Goal: Information Seeking & Learning: Learn about a topic

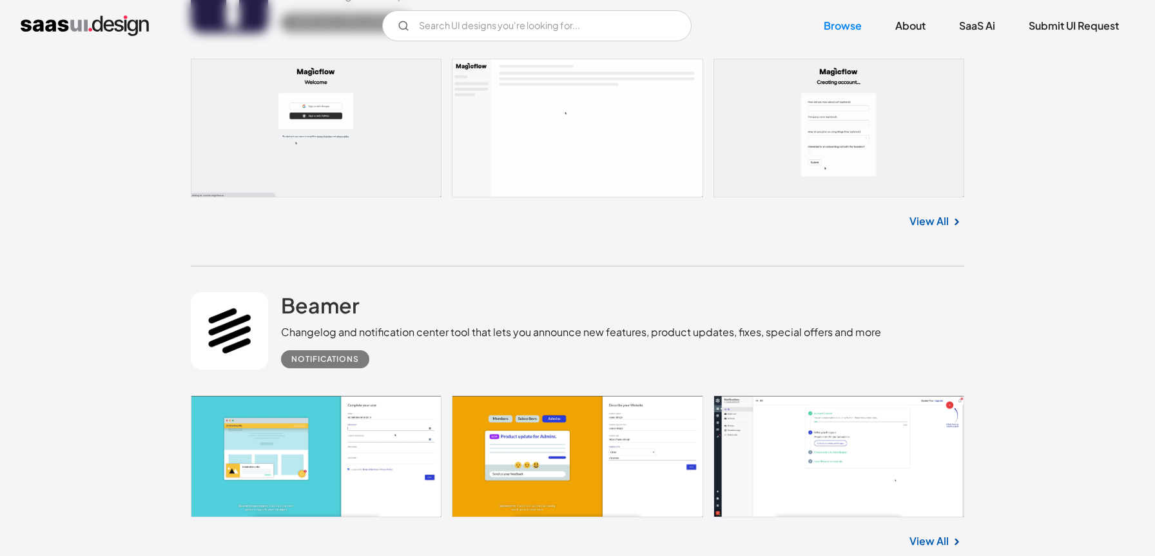
scroll to position [1744, 0]
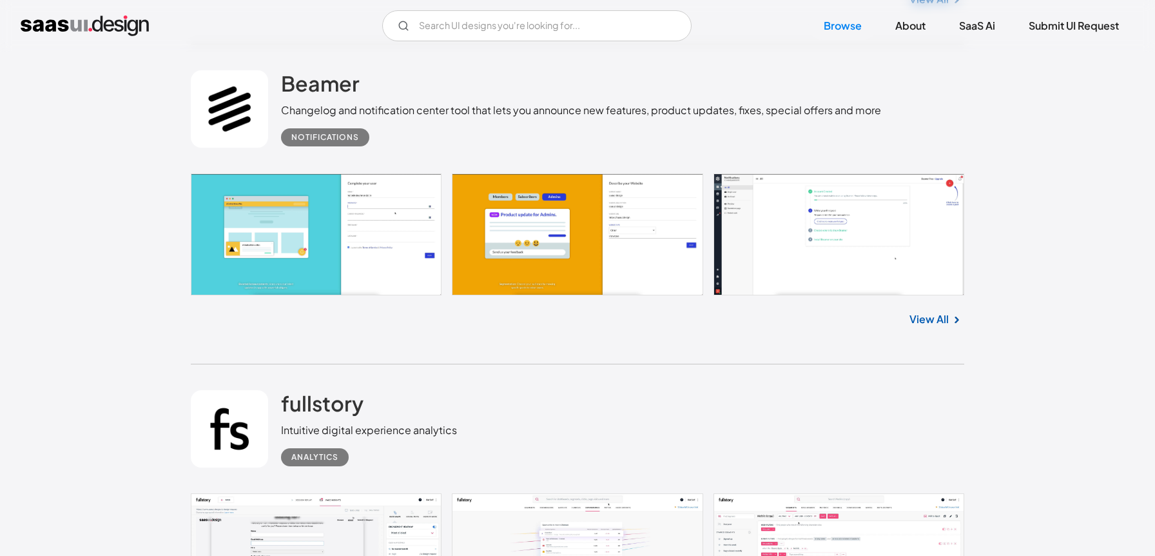
click at [360, 231] on link at bounding box center [578, 234] width 774 height 122
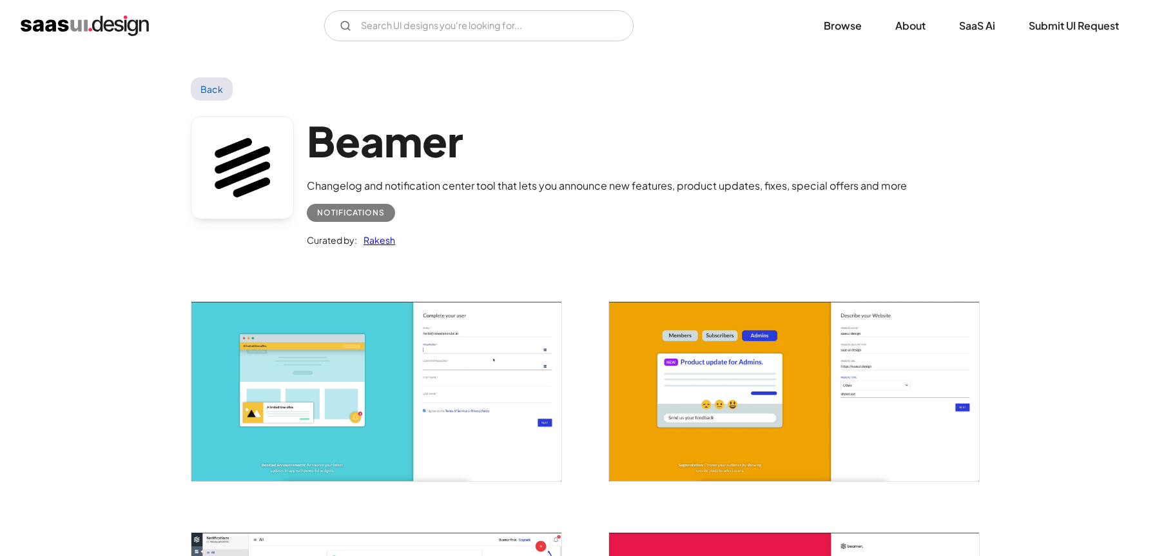
click at [209, 88] on link "Back" at bounding box center [212, 88] width 42 height 23
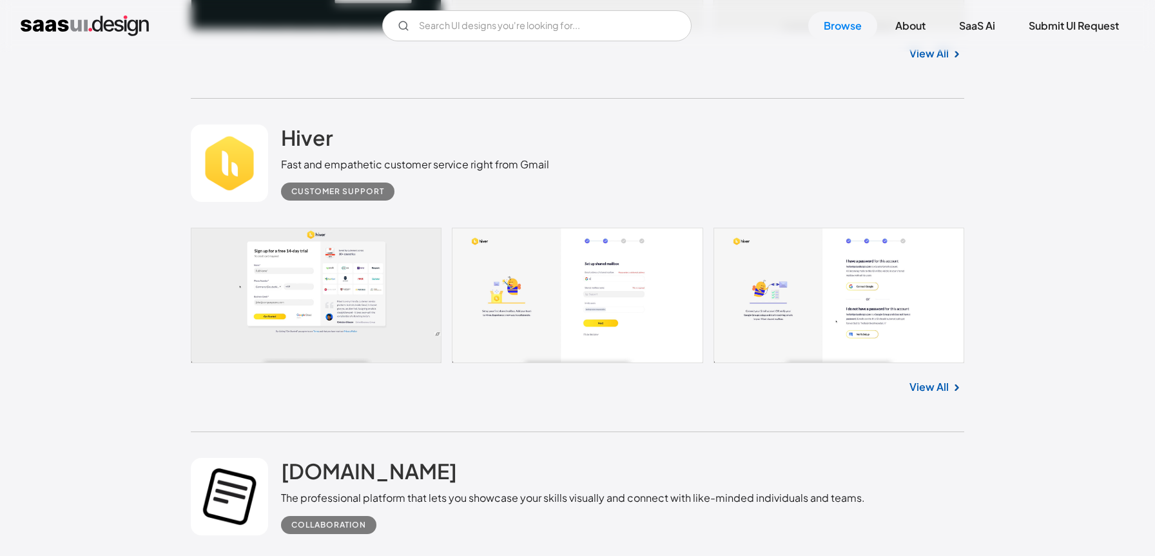
scroll to position [7471, 0]
click at [947, 380] on link "View All" at bounding box center [929, 387] width 39 height 15
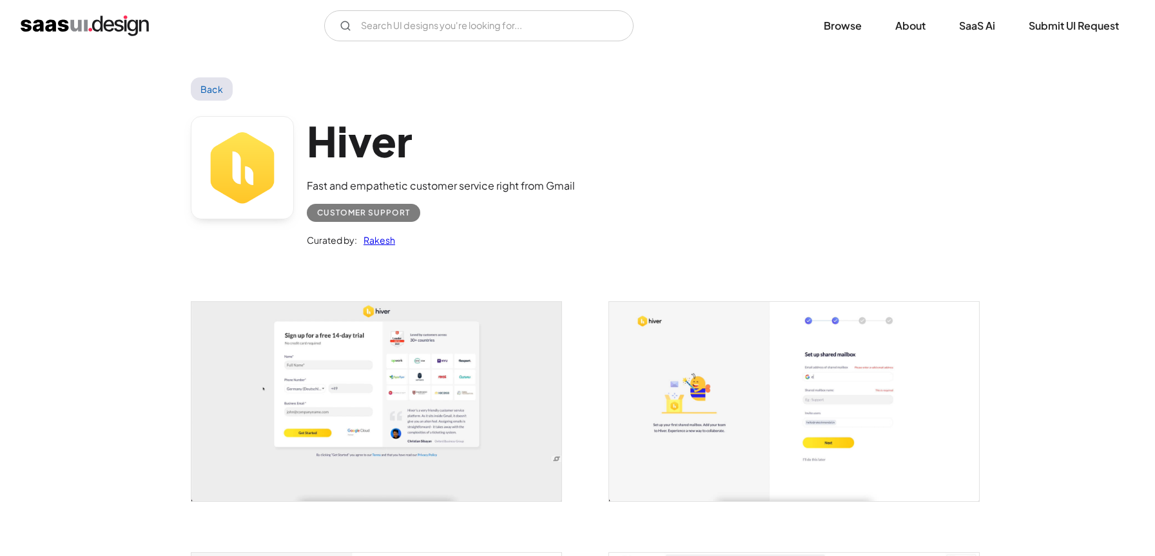
click at [212, 88] on link "Back" at bounding box center [212, 88] width 42 height 23
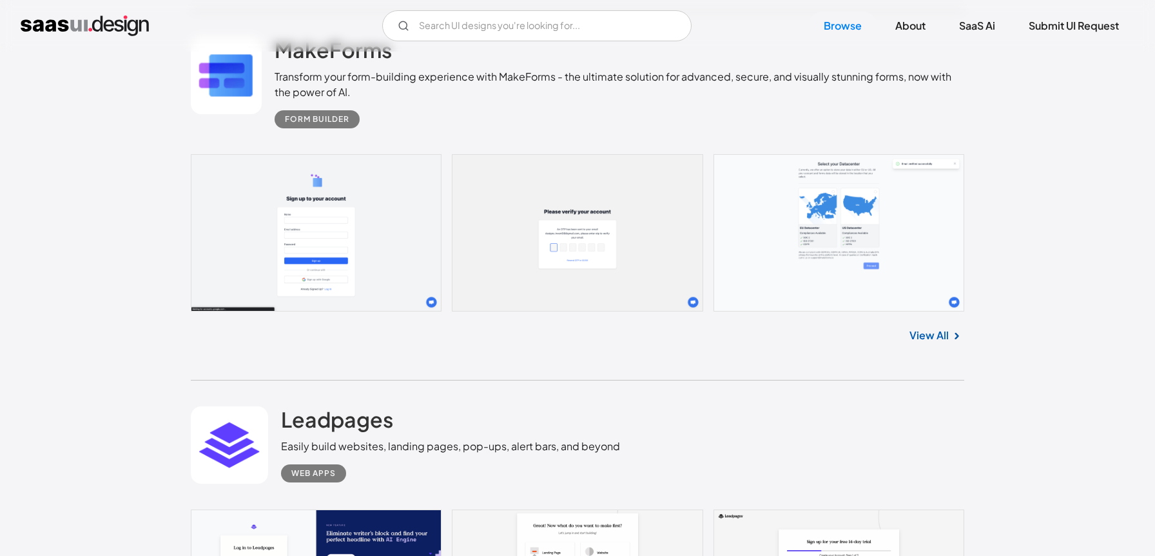
scroll to position [8661, 0]
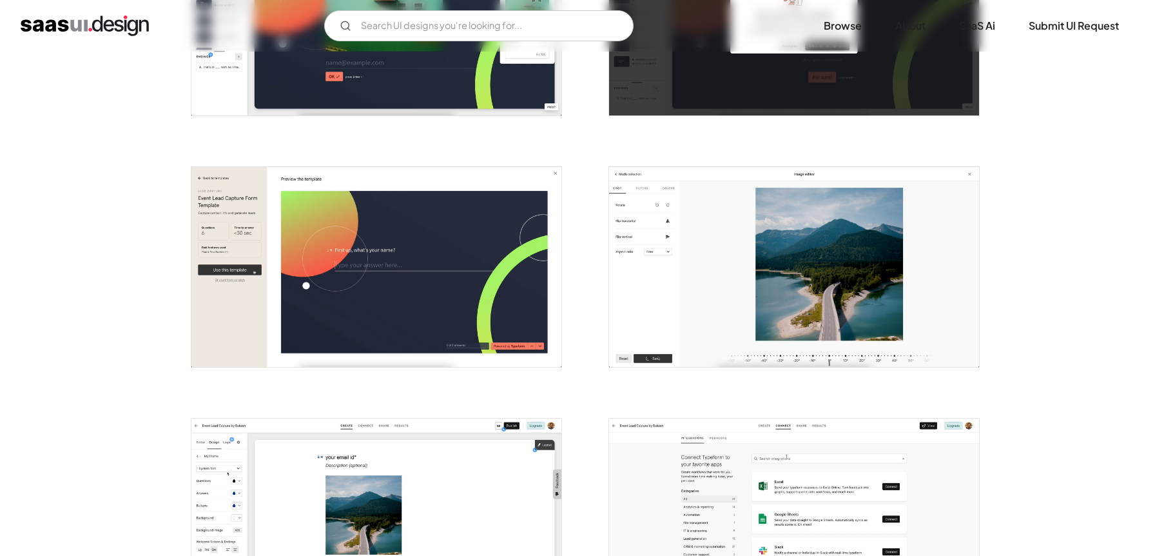
scroll to position [2576, 0]
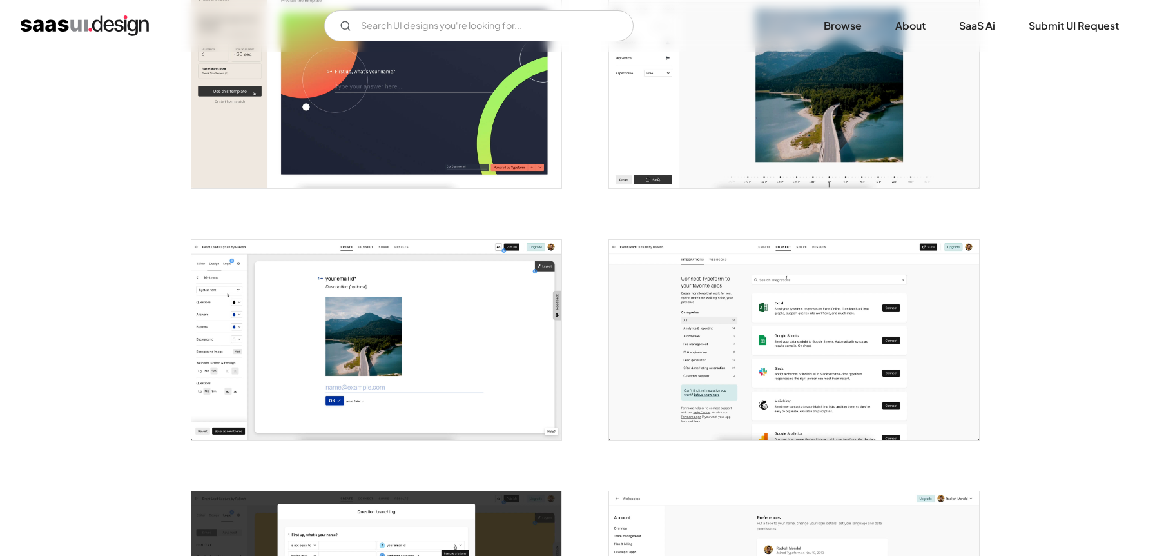
click at [846, 358] on img "open lightbox" at bounding box center [794, 340] width 370 height 200
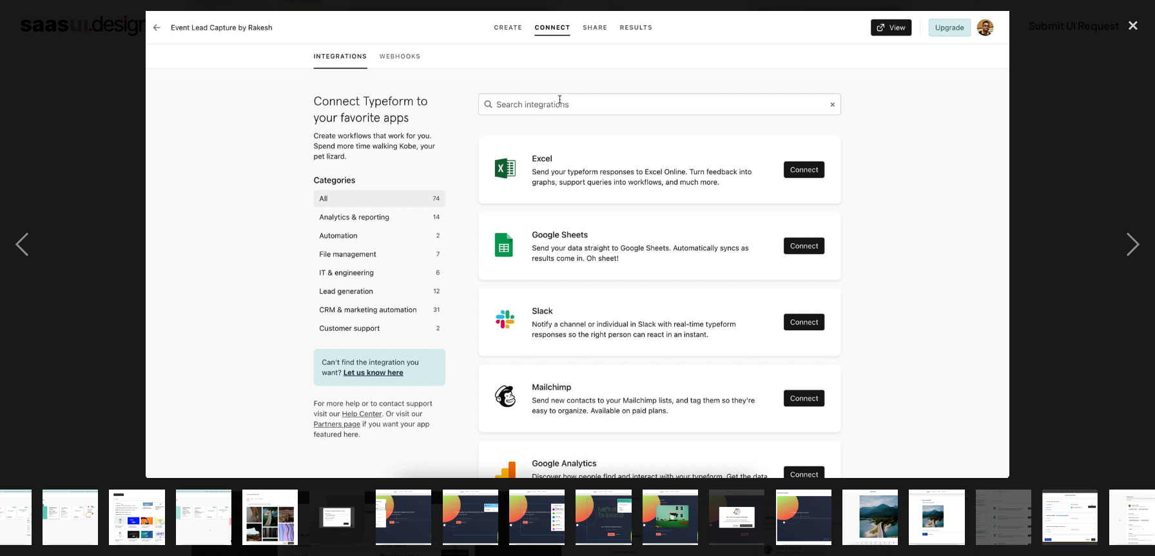
scroll to position [0, 523]
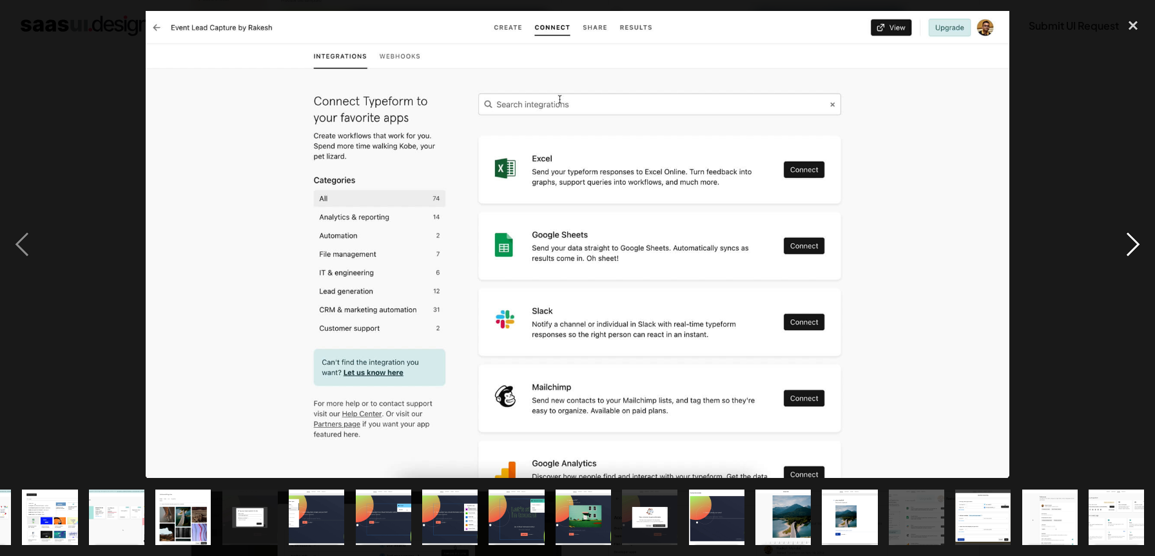
click at [1136, 242] on div "next image" at bounding box center [1133, 244] width 44 height 467
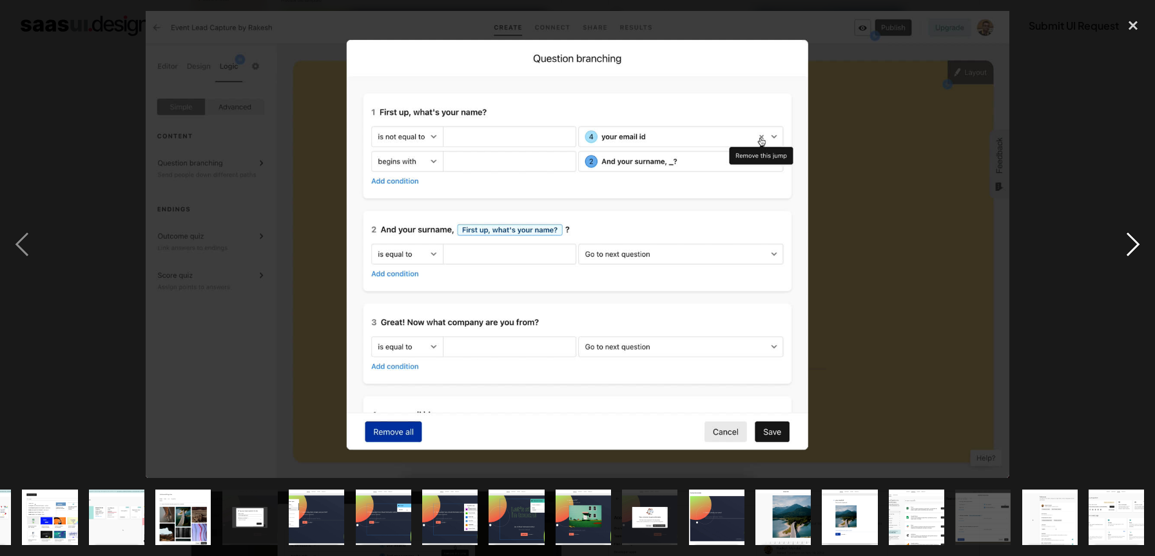
click at [1136, 242] on div "next image" at bounding box center [1133, 244] width 44 height 467
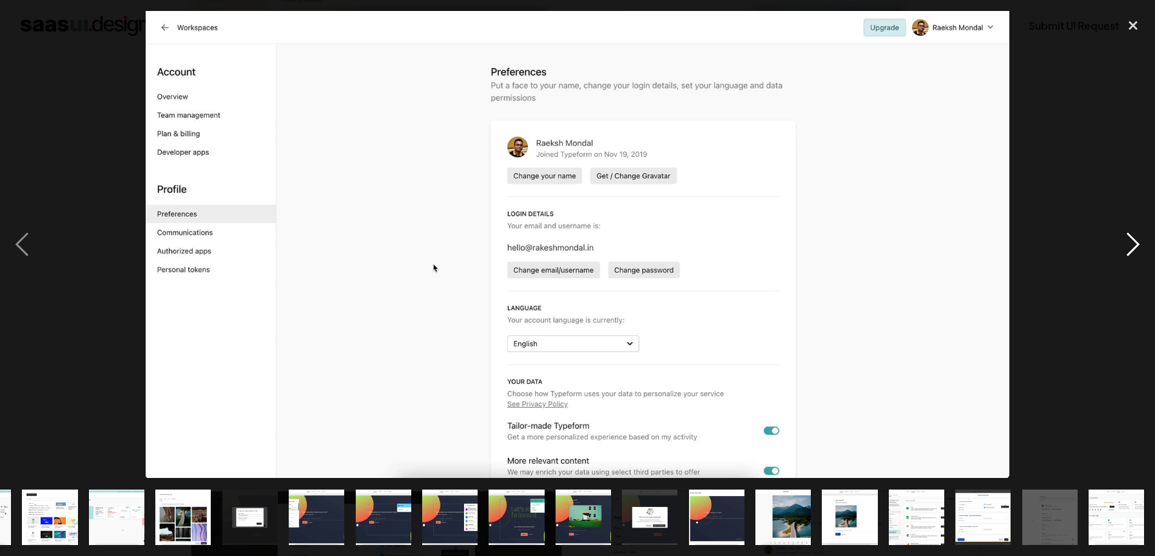
click at [1136, 242] on div "next image" at bounding box center [1133, 244] width 44 height 467
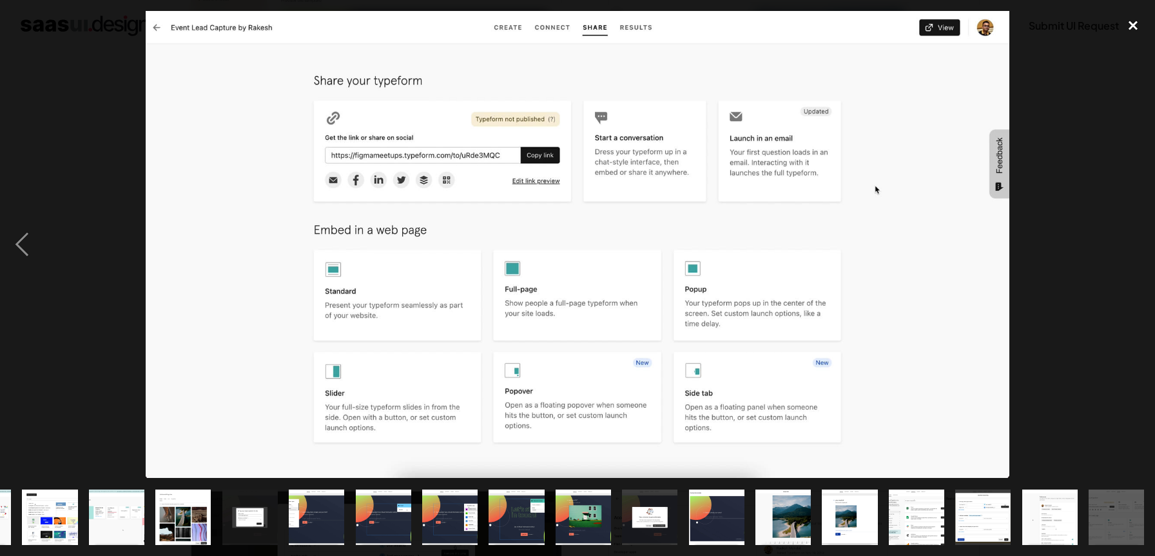
click at [1138, 28] on div "close lightbox" at bounding box center [1133, 25] width 44 height 28
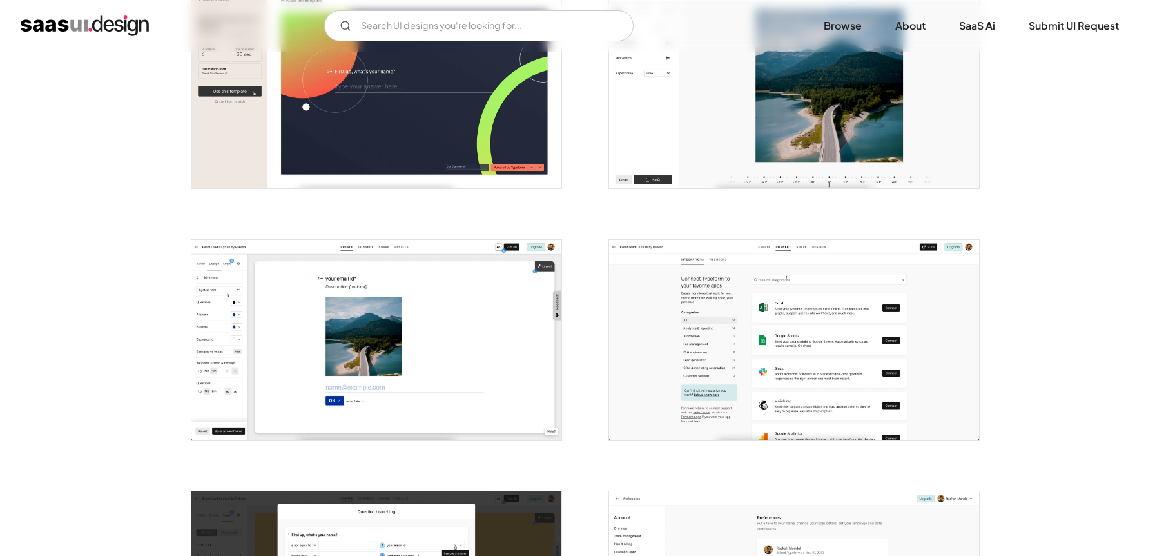
scroll to position [3010, 0]
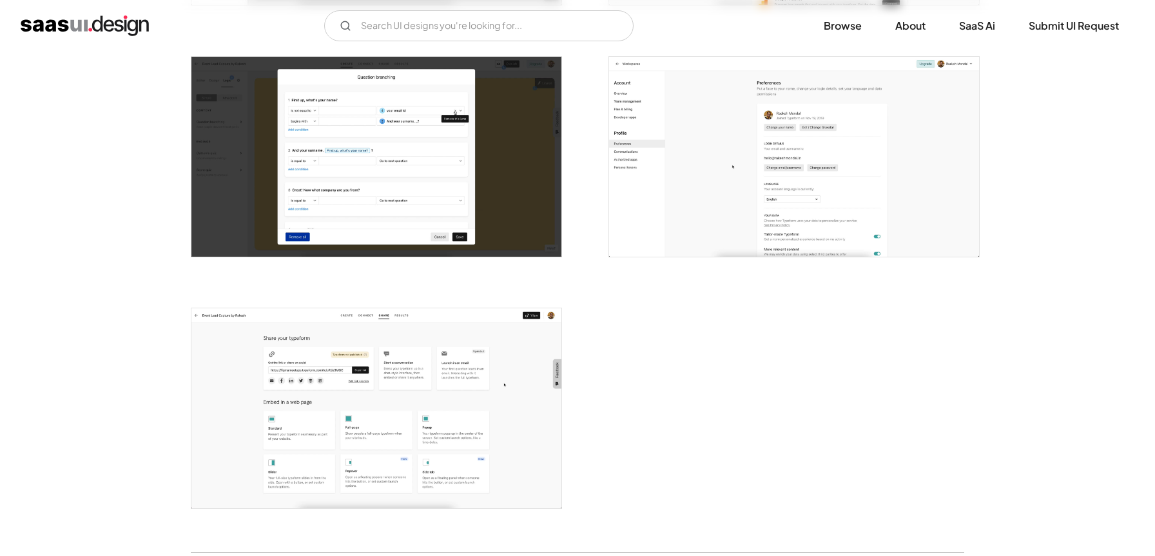
click at [861, 166] on img "open lightbox" at bounding box center [794, 157] width 370 height 200
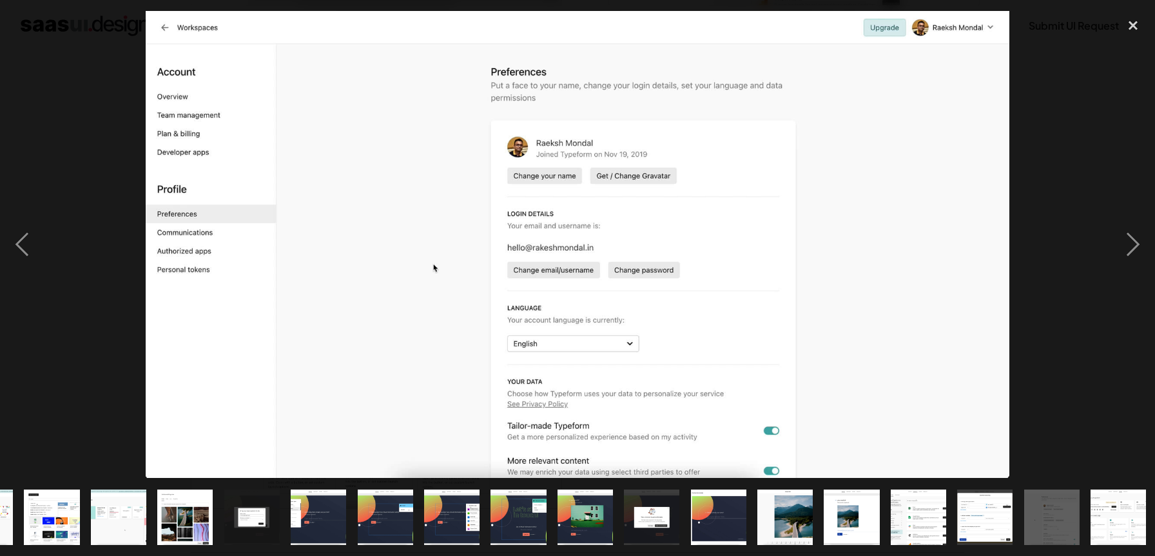
scroll to position [0, 523]
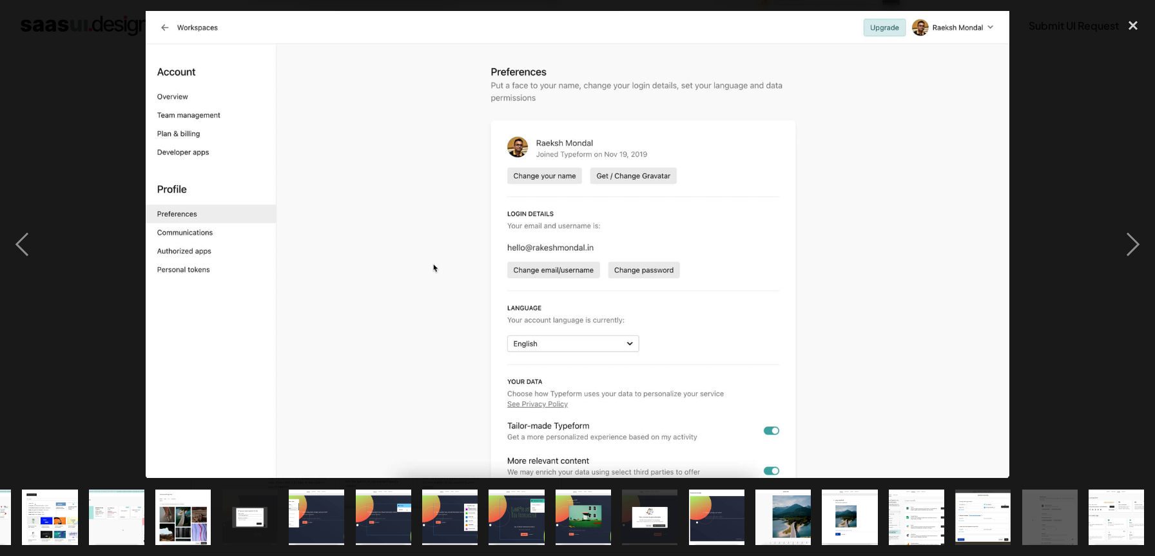
click at [948, 420] on img at bounding box center [578, 244] width 864 height 467
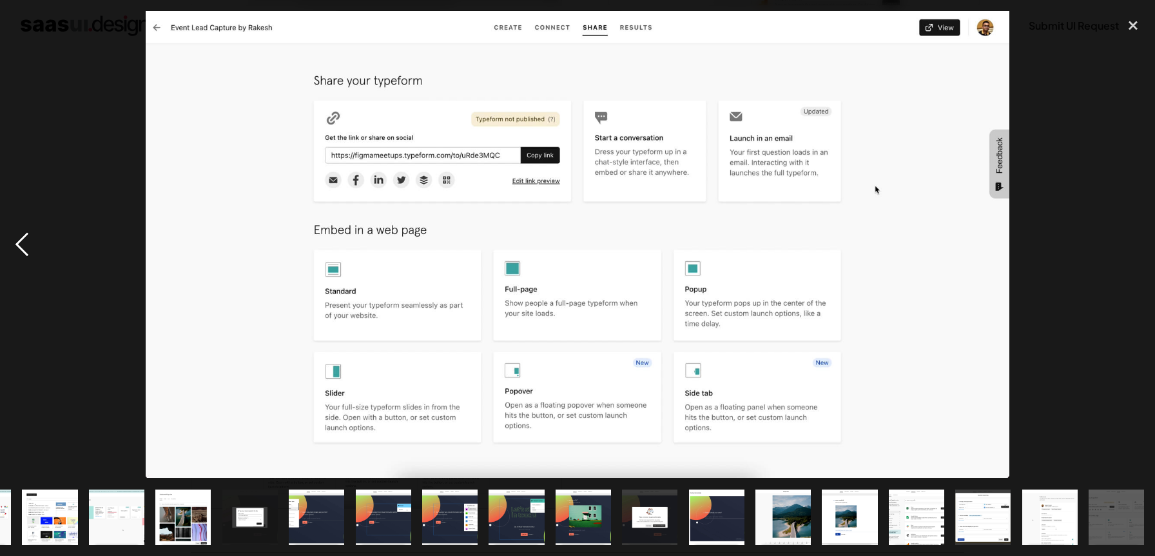
click at [21, 235] on div "previous image" at bounding box center [22, 244] width 44 height 467
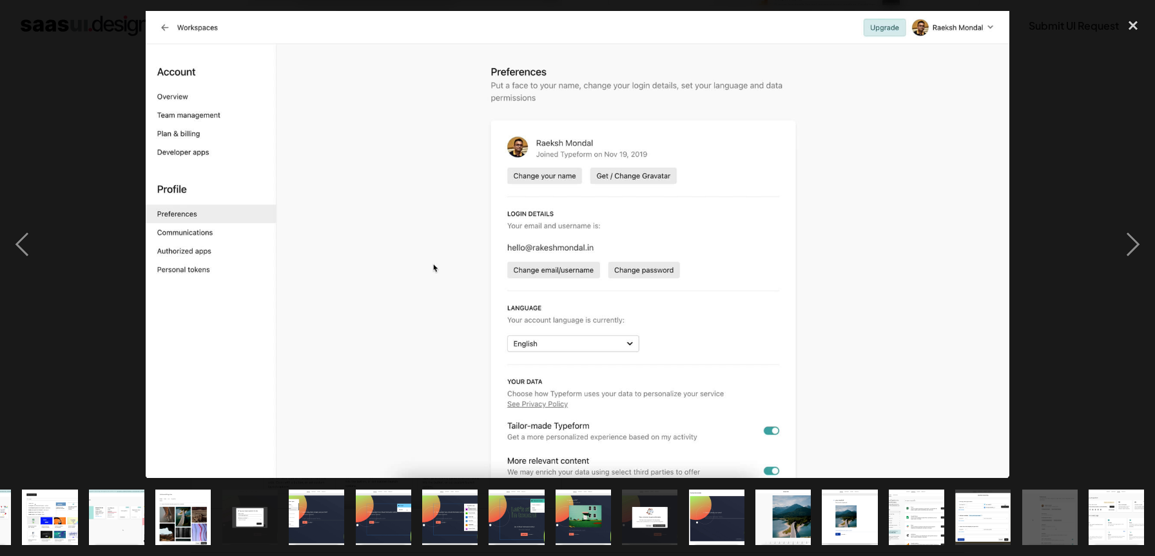
click at [1098, 508] on img "show item 25 of 25" at bounding box center [1116, 516] width 103 height 55
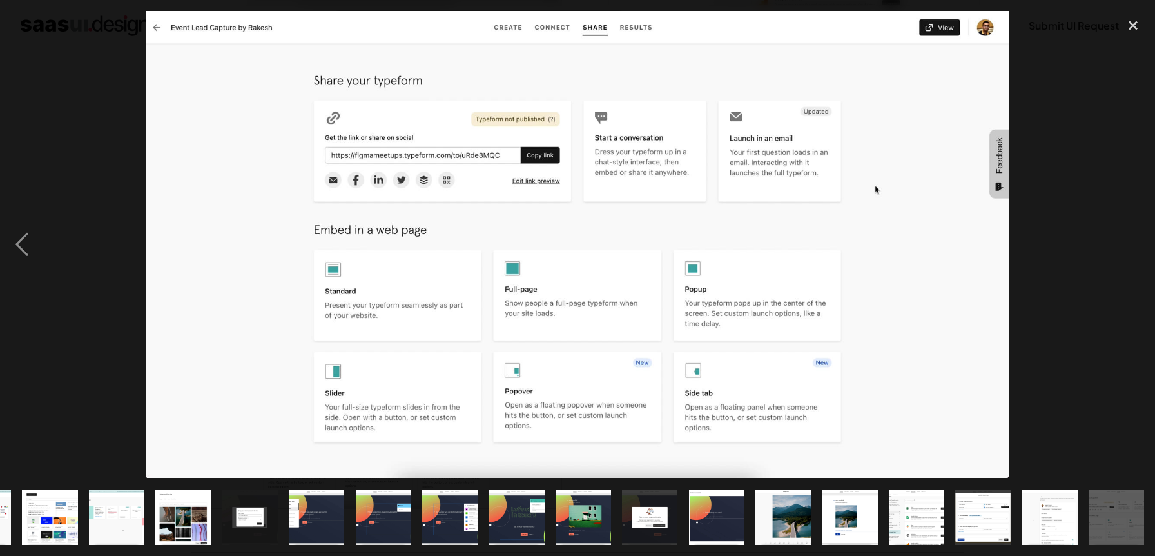
click at [989, 525] on img "show item 23 of 25" at bounding box center [982, 516] width 103 height 55
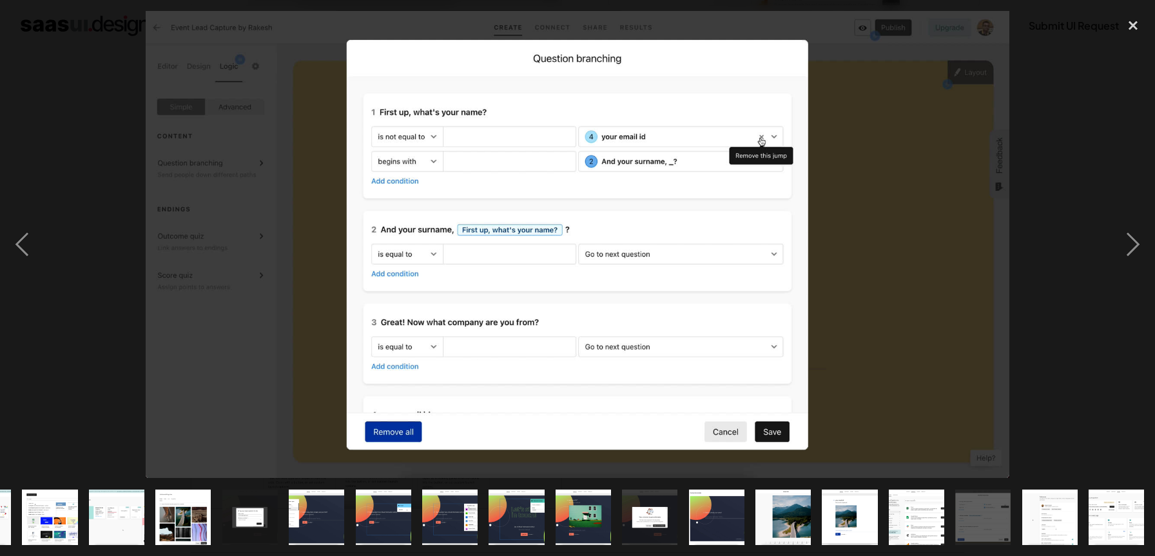
click at [924, 512] on img "show item 22 of 25" at bounding box center [916, 516] width 103 height 55
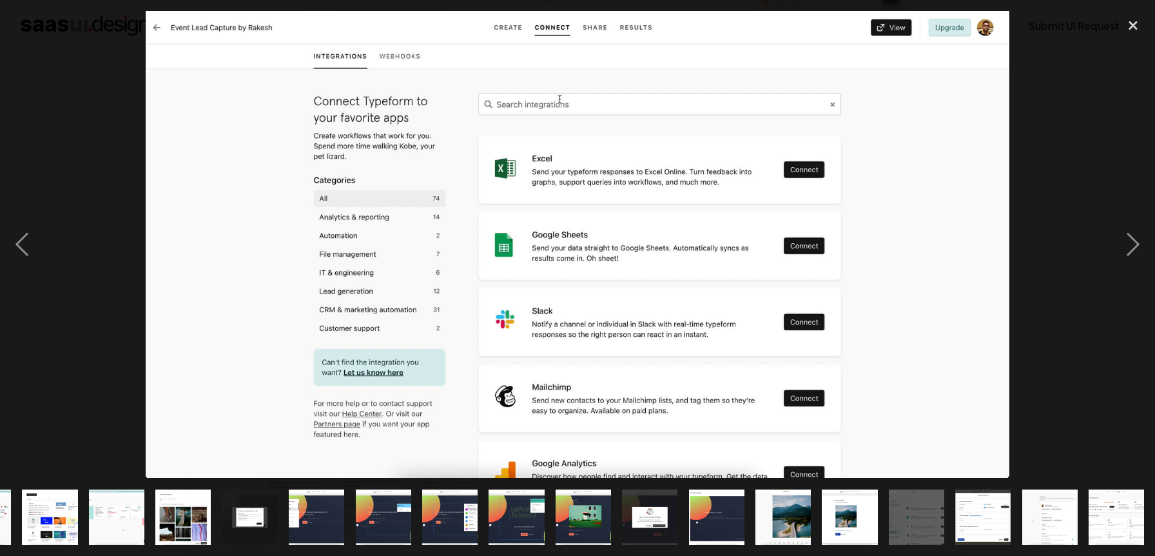
click at [864, 510] on img "show item 21 of 25" at bounding box center [850, 516] width 103 height 55
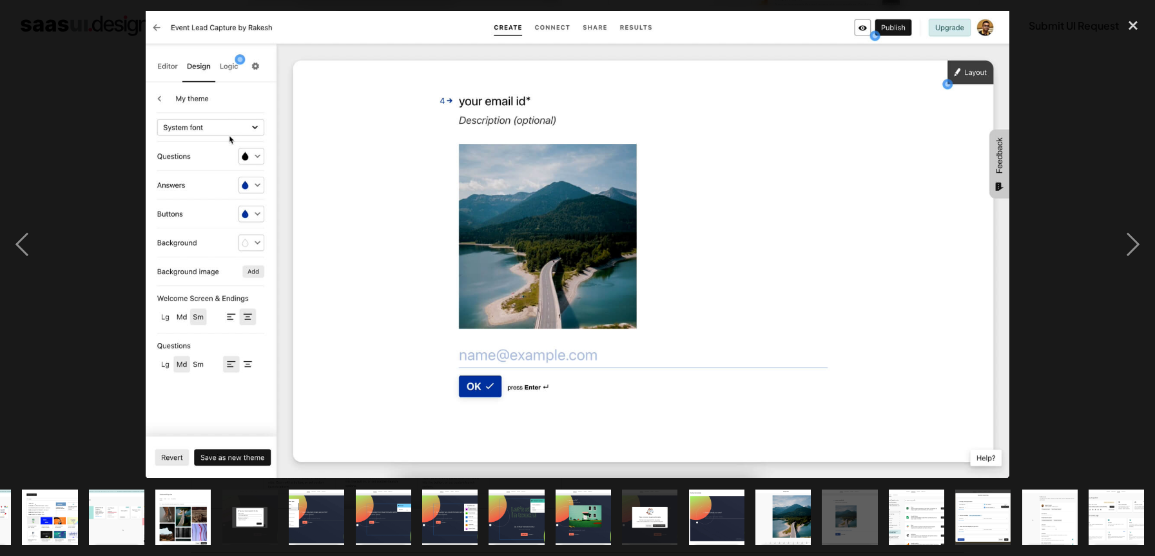
click at [797, 510] on img "show item 20 of 25" at bounding box center [783, 516] width 103 height 55
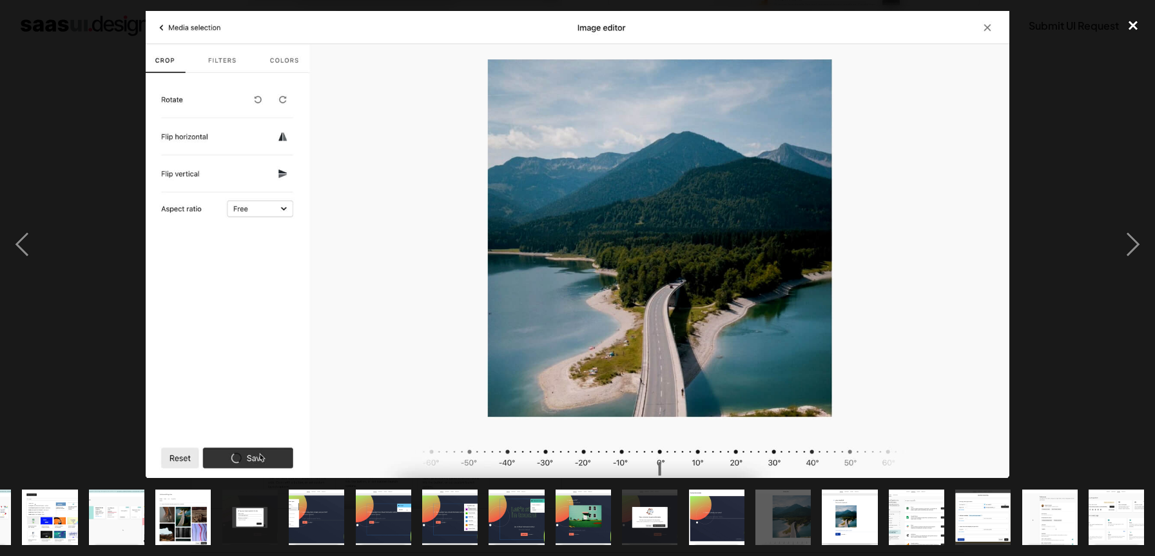
click at [1140, 26] on div "close lightbox" at bounding box center [1133, 25] width 44 height 28
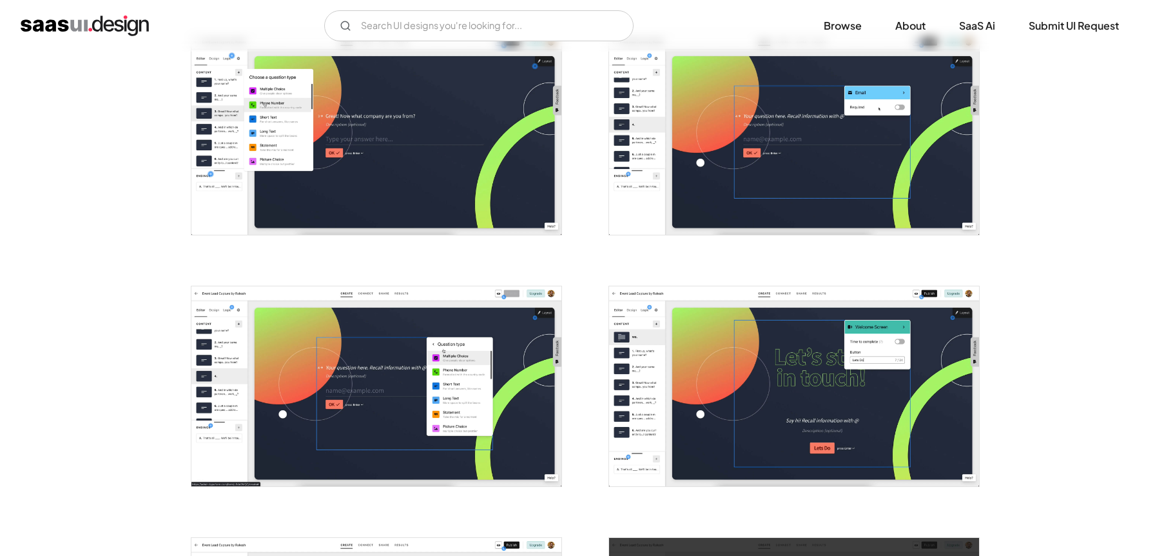
scroll to position [1573, 0]
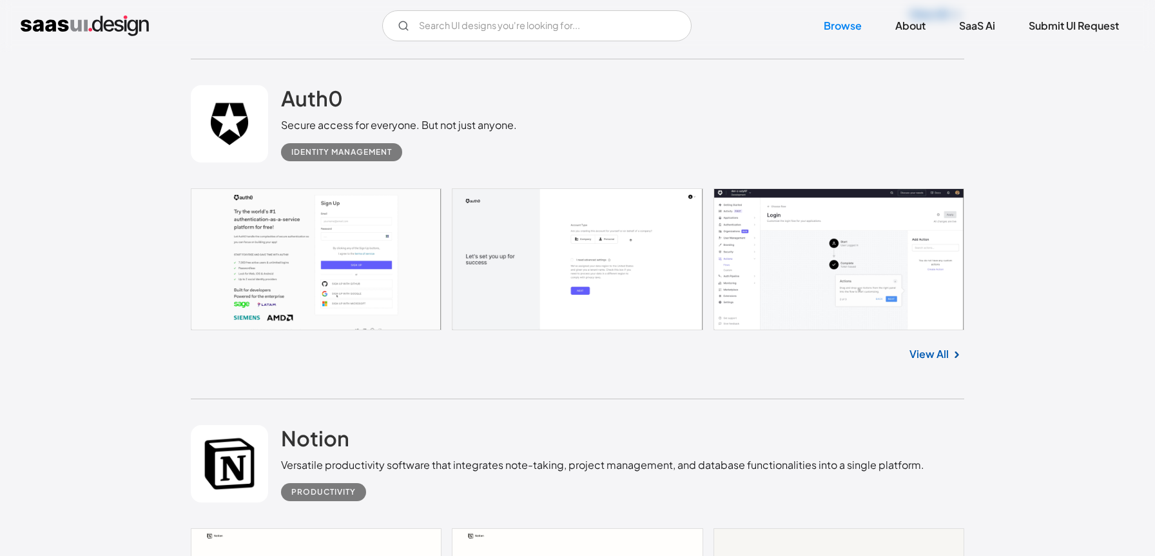
scroll to position [9886, 0]
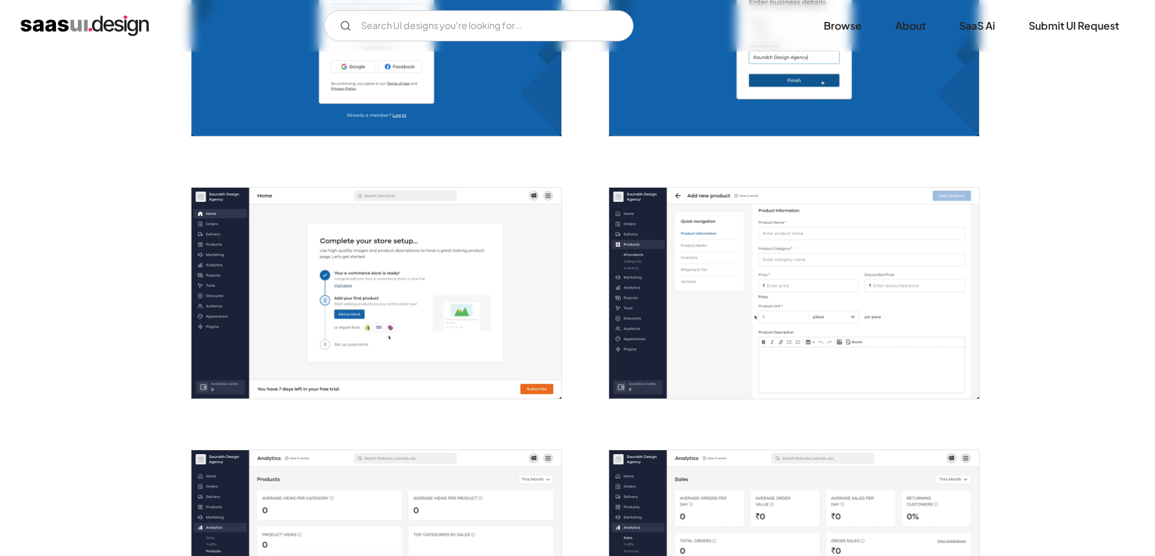
scroll to position [378, 0]
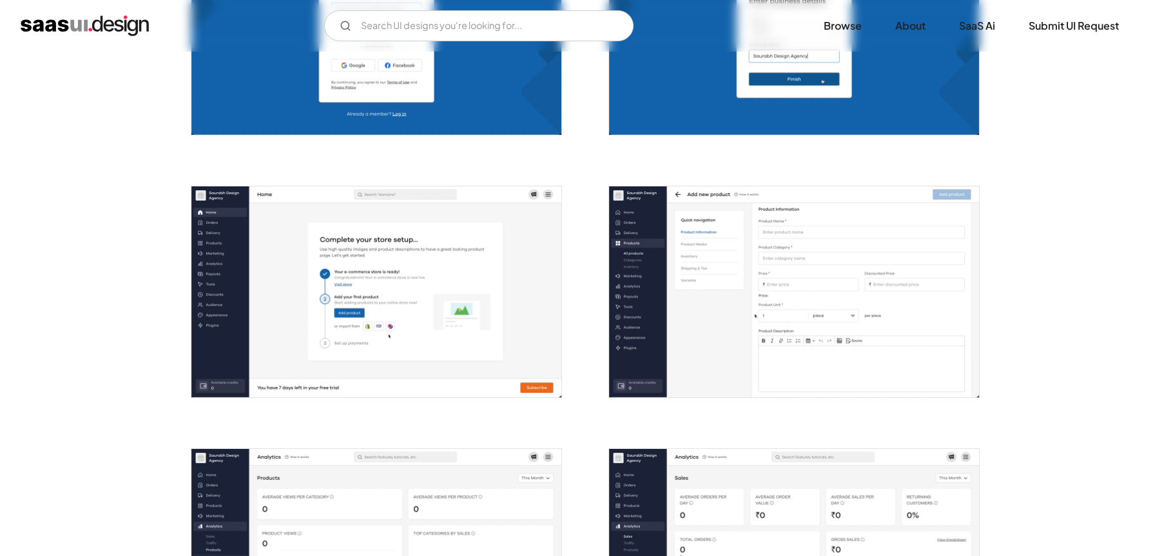
click at [529, 235] on img "open lightbox" at bounding box center [376, 291] width 370 height 211
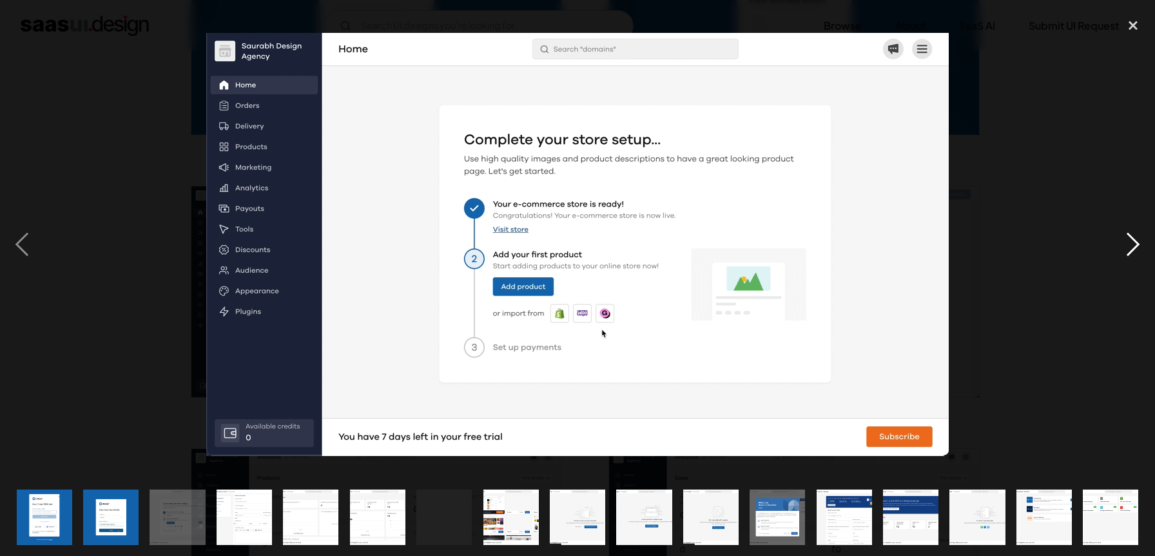
click at [1136, 242] on div "next image" at bounding box center [1133, 244] width 44 height 467
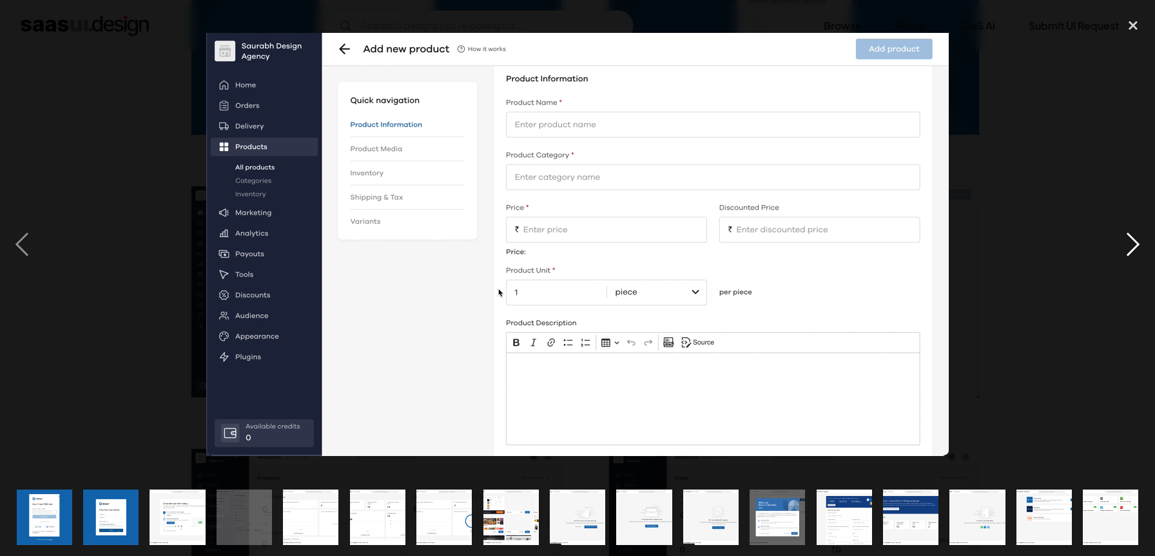
click at [1136, 242] on div "next image" at bounding box center [1133, 244] width 44 height 467
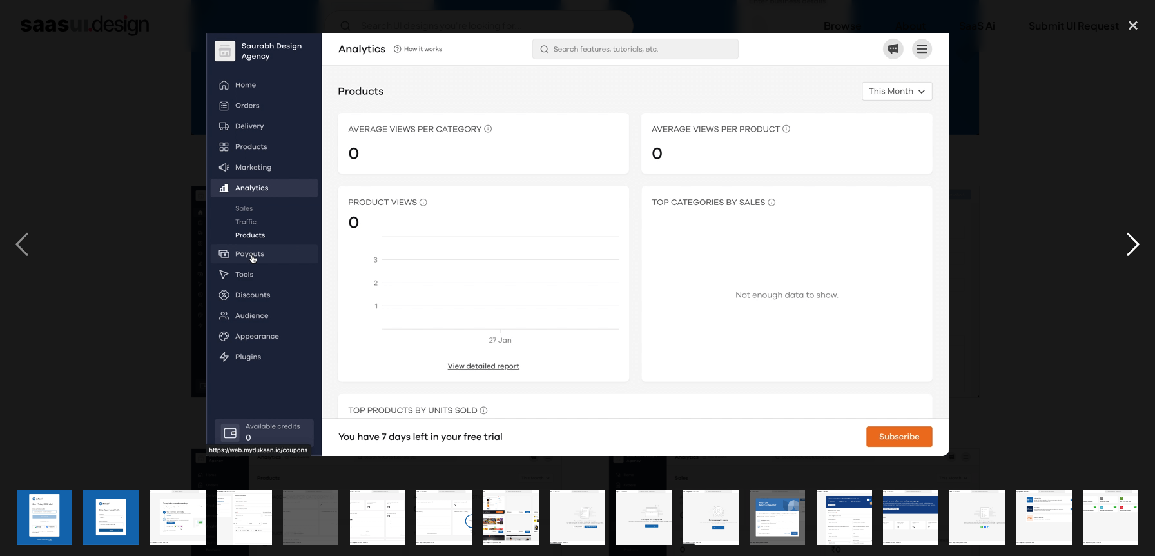
click at [1136, 242] on div "next image" at bounding box center [1133, 244] width 44 height 467
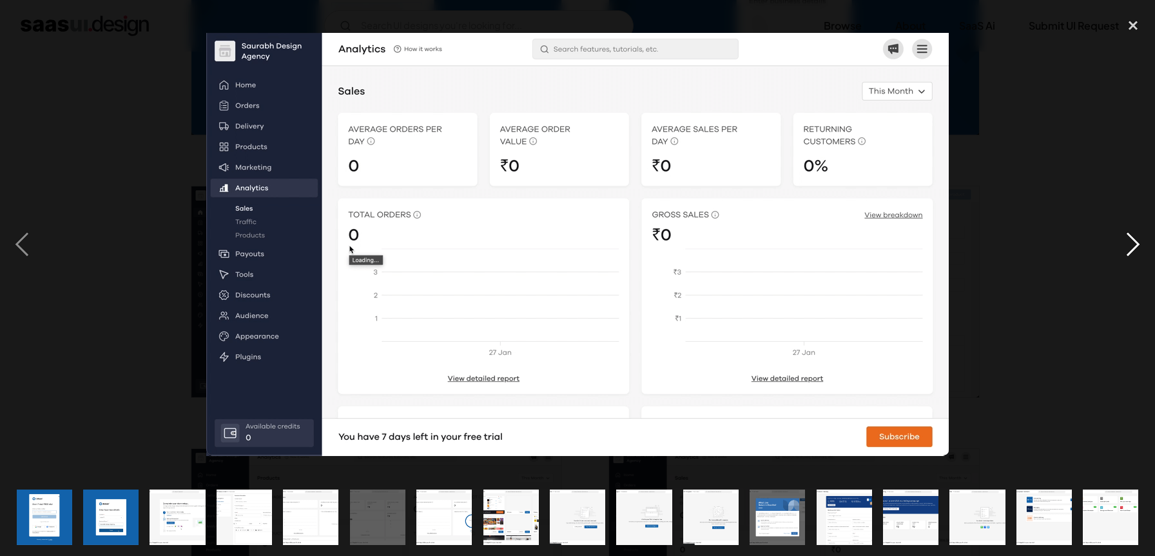
click at [1136, 242] on div "next image" at bounding box center [1133, 244] width 44 height 467
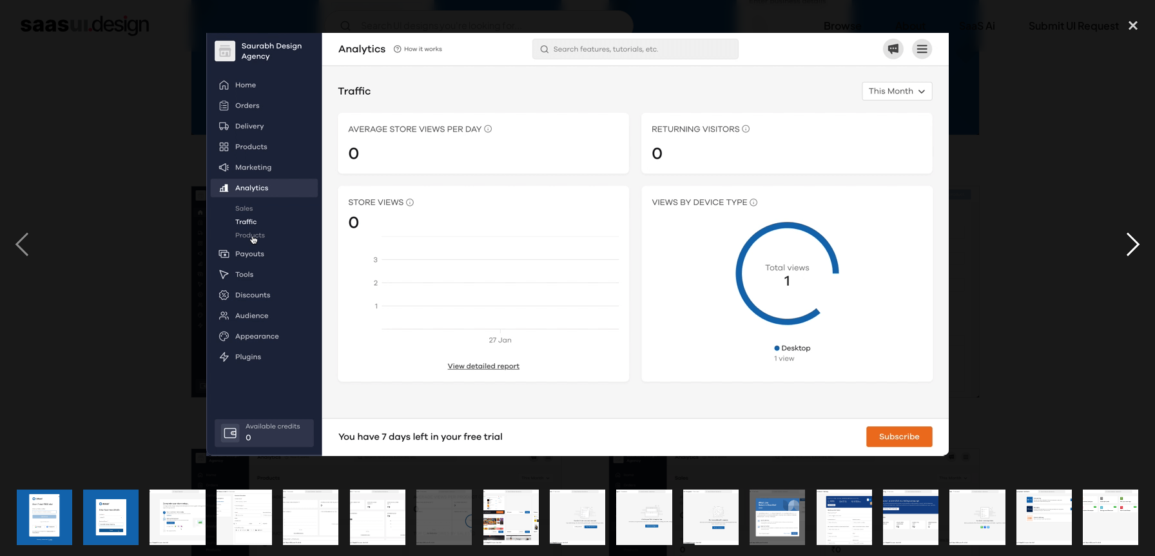
click at [1136, 242] on div "next image" at bounding box center [1133, 244] width 44 height 467
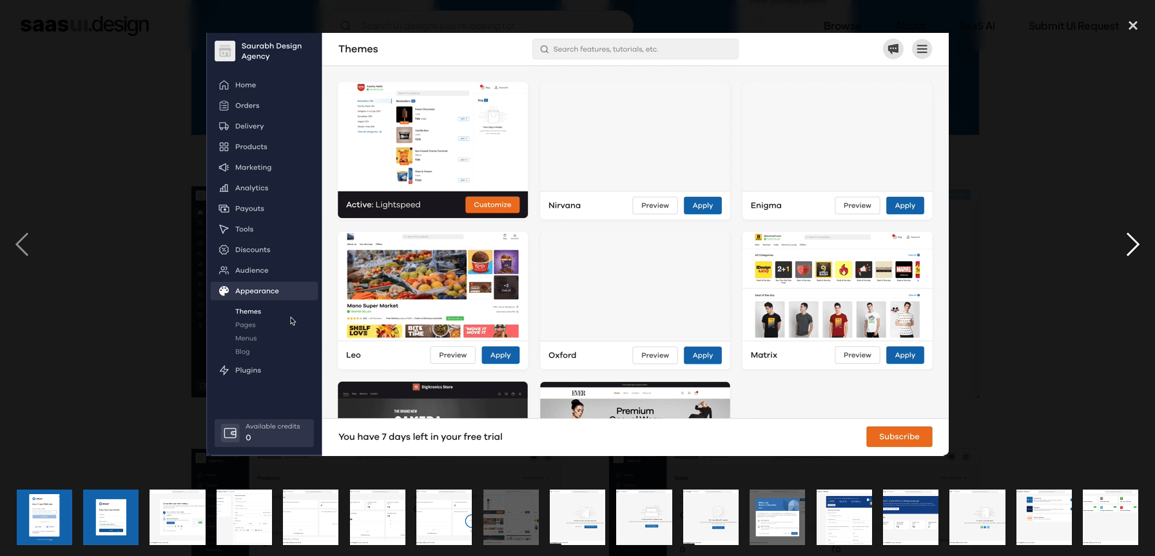
click at [1136, 242] on div "next image" at bounding box center [1133, 244] width 44 height 467
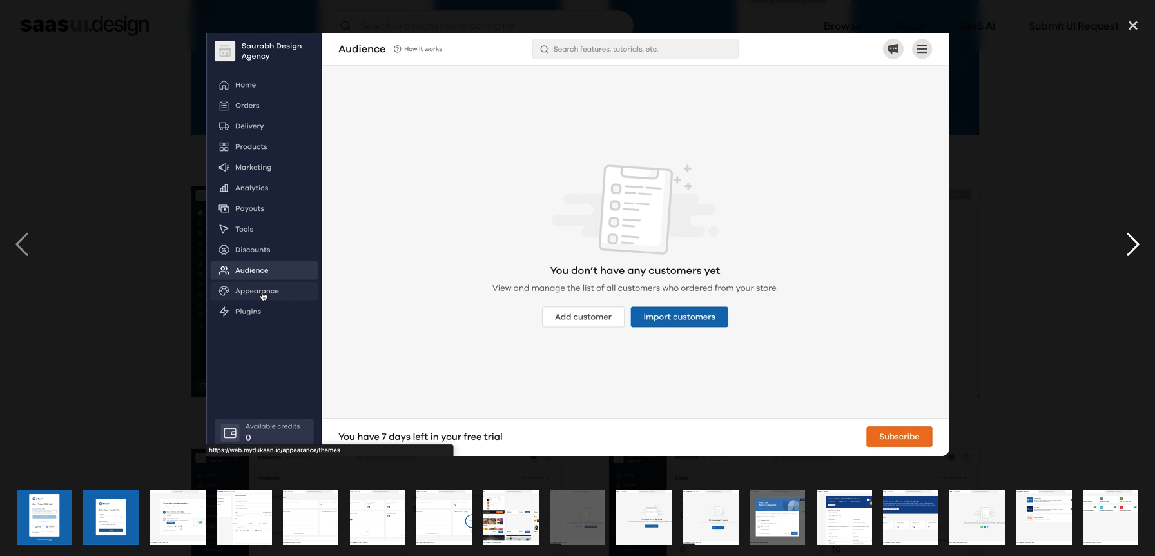
click at [1136, 242] on div "next image" at bounding box center [1133, 244] width 44 height 467
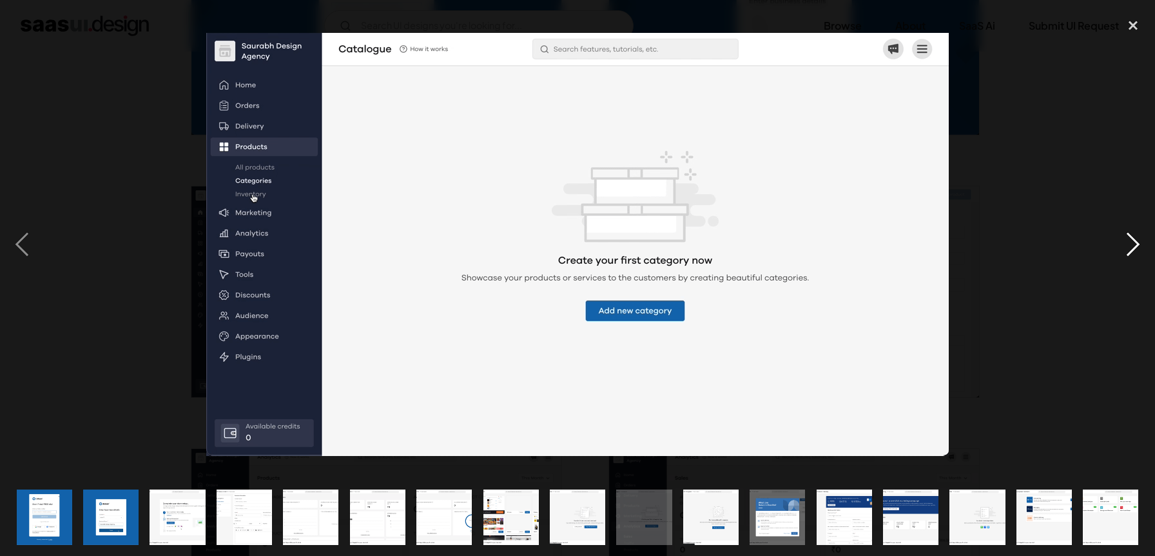
click at [1136, 242] on div "next image" at bounding box center [1133, 244] width 44 height 467
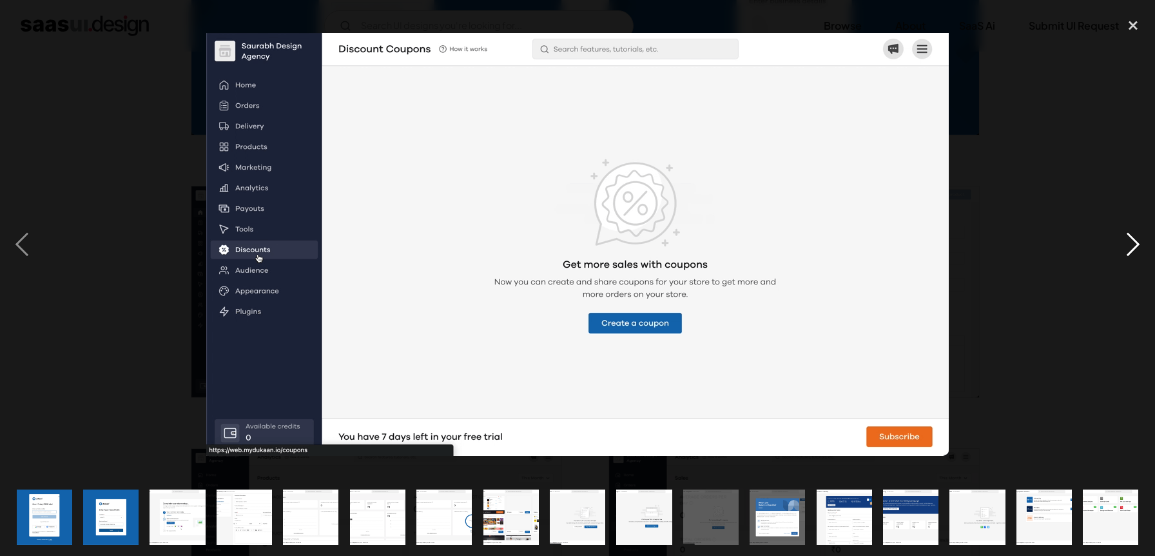
click at [1136, 242] on div "next image" at bounding box center [1133, 244] width 44 height 467
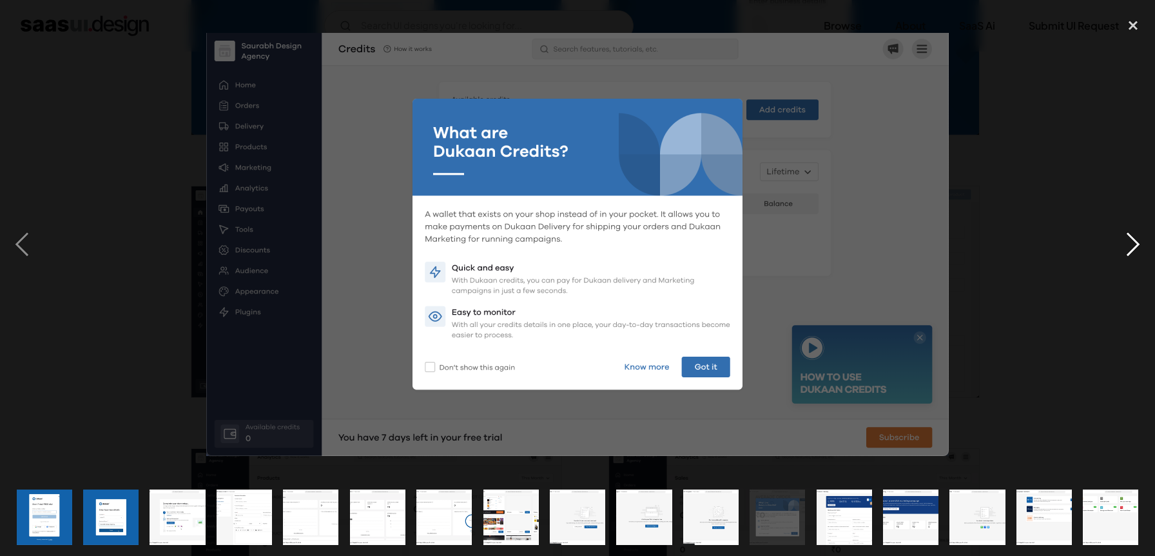
click at [1136, 241] on div "next image" at bounding box center [1133, 244] width 44 height 467
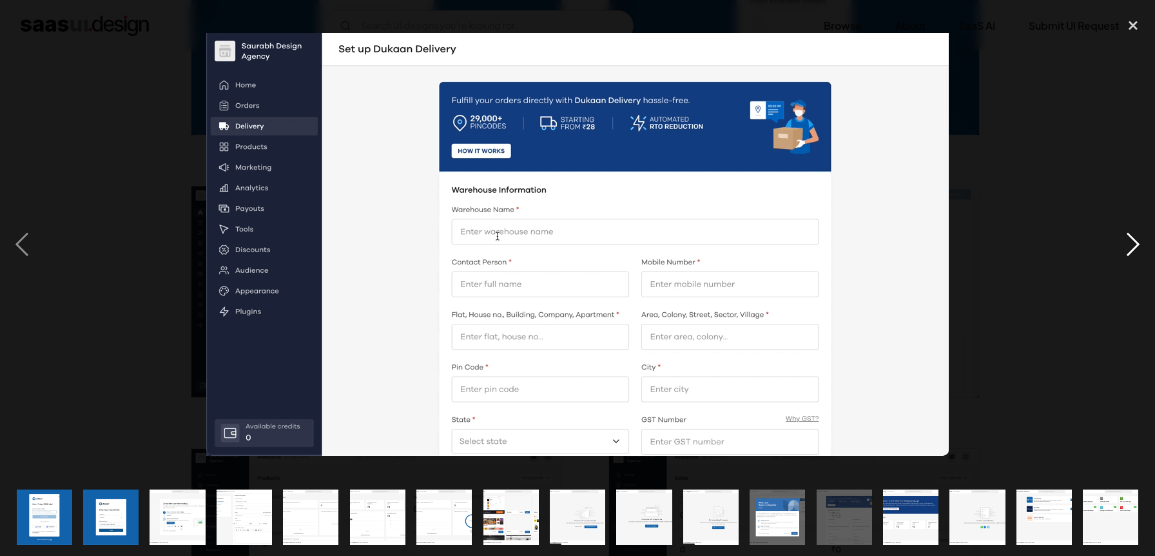
click at [1136, 241] on div "next image" at bounding box center [1133, 244] width 44 height 467
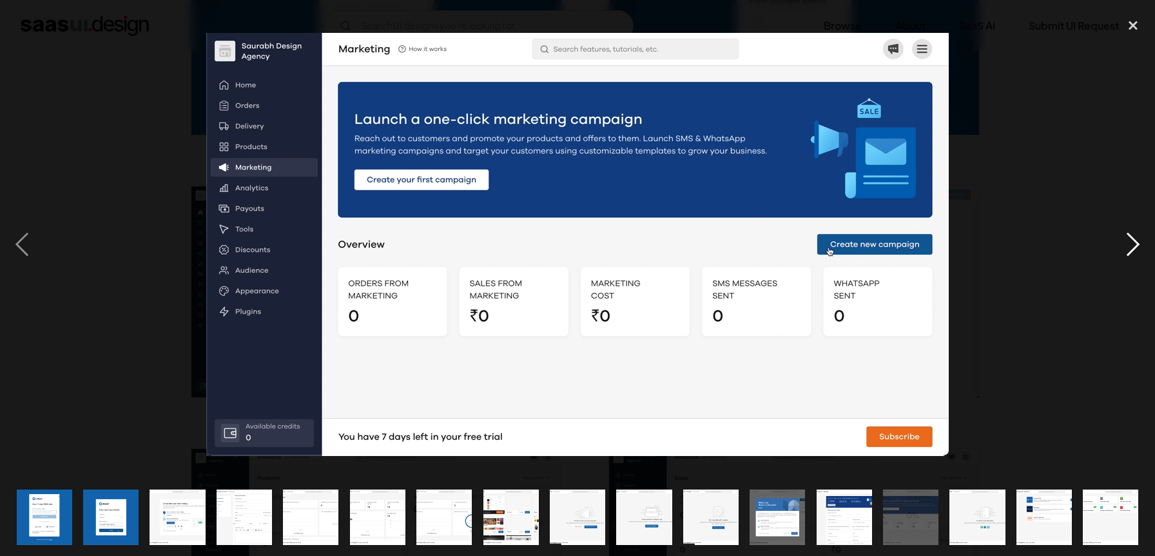
click at [1136, 241] on div "next image" at bounding box center [1133, 244] width 44 height 467
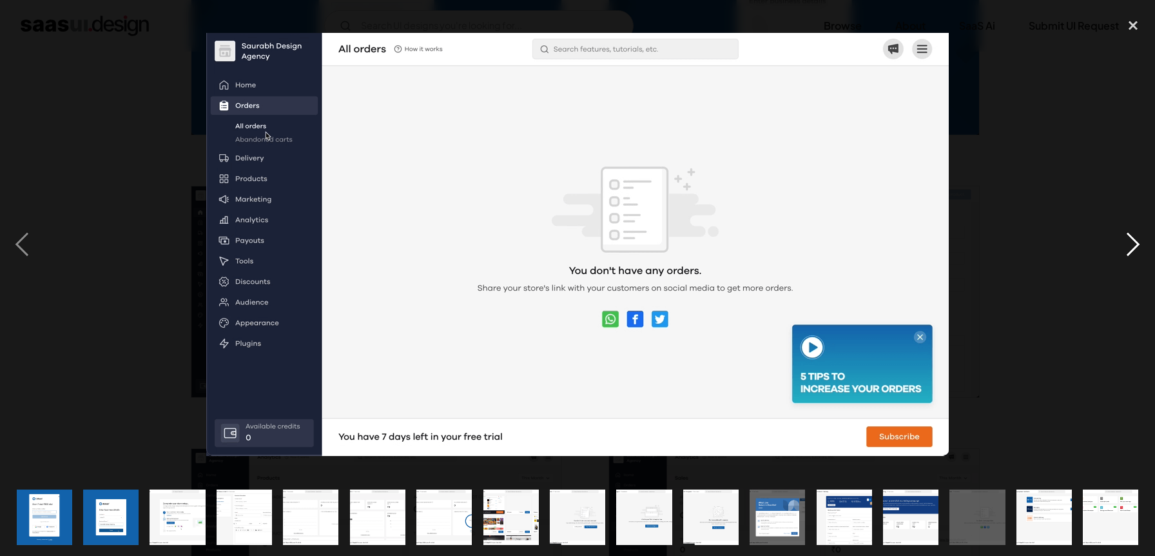
click at [1136, 241] on div "next image" at bounding box center [1133, 244] width 44 height 467
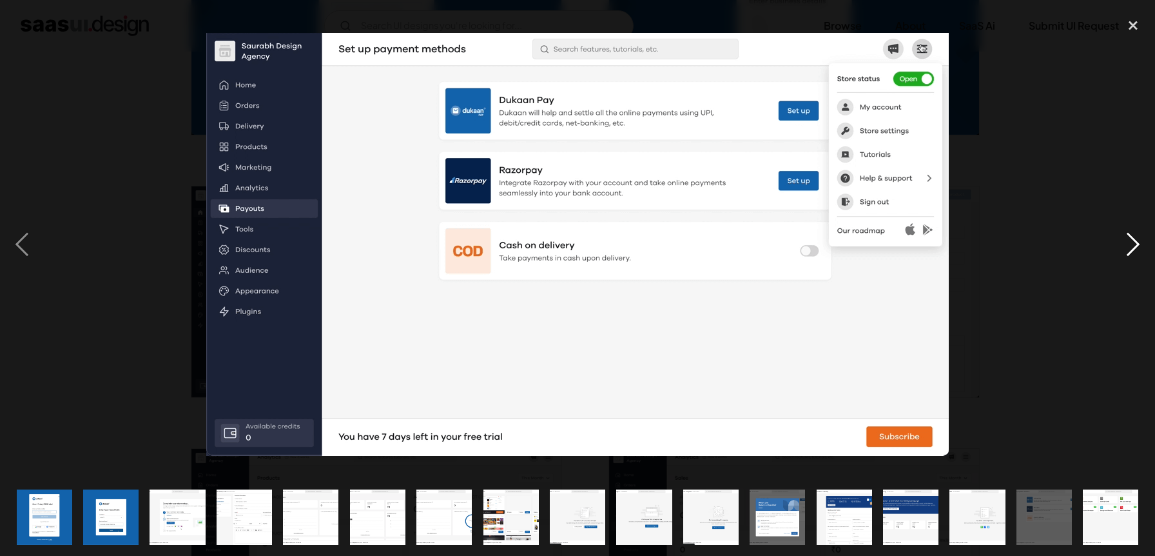
click at [1136, 241] on div "next image" at bounding box center [1133, 244] width 44 height 467
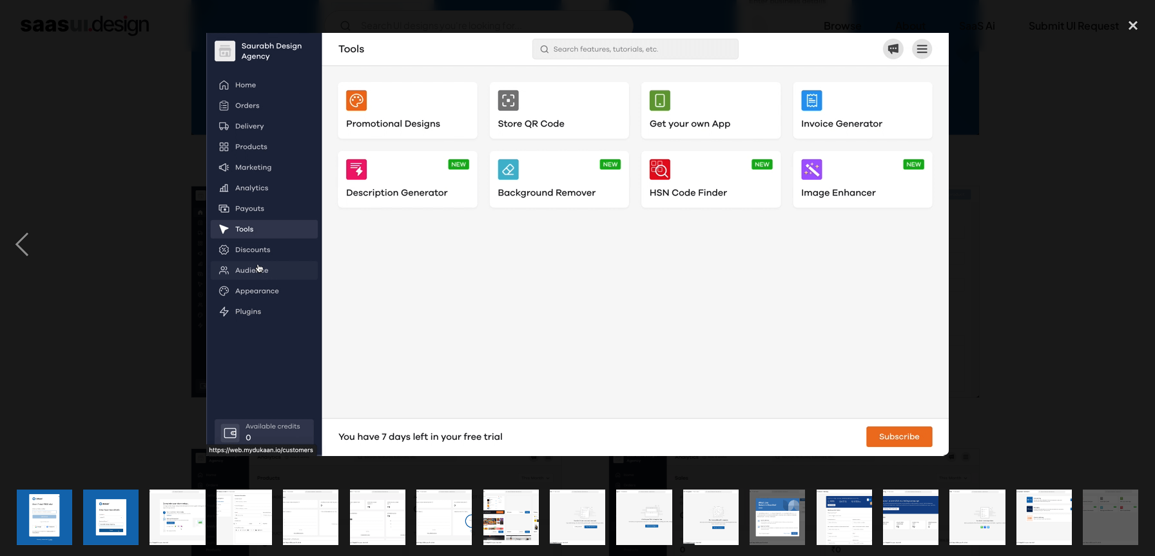
click at [1136, 241] on div "next image" at bounding box center [1133, 244] width 44 height 467
click at [1138, 29] on div "close lightbox" at bounding box center [1133, 25] width 44 height 28
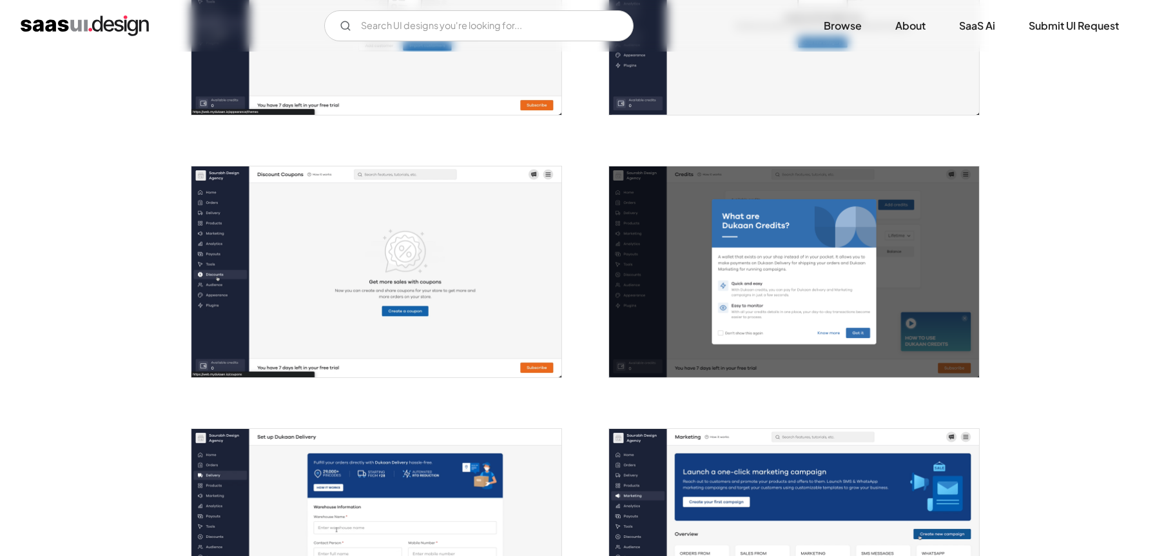
scroll to position [1697, 0]
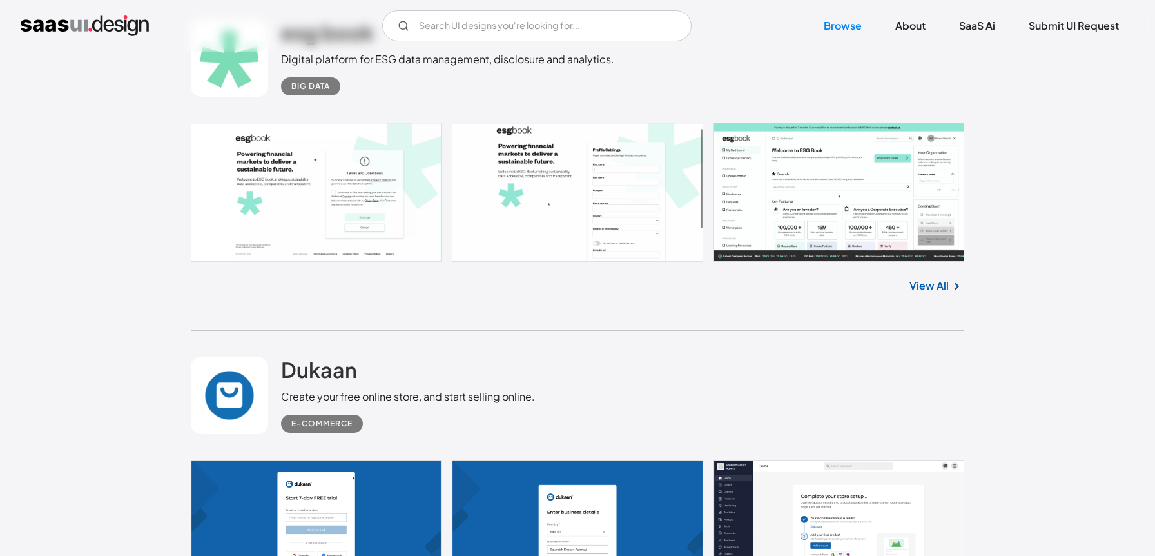
scroll to position [12013, 0]
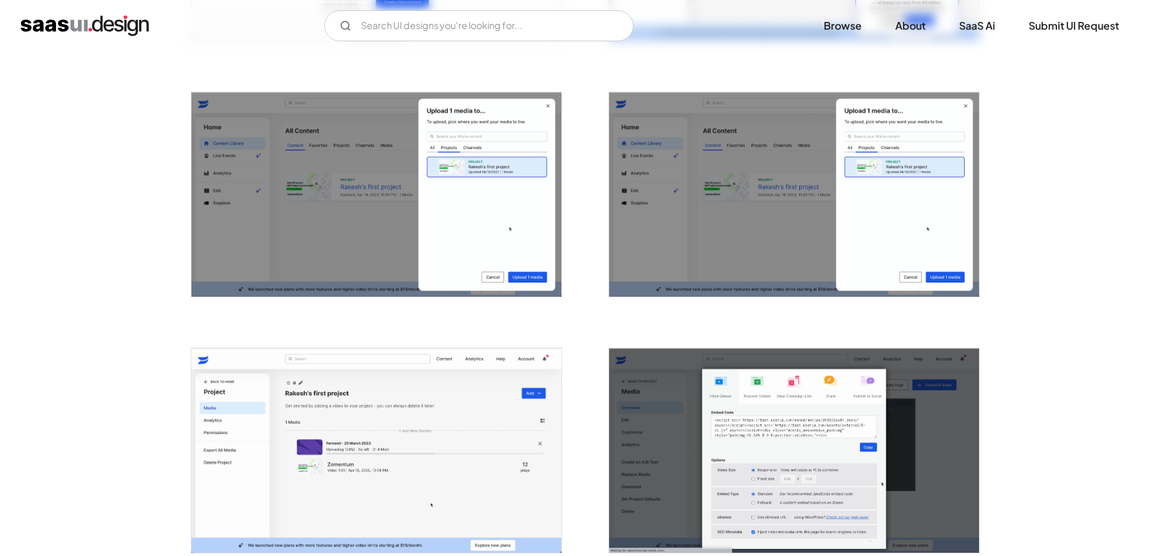
scroll to position [448, 0]
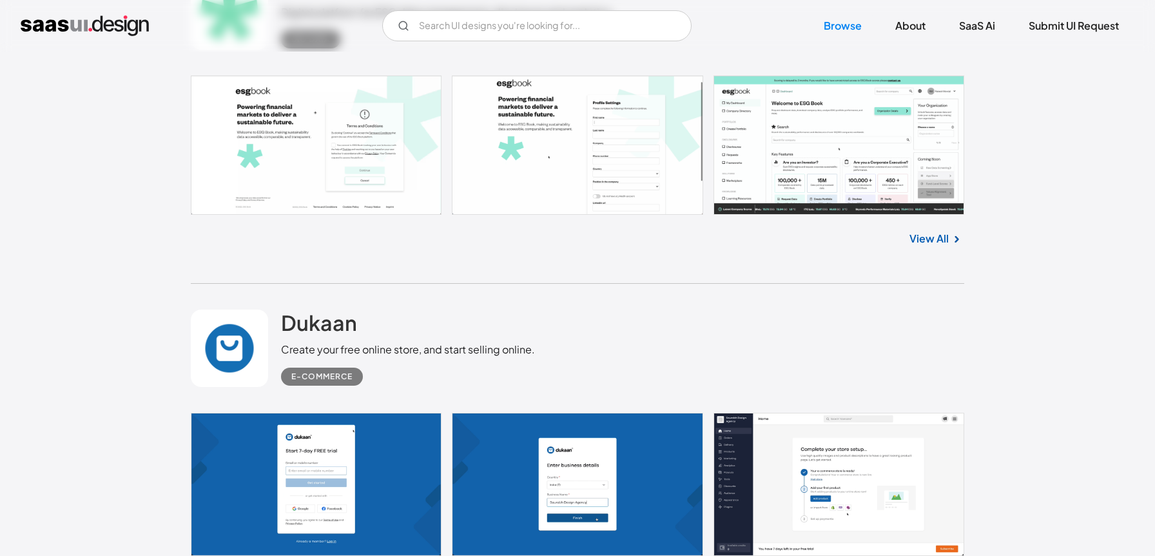
scroll to position [12060, 0]
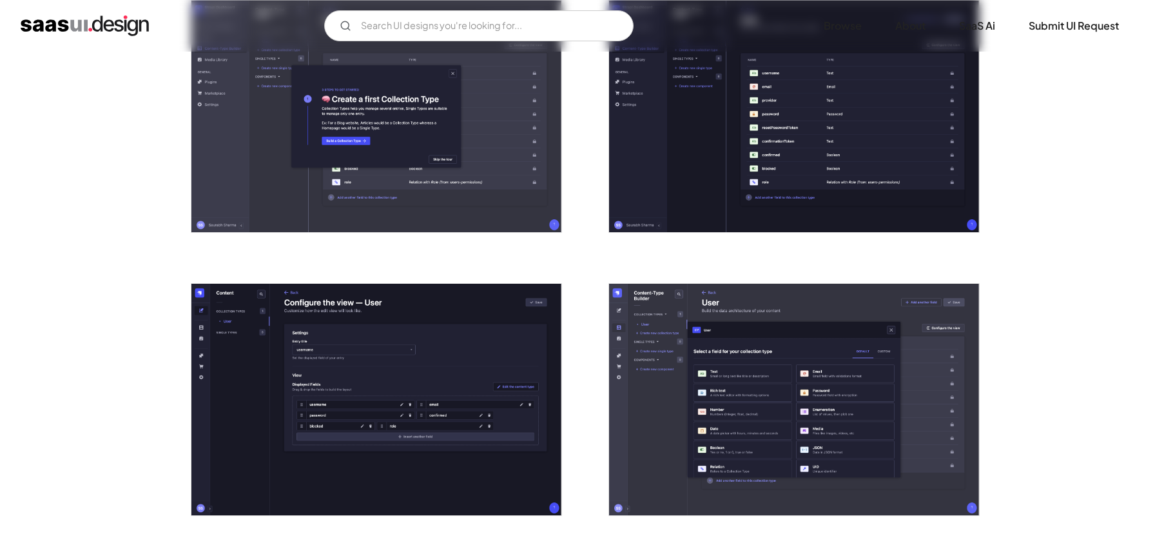
scroll to position [1128, 0]
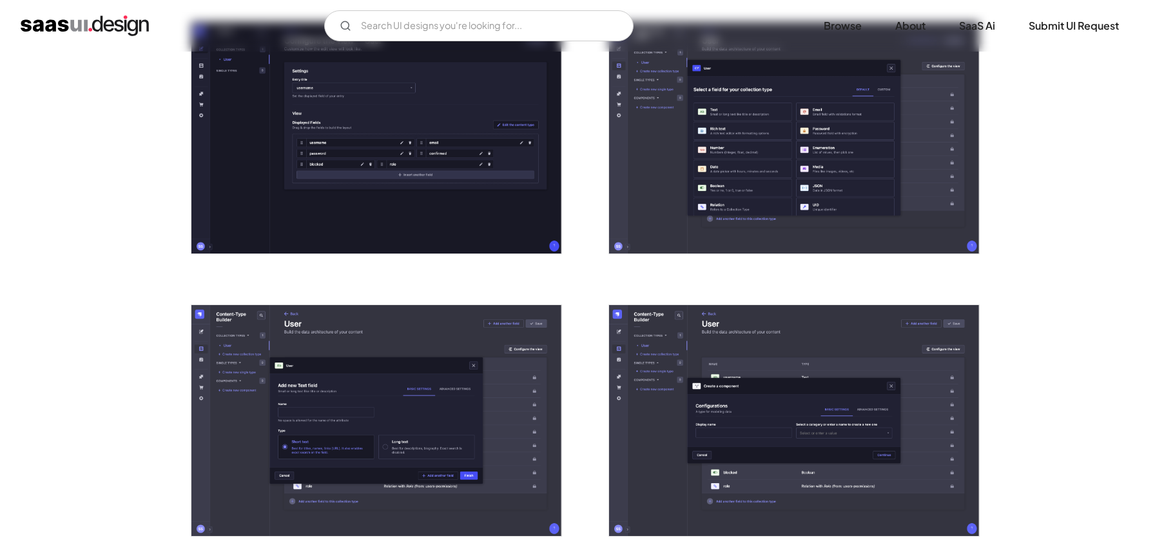
click at [59, 68] on div "Back Strapi Flexible and customizable open-source headless CMS that enables eas…" at bounding box center [577, 459] width 1155 height 3071
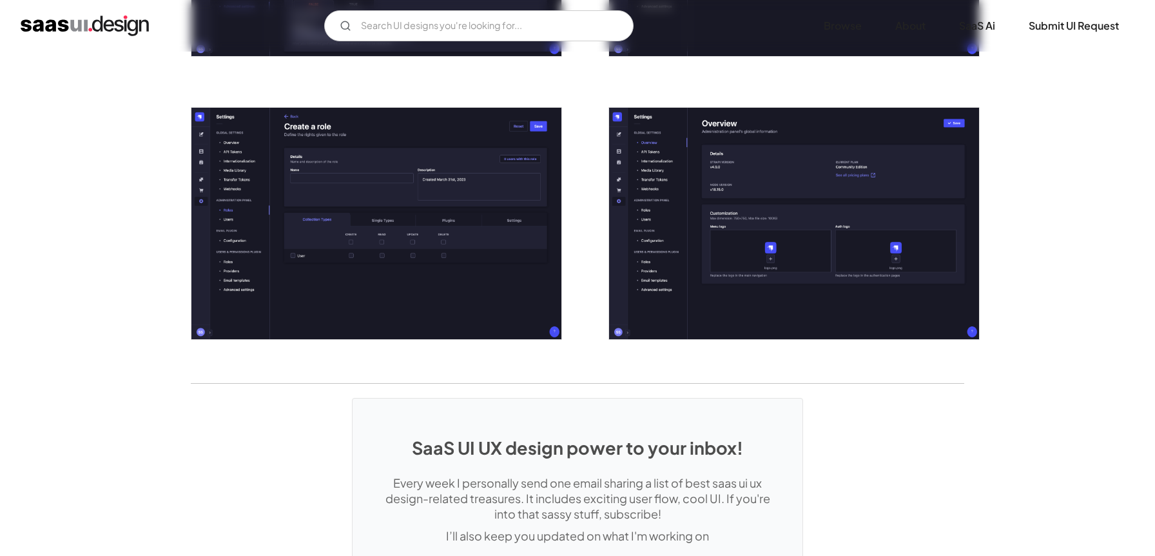
scroll to position [2760, 0]
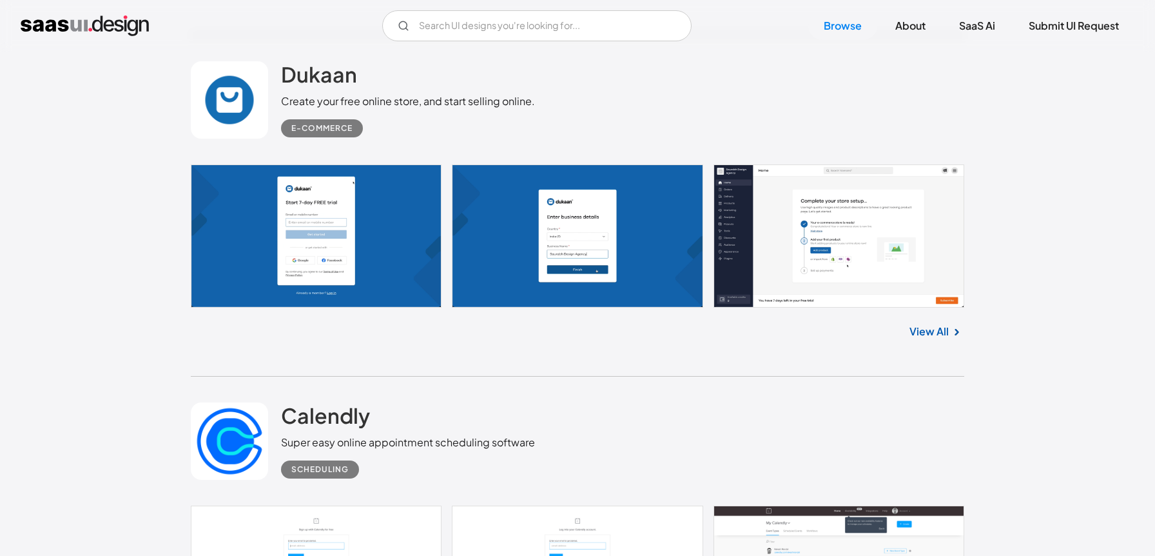
scroll to position [12295, 0]
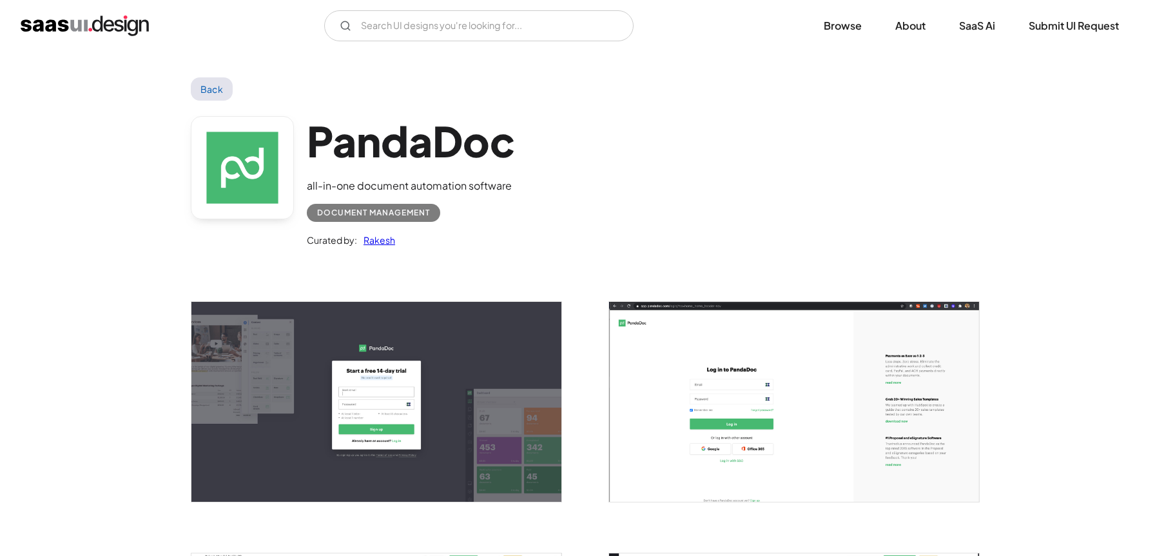
click at [197, 90] on link "Back" at bounding box center [212, 88] width 42 height 23
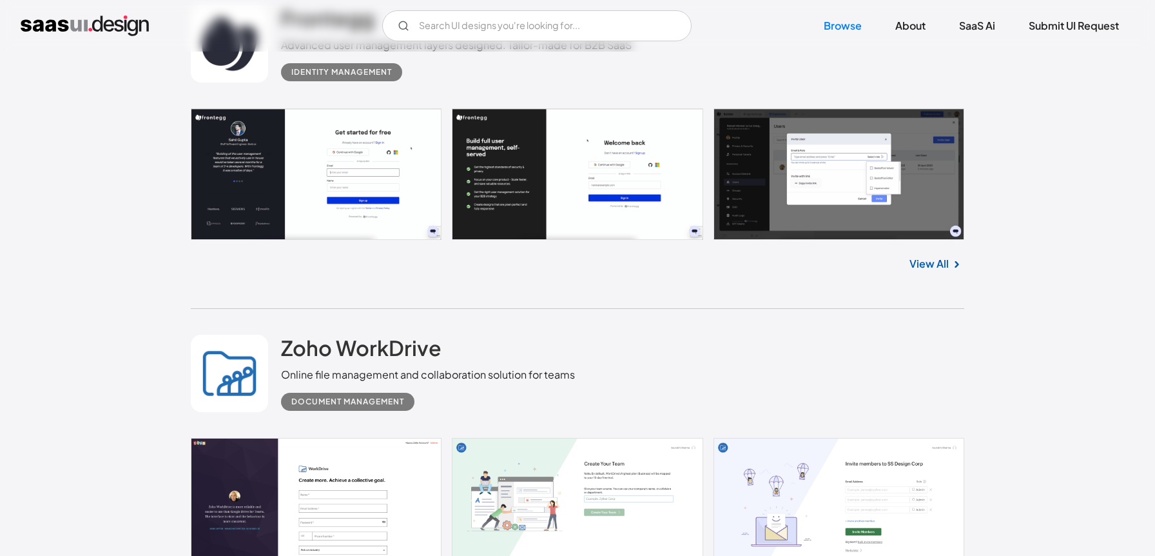
scroll to position [13352, 0]
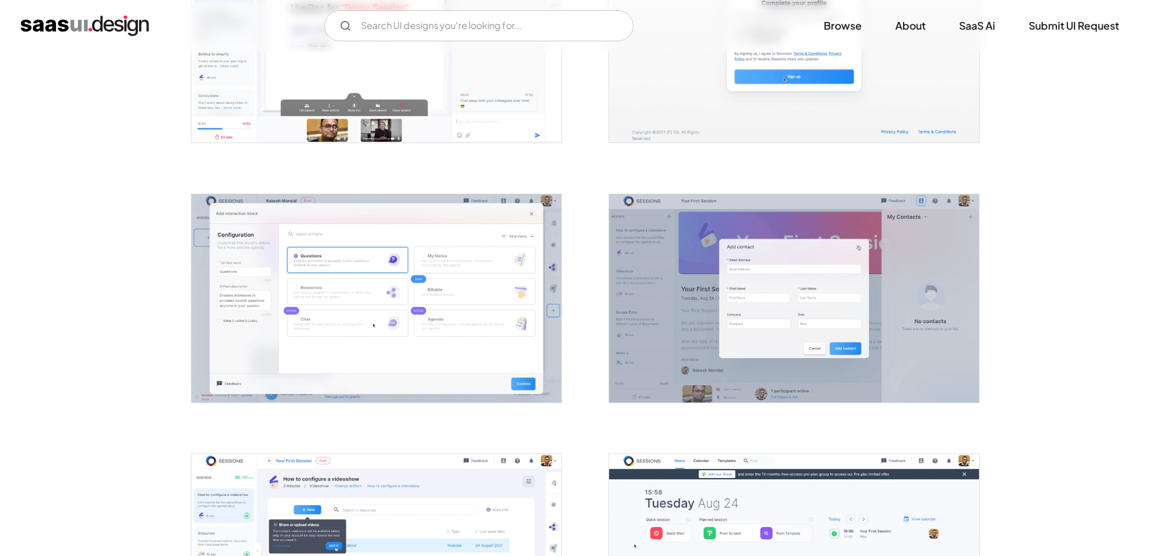
scroll to position [1669, 0]
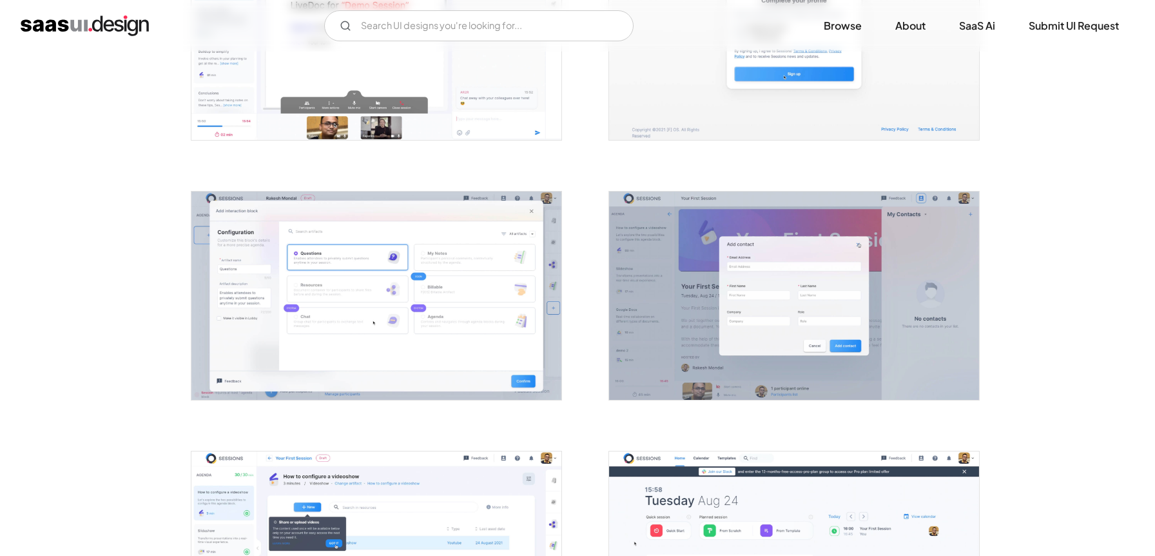
click at [413, 323] on img "open lightbox" at bounding box center [376, 295] width 370 height 208
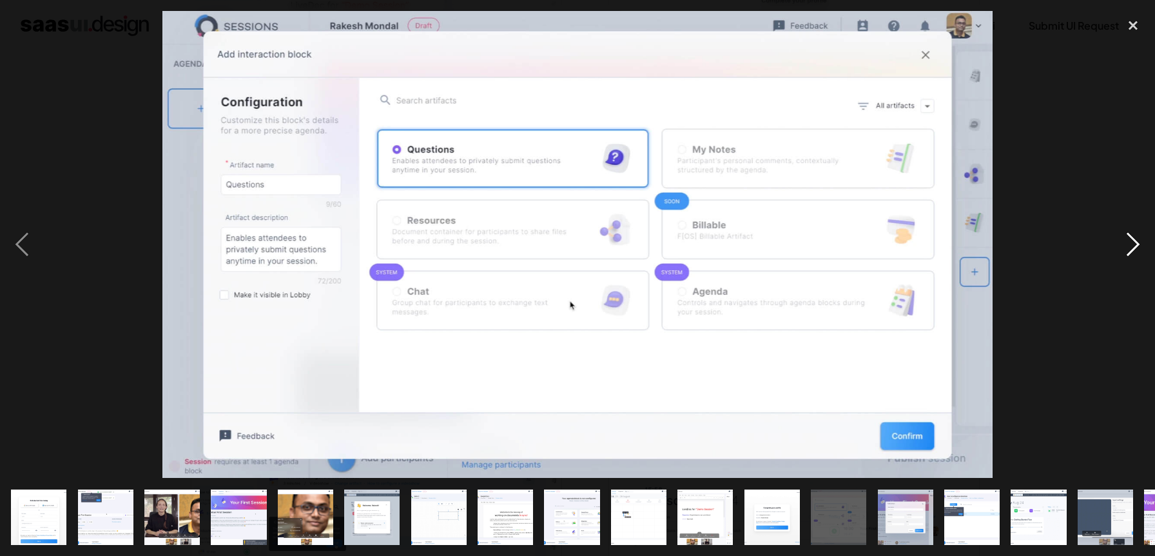
click at [1132, 249] on div "next image" at bounding box center [1133, 244] width 44 height 467
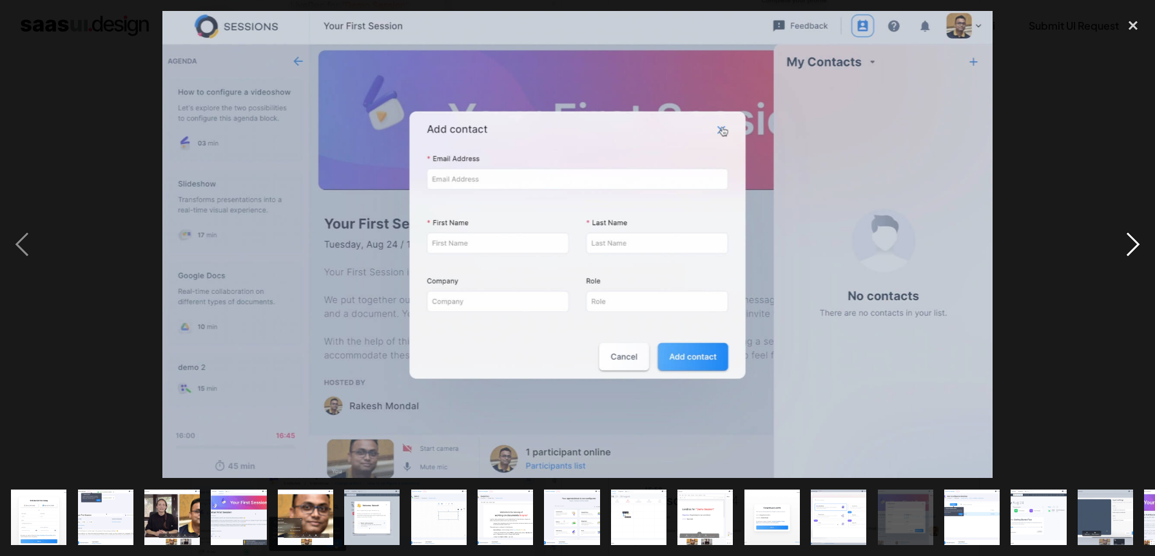
click at [1132, 249] on div "next image" at bounding box center [1133, 244] width 44 height 467
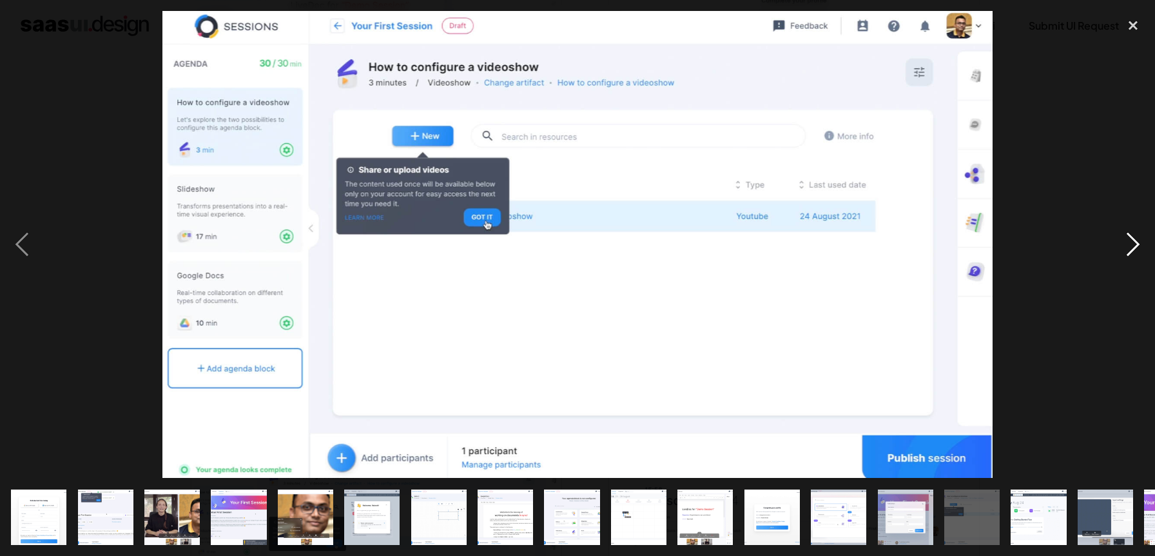
click at [1132, 249] on div "next image" at bounding box center [1133, 244] width 44 height 467
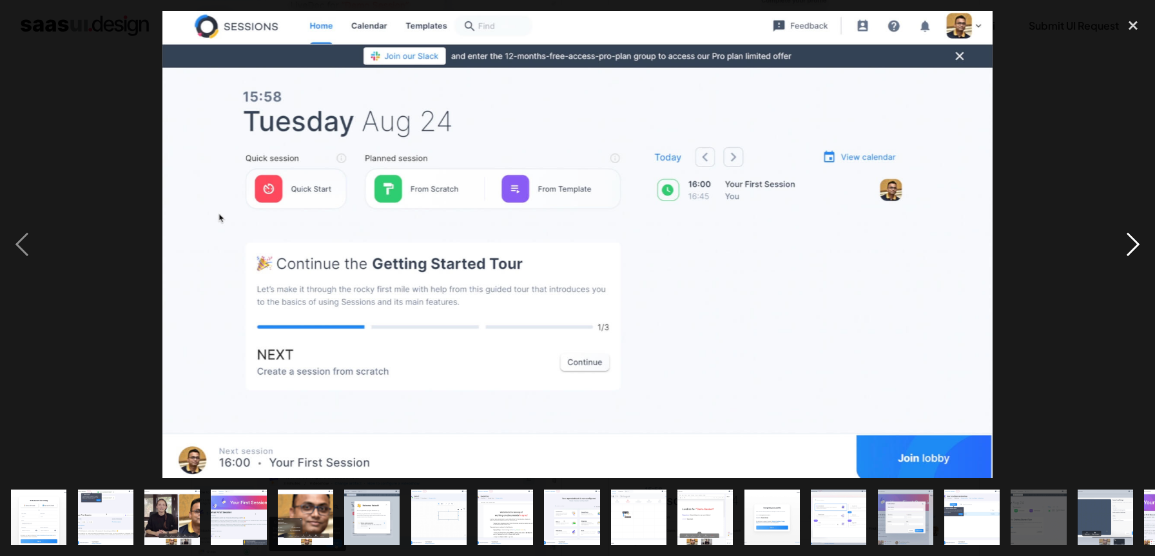
click at [1132, 249] on div "next image" at bounding box center [1133, 244] width 44 height 467
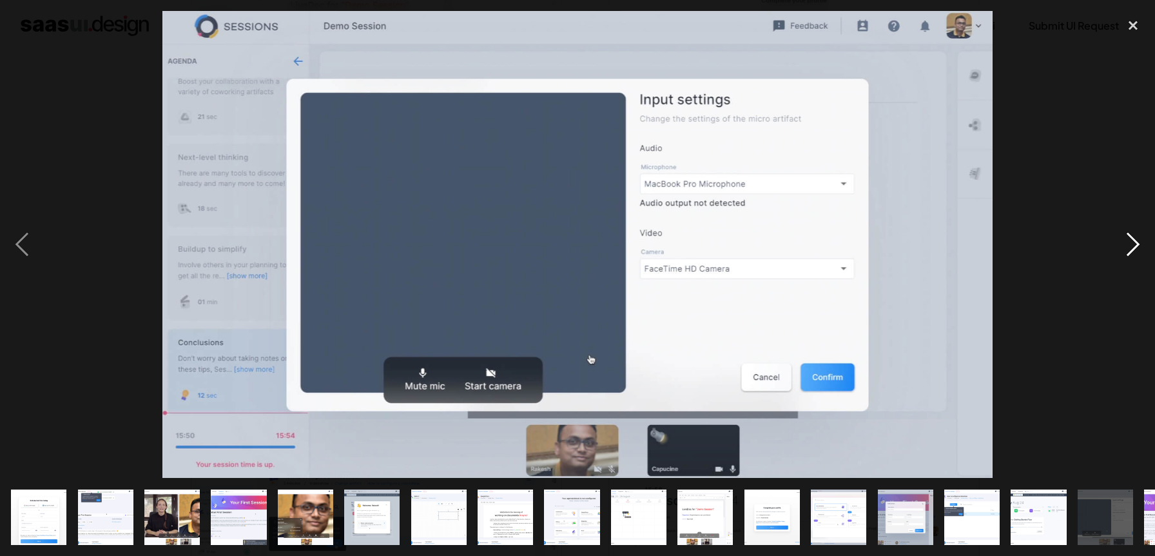
click at [1132, 249] on div "next image" at bounding box center [1133, 244] width 44 height 467
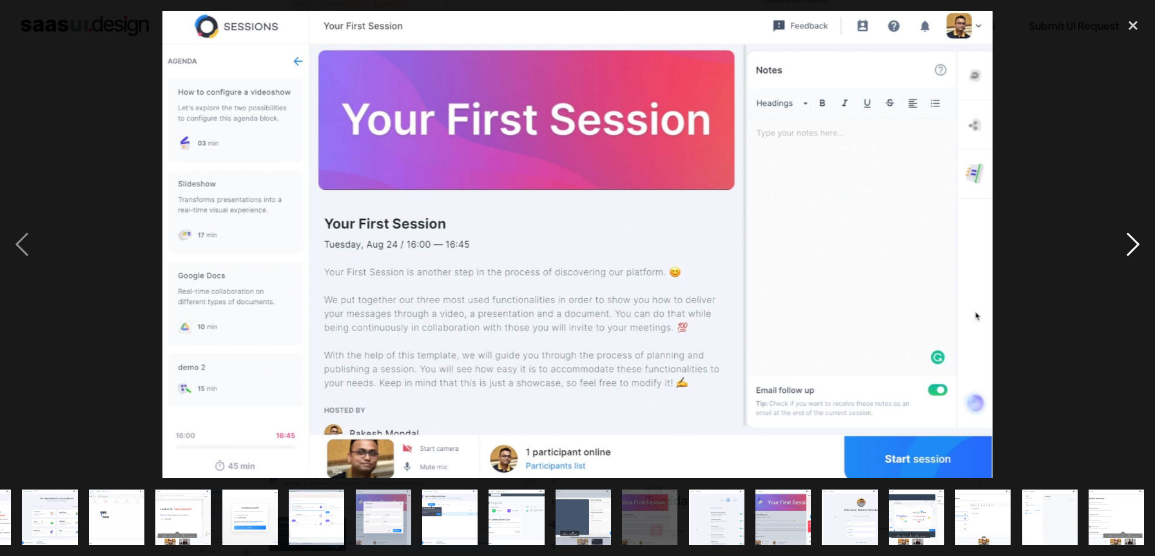
scroll to position [0, 523]
click at [1132, 249] on div "next image" at bounding box center [1133, 244] width 44 height 467
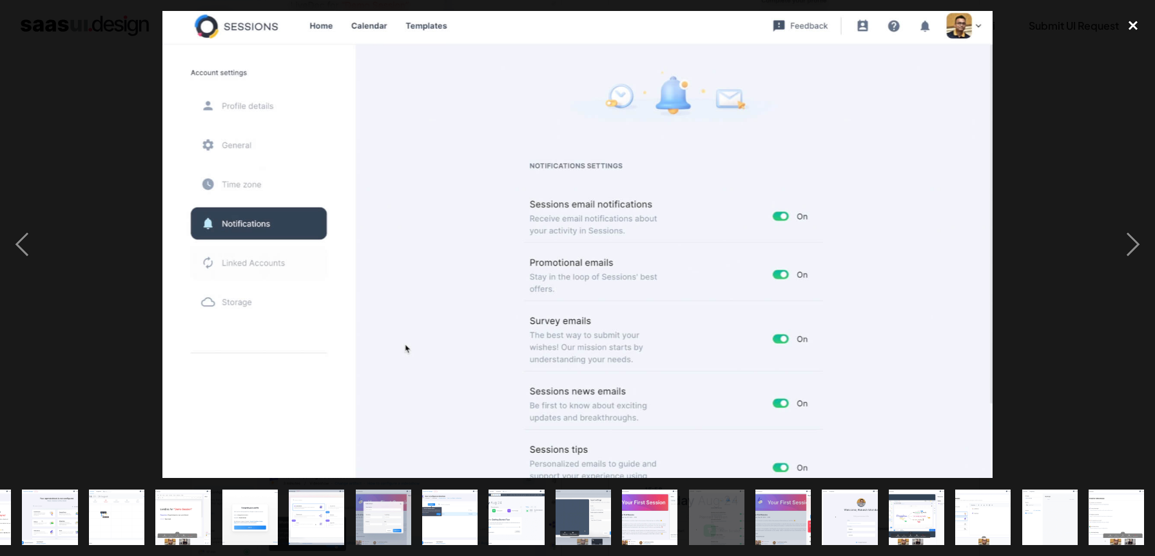
click at [1127, 29] on div "close lightbox" at bounding box center [1133, 25] width 44 height 28
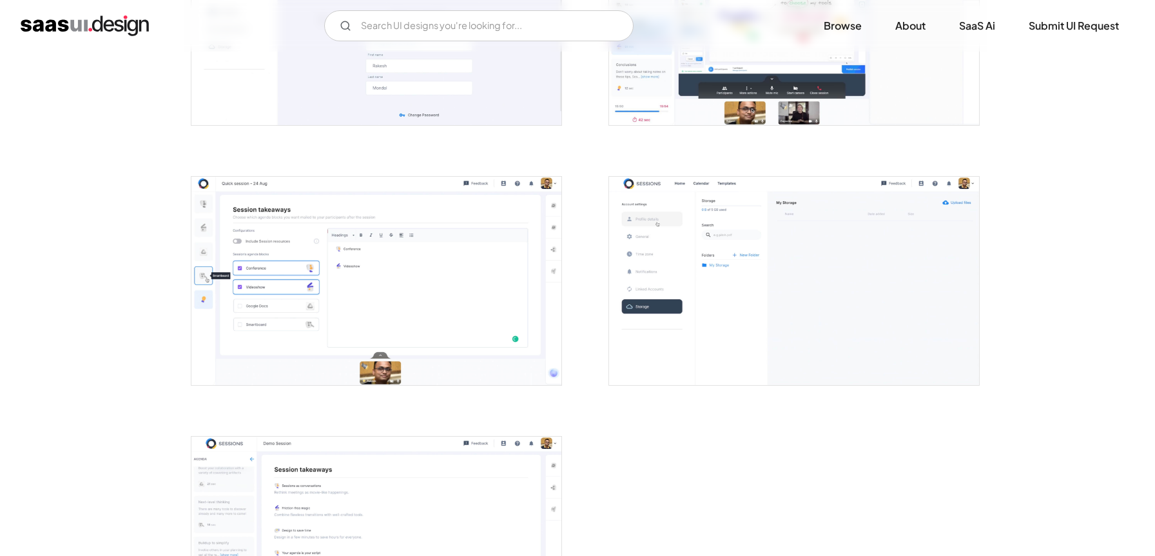
scroll to position [2988, 0]
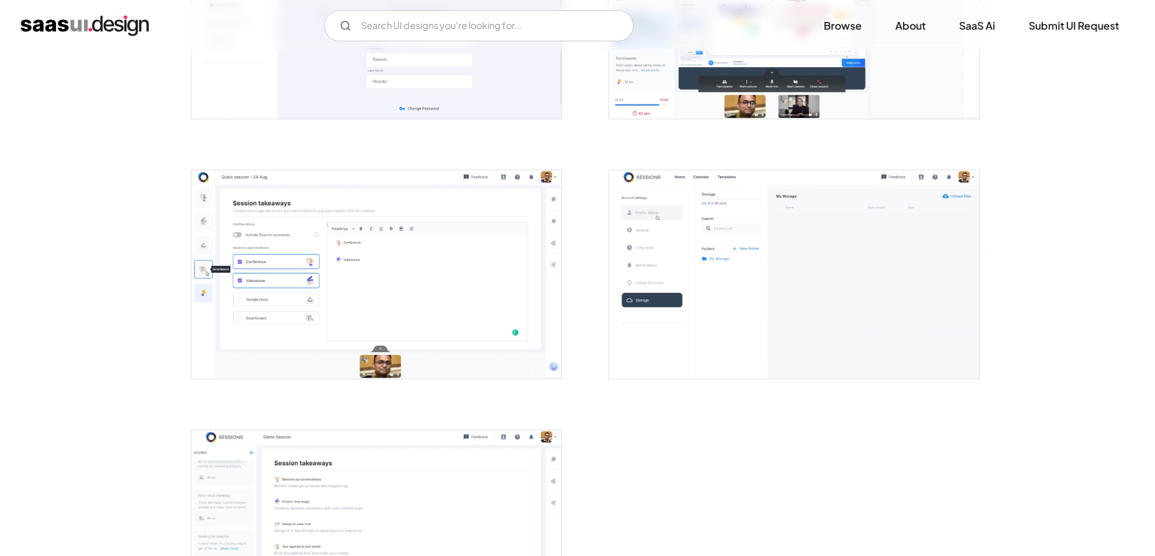
click at [746, 275] on img "open lightbox" at bounding box center [794, 274] width 370 height 208
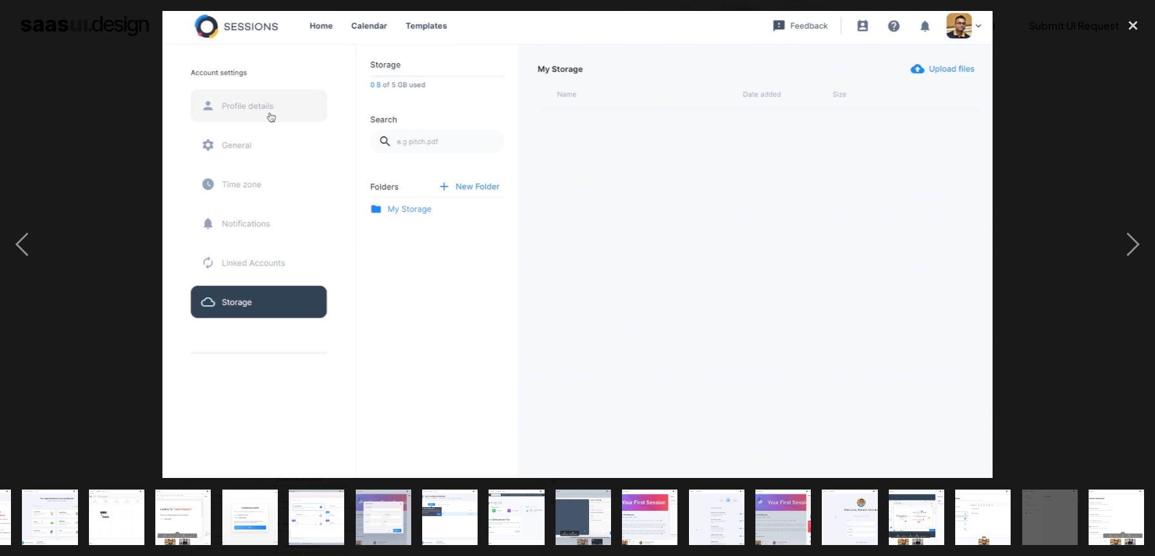
scroll to position [0, 523]
click at [1129, 236] on div "next image" at bounding box center [1133, 244] width 44 height 467
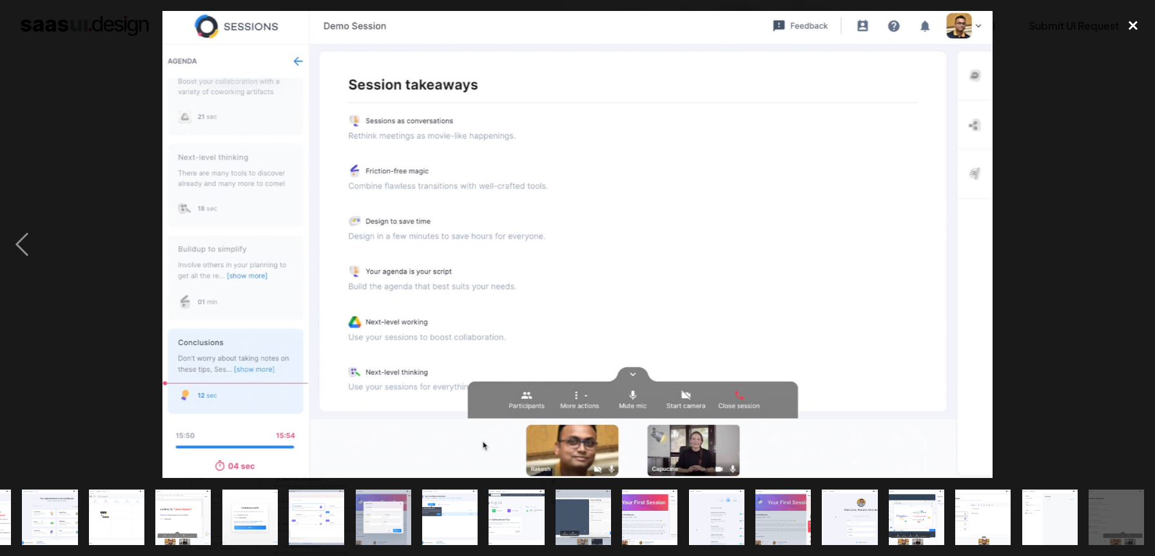
click at [1134, 29] on div "close lightbox" at bounding box center [1133, 25] width 44 height 28
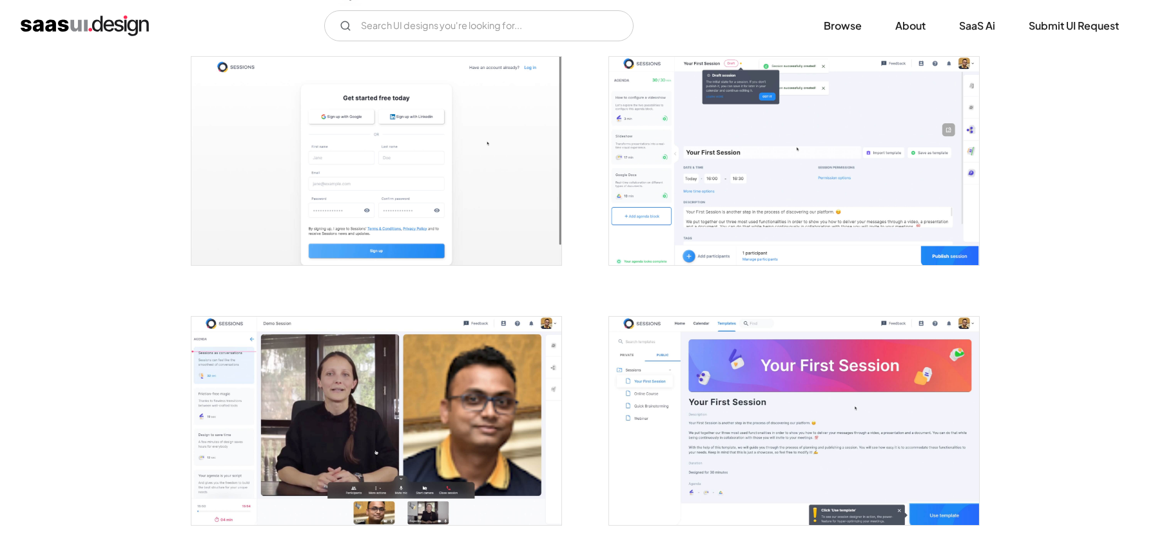
scroll to position [0, 0]
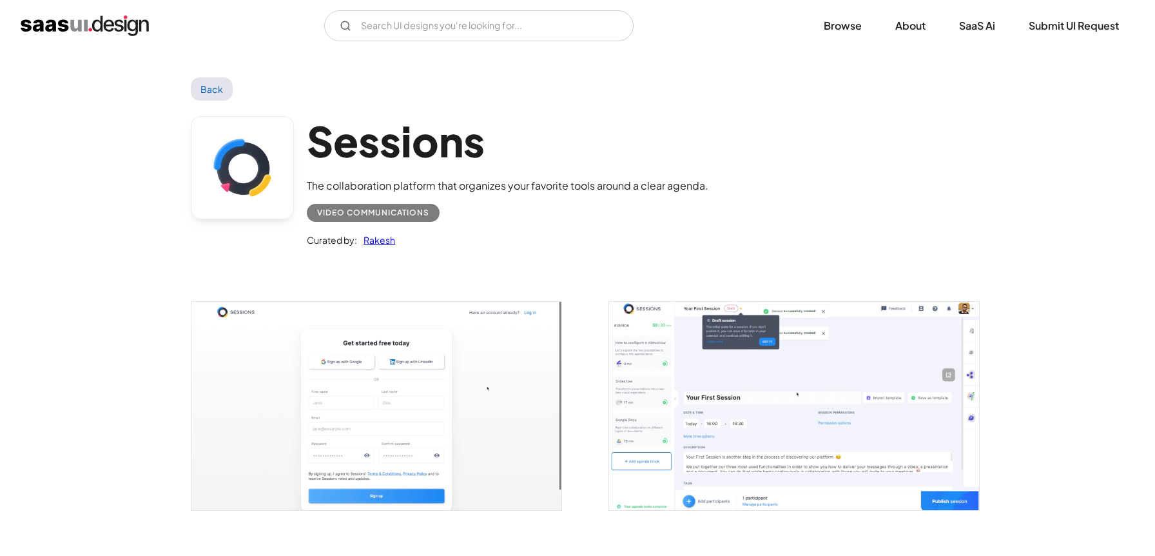
click at [216, 96] on link "Back" at bounding box center [212, 88] width 42 height 23
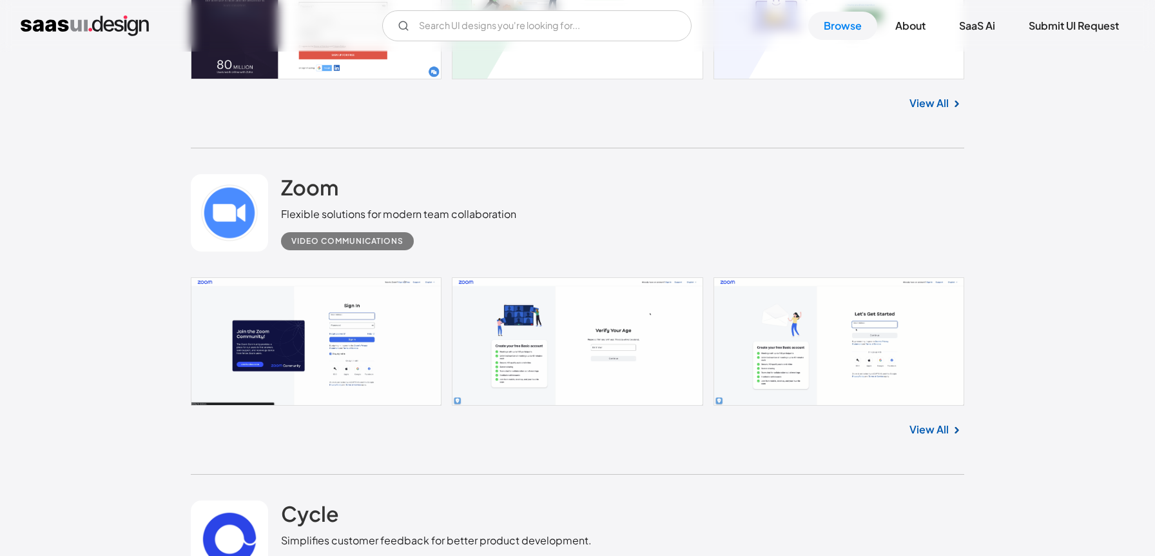
scroll to position [13917, 0]
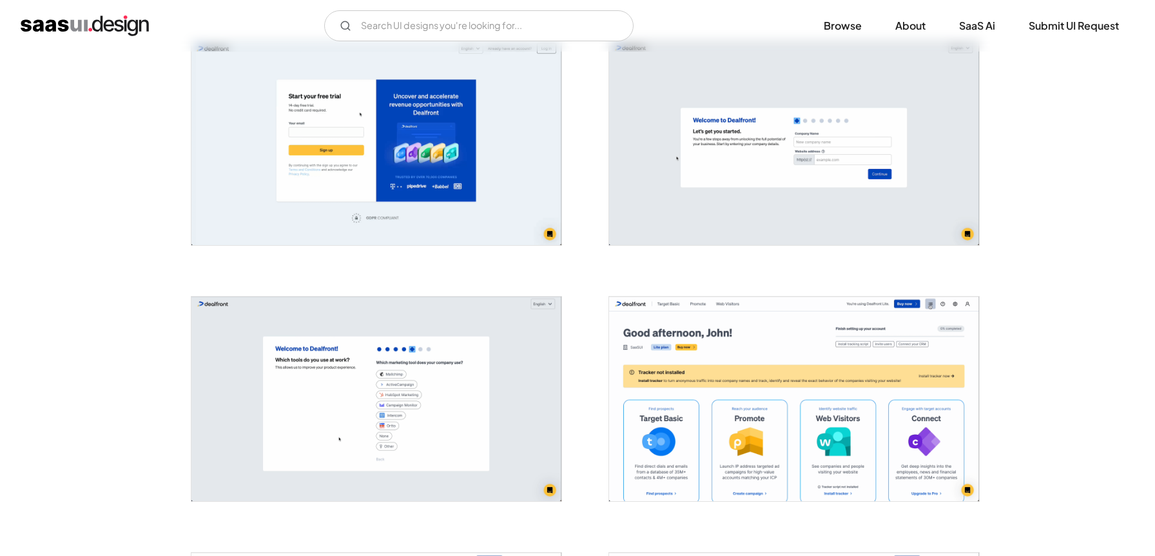
scroll to position [211, 0]
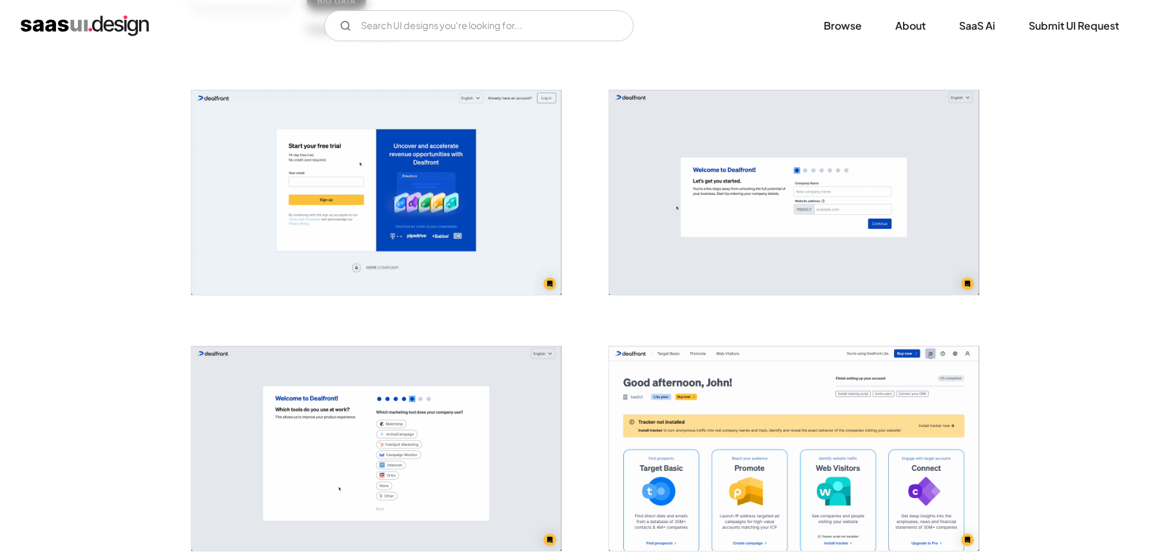
click at [439, 169] on img "open lightbox" at bounding box center [376, 192] width 370 height 204
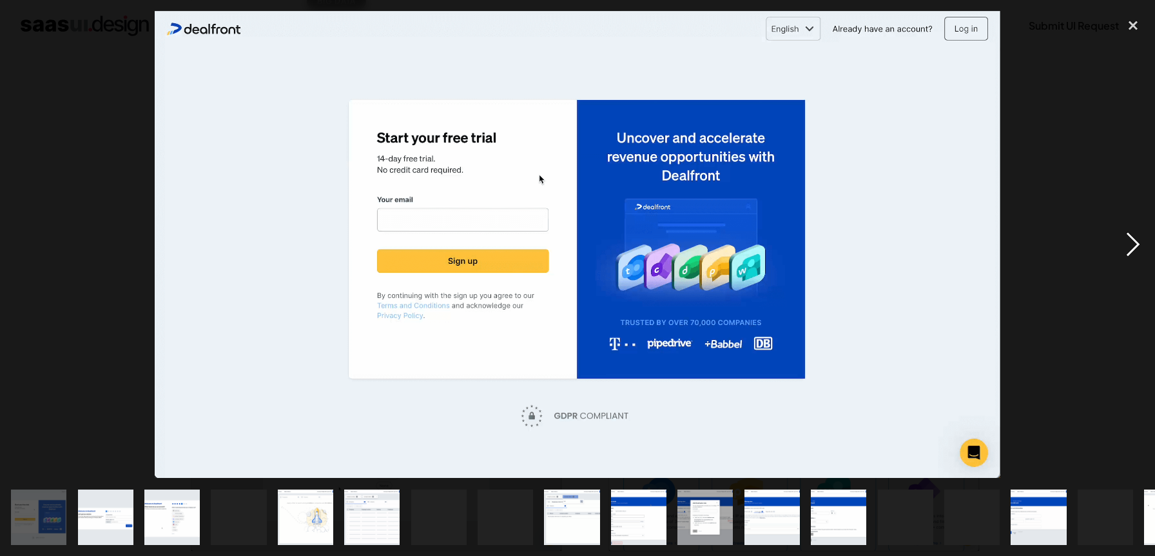
click at [1119, 253] on div "next image" at bounding box center [1133, 244] width 44 height 467
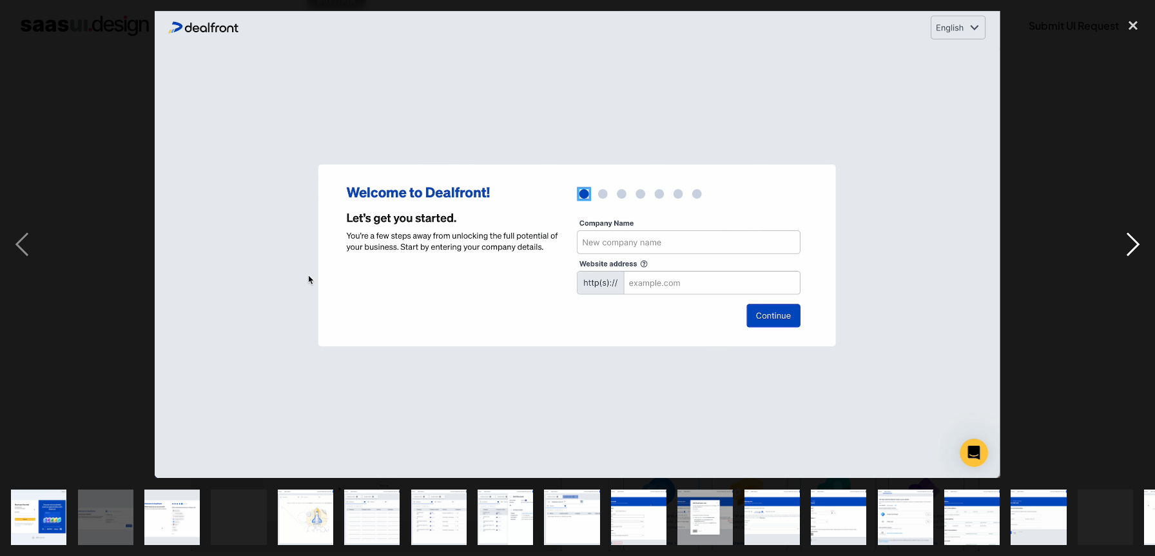
click at [1119, 253] on div "next image" at bounding box center [1133, 244] width 44 height 467
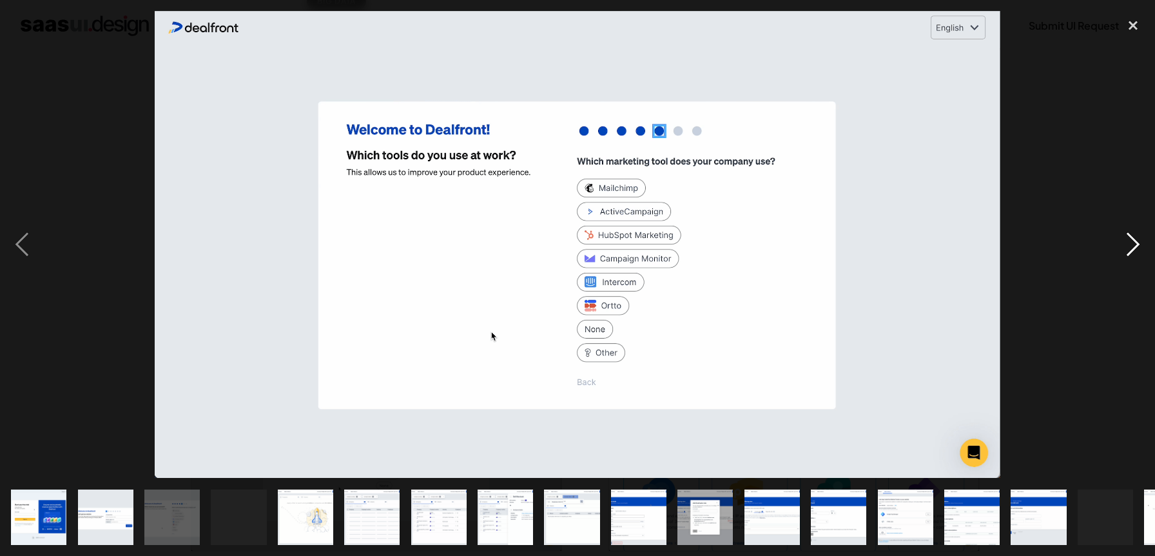
click at [1119, 253] on div "next image" at bounding box center [1133, 244] width 44 height 467
click at [1134, 248] on div "next image" at bounding box center [1133, 244] width 44 height 467
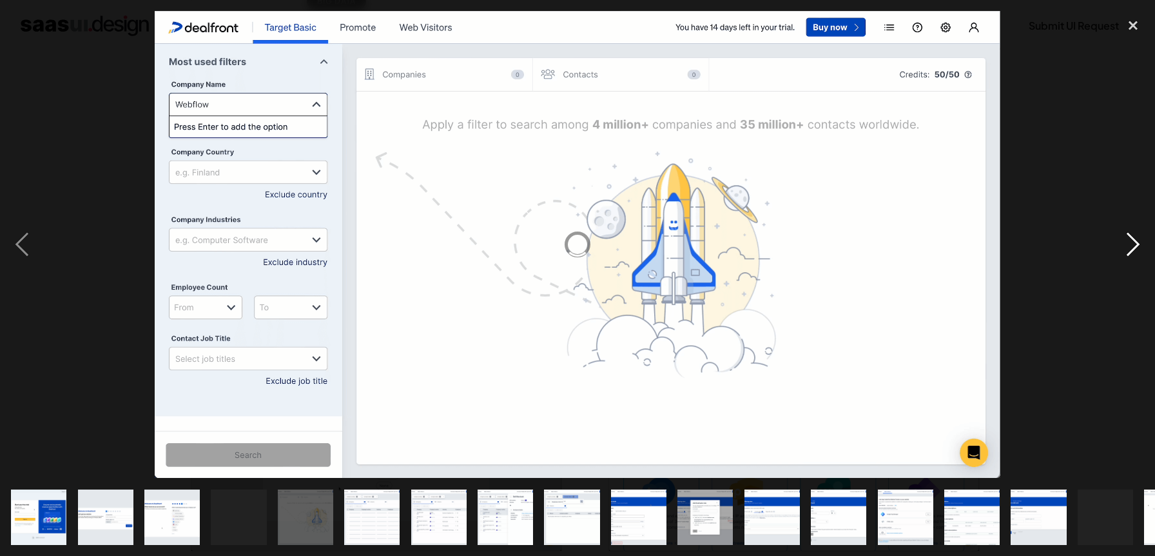
click at [1134, 248] on div "next image" at bounding box center [1133, 244] width 44 height 467
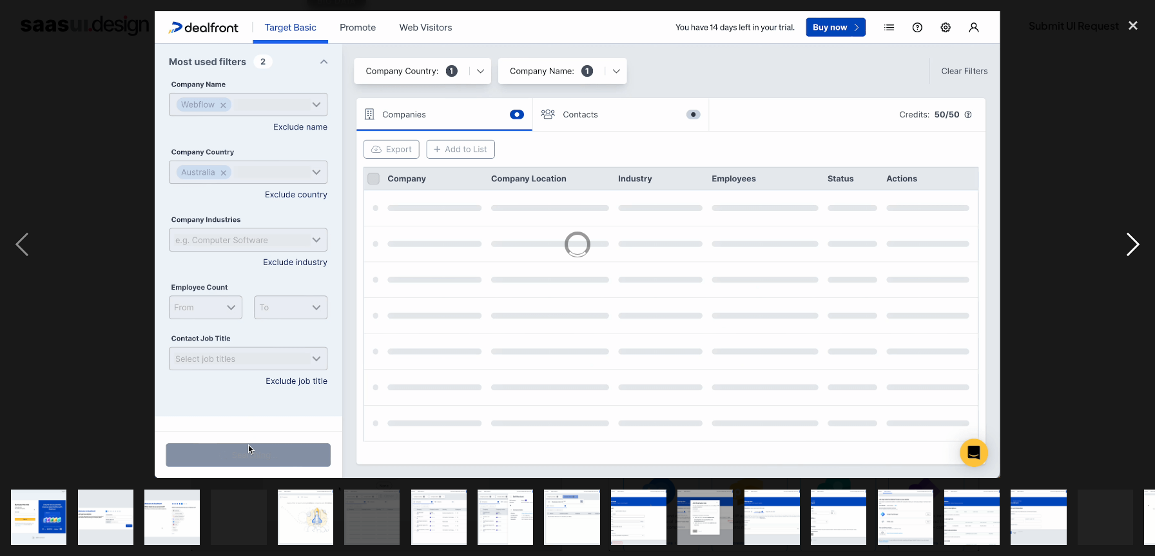
click at [1134, 249] on div "next image" at bounding box center [1133, 244] width 44 height 467
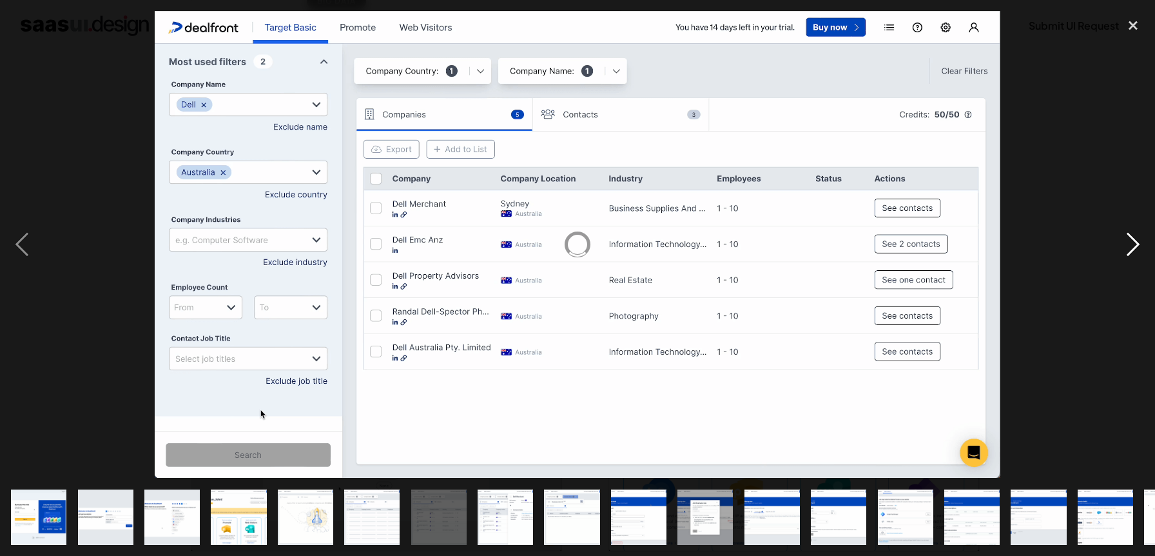
click at [1134, 249] on div "next image" at bounding box center [1133, 244] width 44 height 467
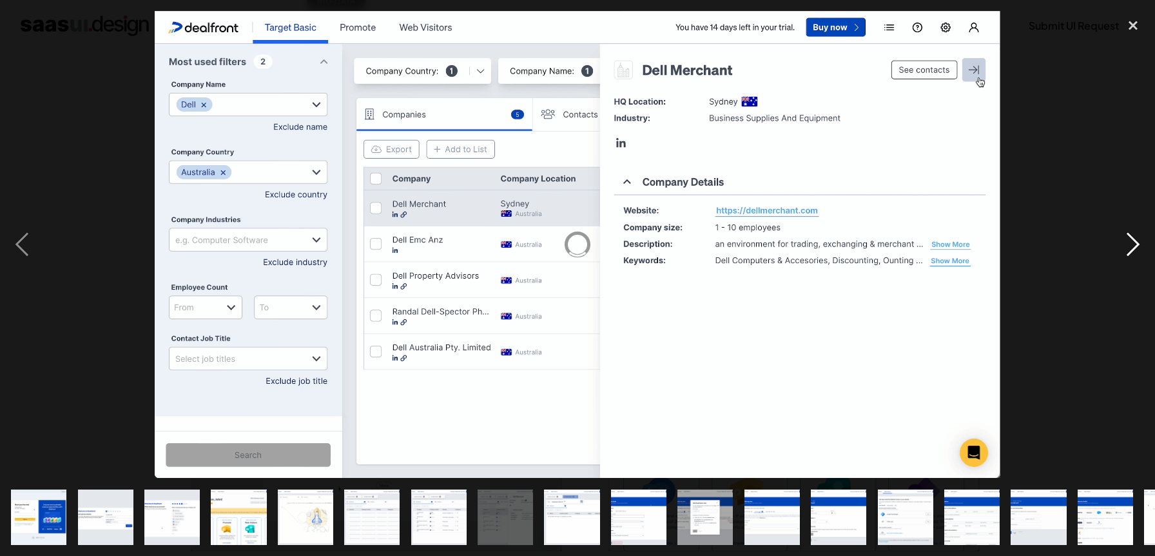
click at [1134, 249] on div "next image" at bounding box center [1133, 244] width 44 height 467
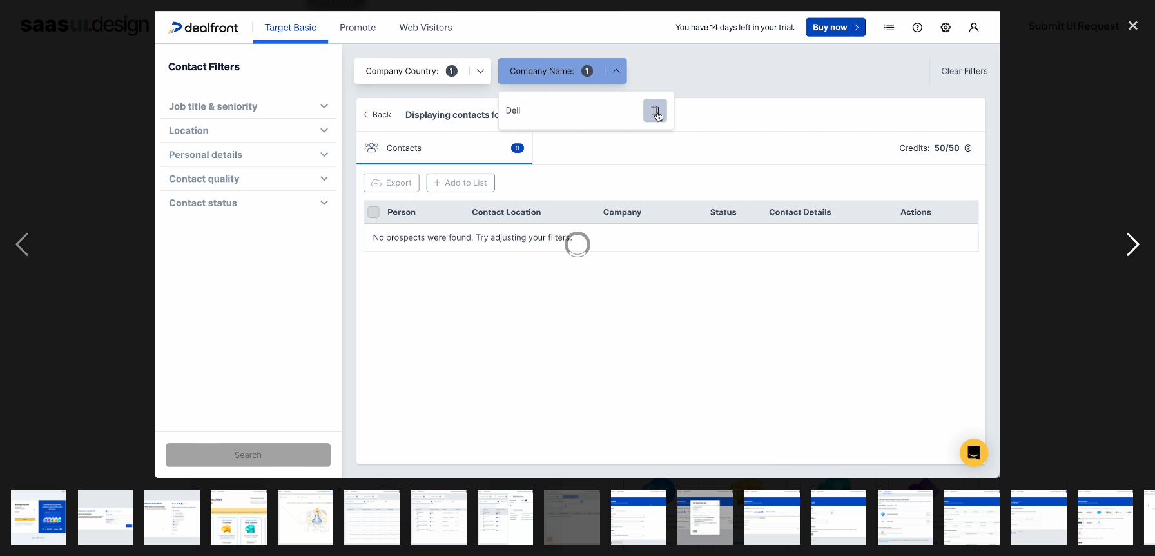
click at [1134, 249] on div "next image" at bounding box center [1133, 244] width 44 height 467
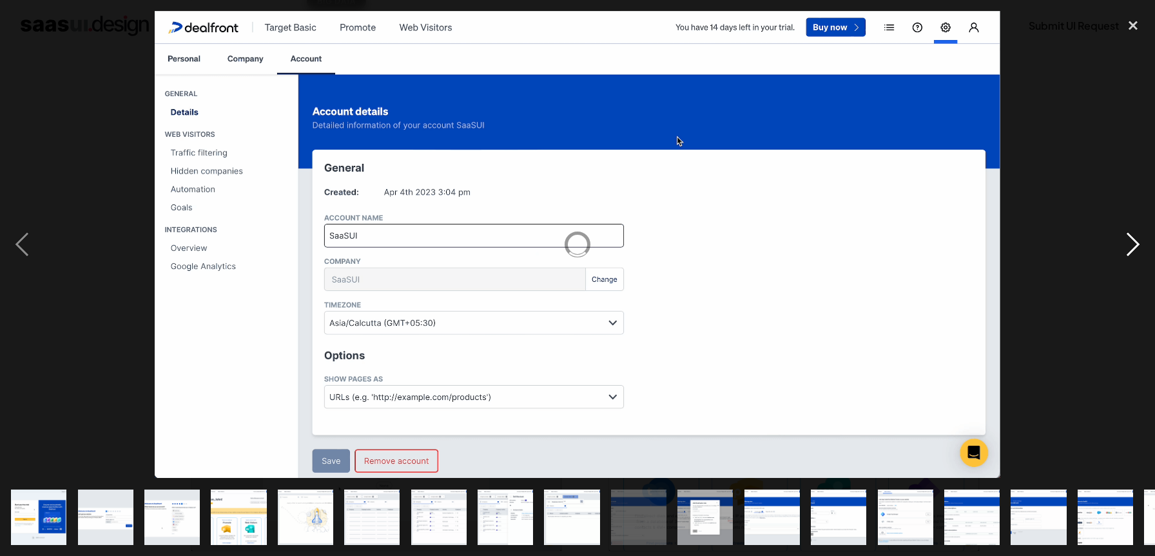
click at [1134, 249] on div "next image" at bounding box center [1133, 244] width 44 height 467
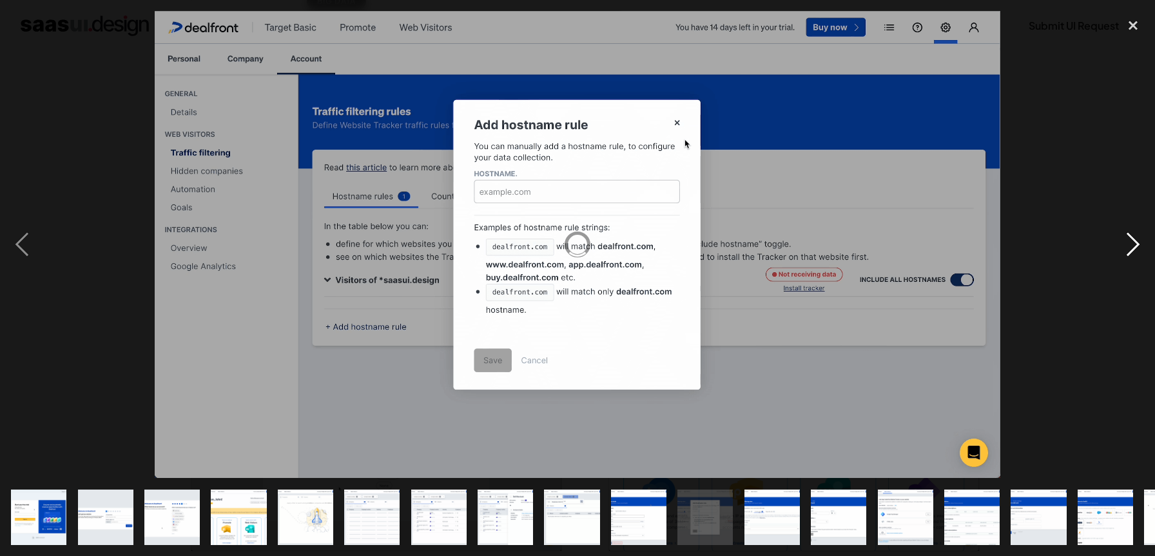
click at [1143, 247] on div "next image" at bounding box center [1133, 244] width 44 height 467
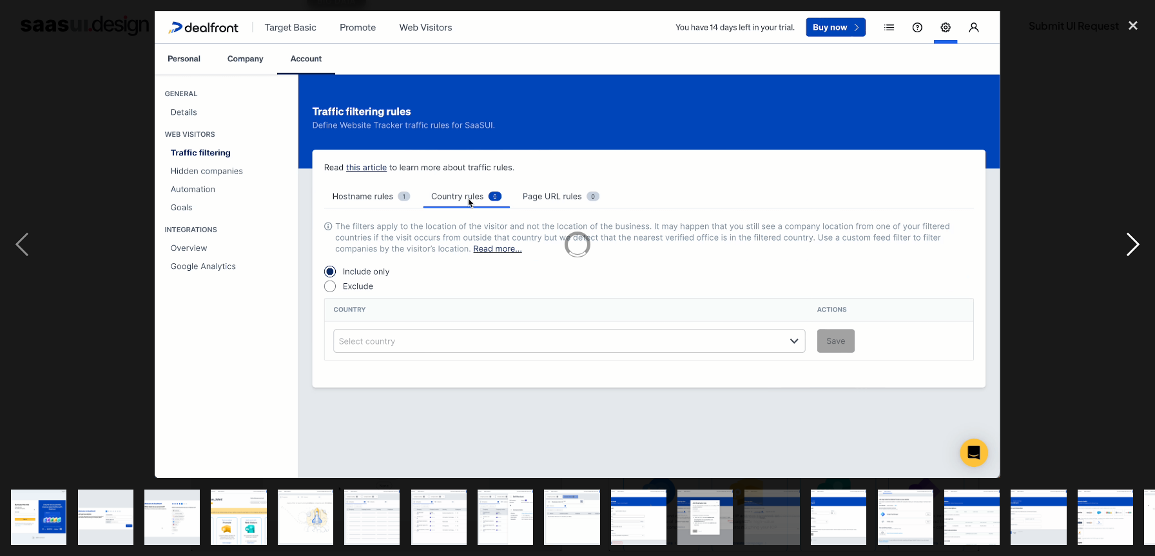
click at [1135, 244] on div "next image" at bounding box center [1133, 244] width 44 height 467
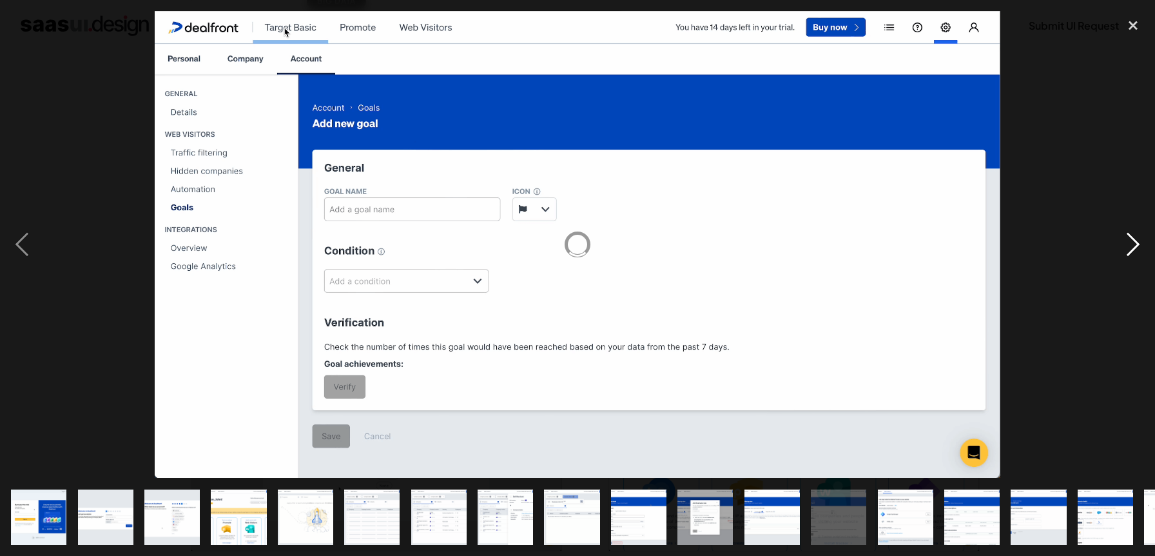
click at [1135, 244] on div "next image" at bounding box center [1133, 244] width 44 height 467
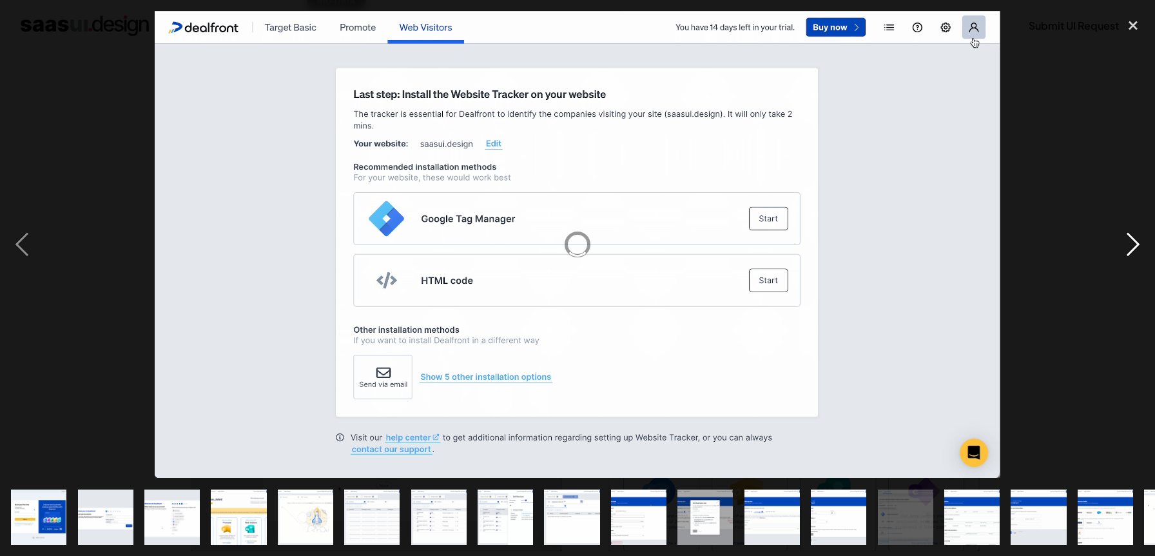
click at [1135, 244] on div "next image" at bounding box center [1133, 244] width 44 height 467
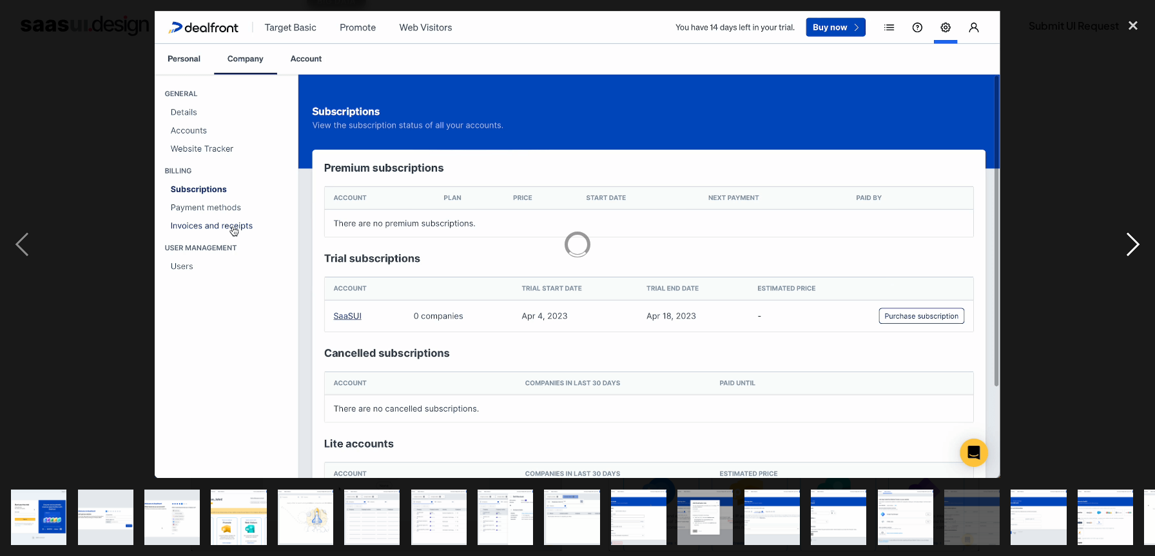
click at [1135, 244] on div "next image" at bounding box center [1133, 244] width 44 height 467
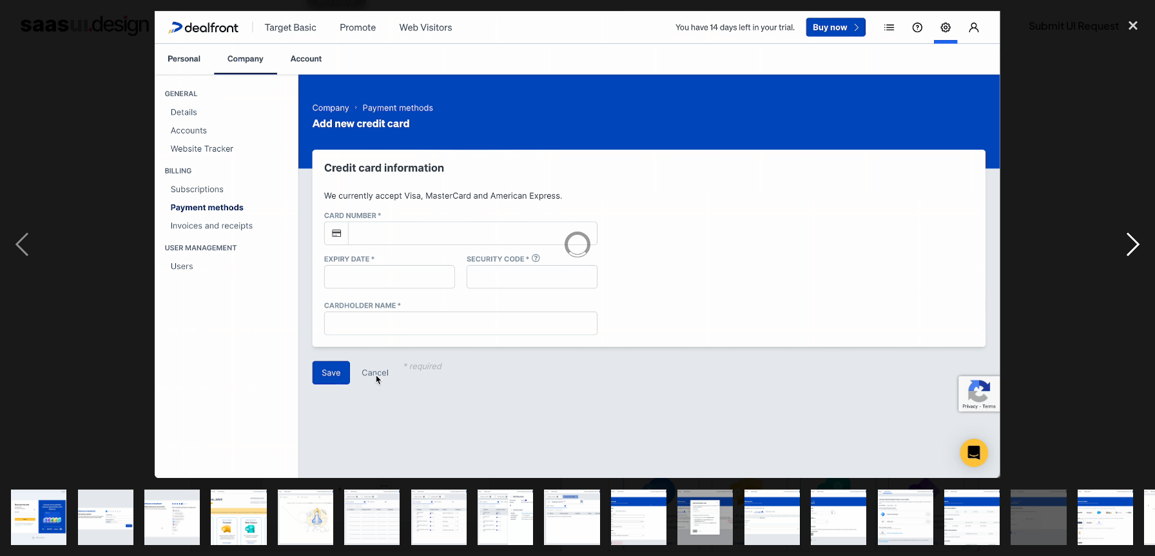
click at [1135, 244] on div "next image" at bounding box center [1133, 244] width 44 height 467
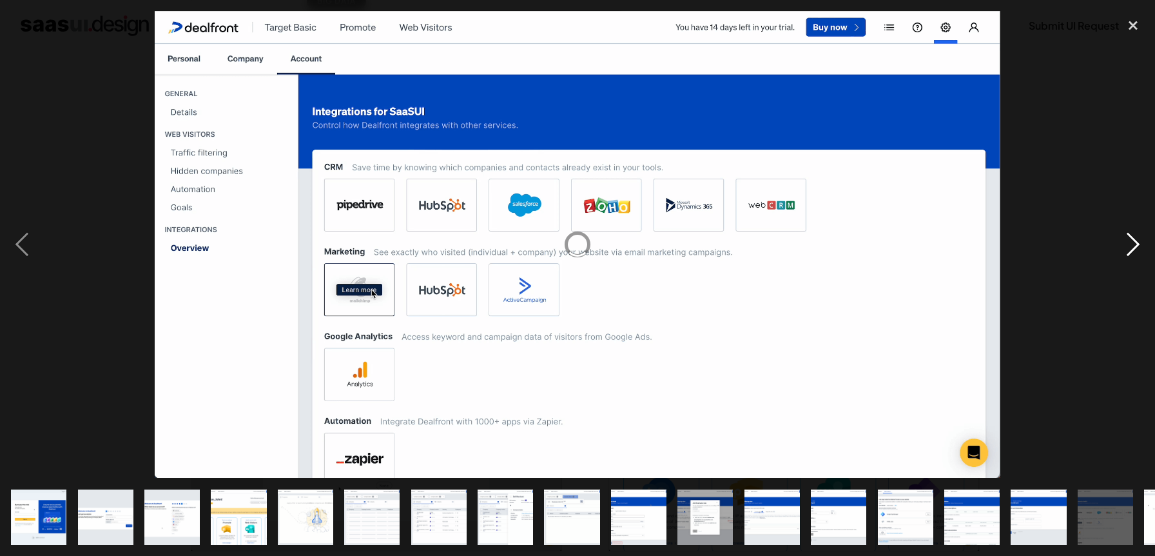
click at [1138, 237] on div "next image" at bounding box center [1133, 244] width 44 height 467
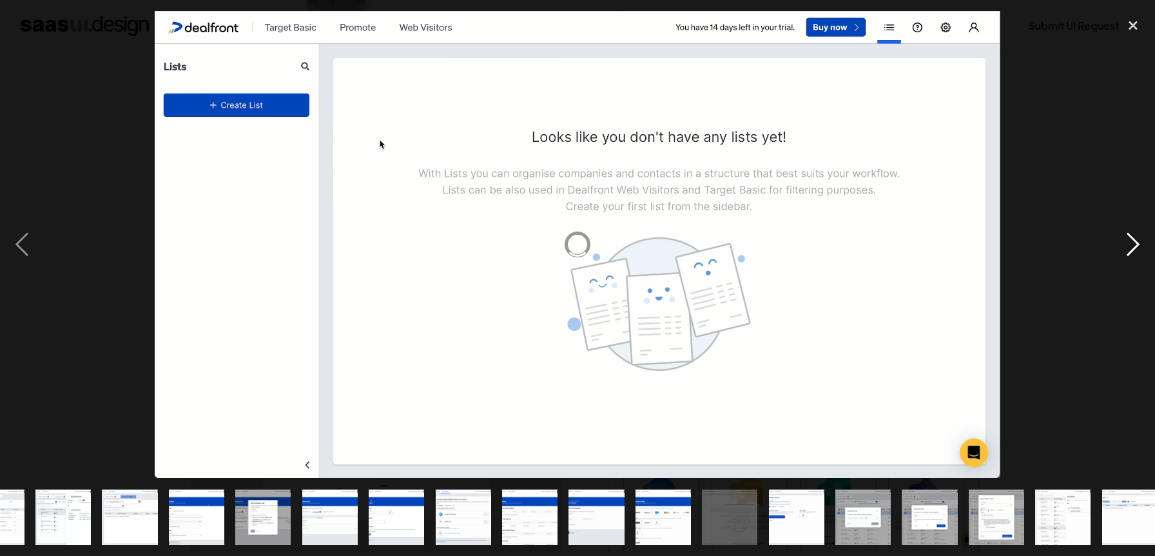
scroll to position [0, 456]
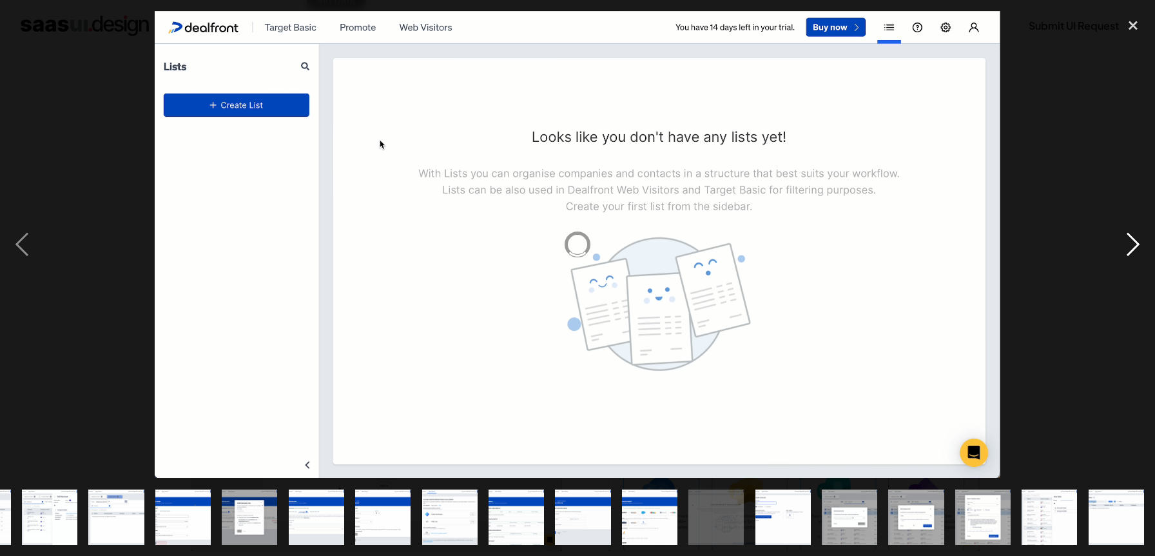
click at [1136, 250] on div "next image" at bounding box center [1133, 244] width 44 height 467
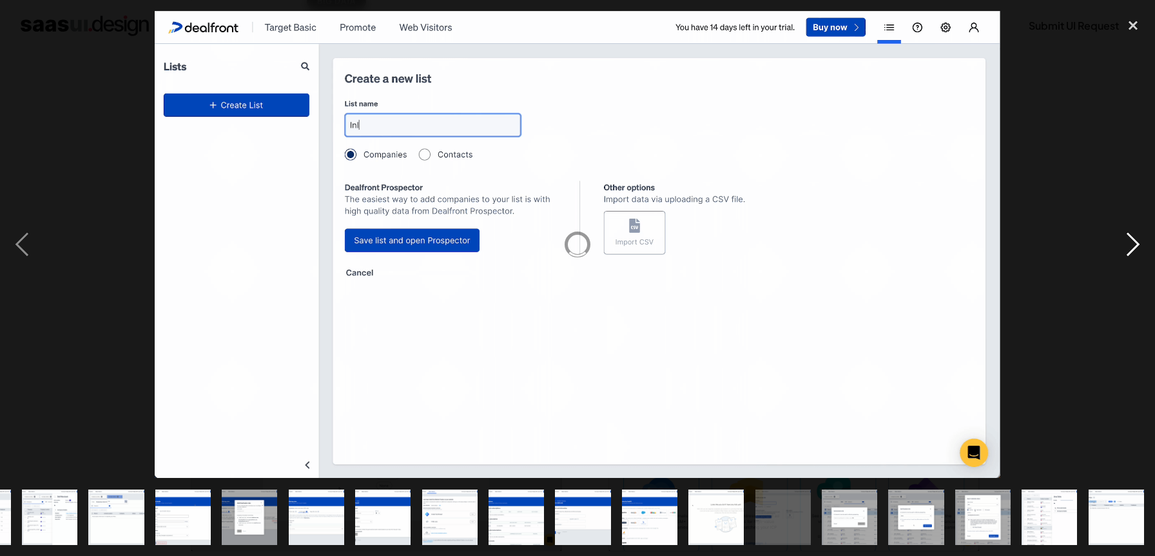
click at [1136, 250] on div "next image" at bounding box center [1133, 244] width 44 height 467
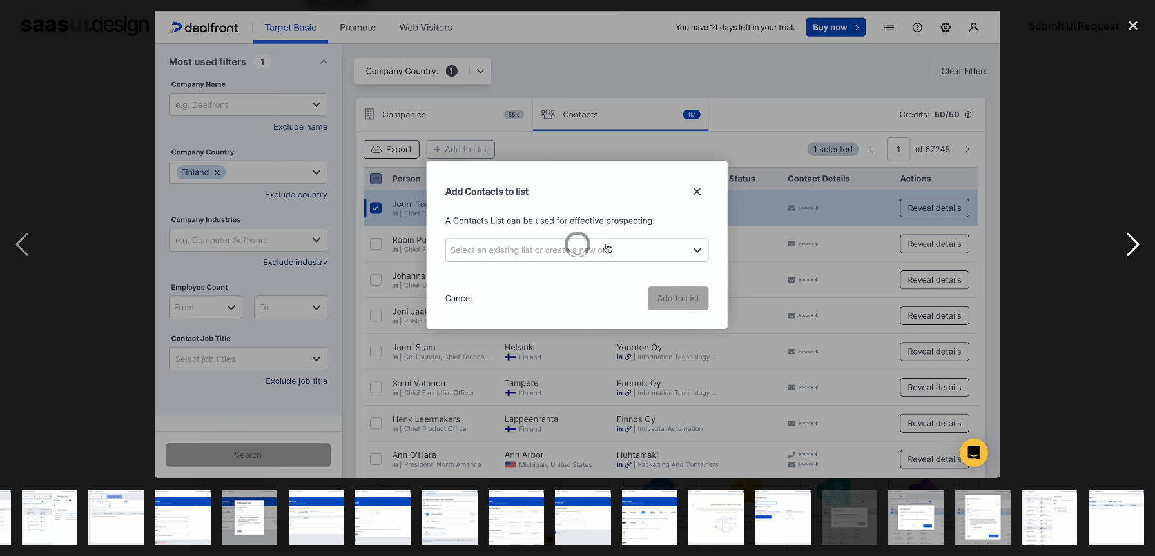
click at [1136, 250] on div "next image" at bounding box center [1133, 244] width 44 height 467
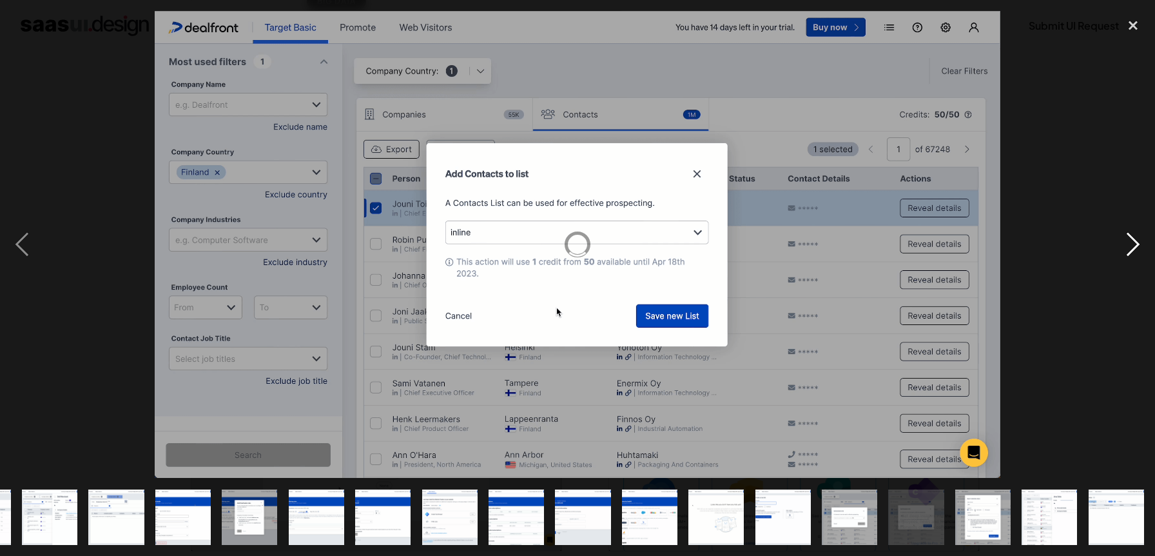
click at [1136, 242] on div "next image" at bounding box center [1133, 244] width 44 height 467
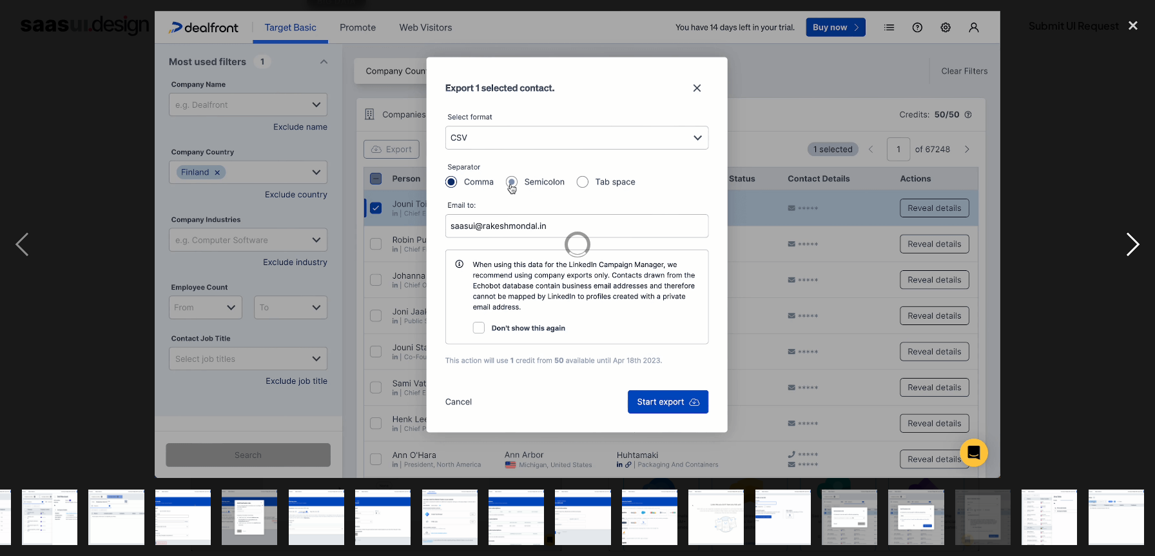
click at [1136, 242] on div "next image" at bounding box center [1133, 244] width 44 height 467
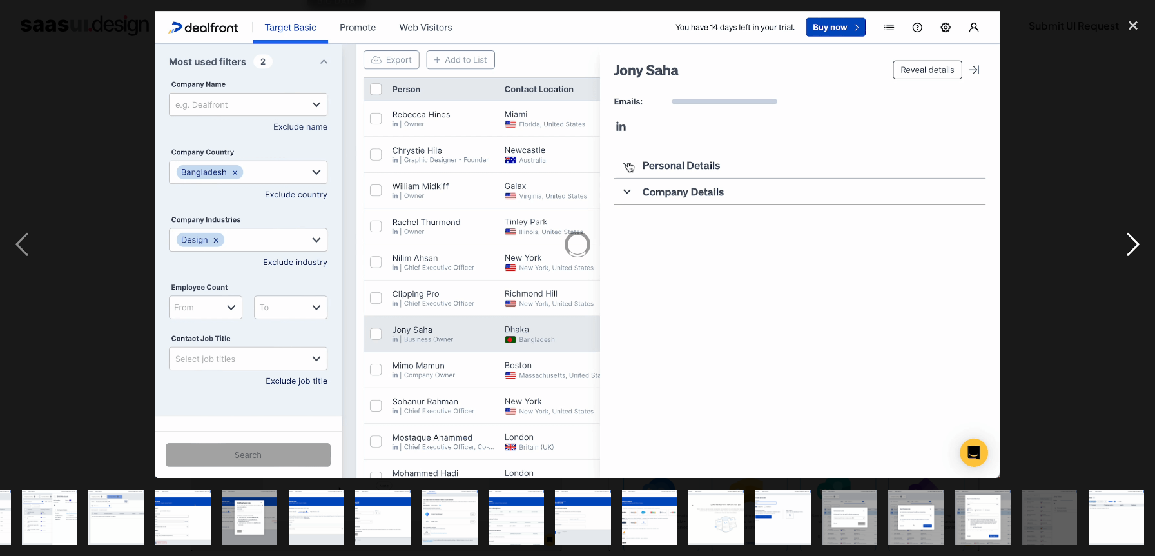
click at [1136, 242] on div "next image" at bounding box center [1133, 244] width 44 height 467
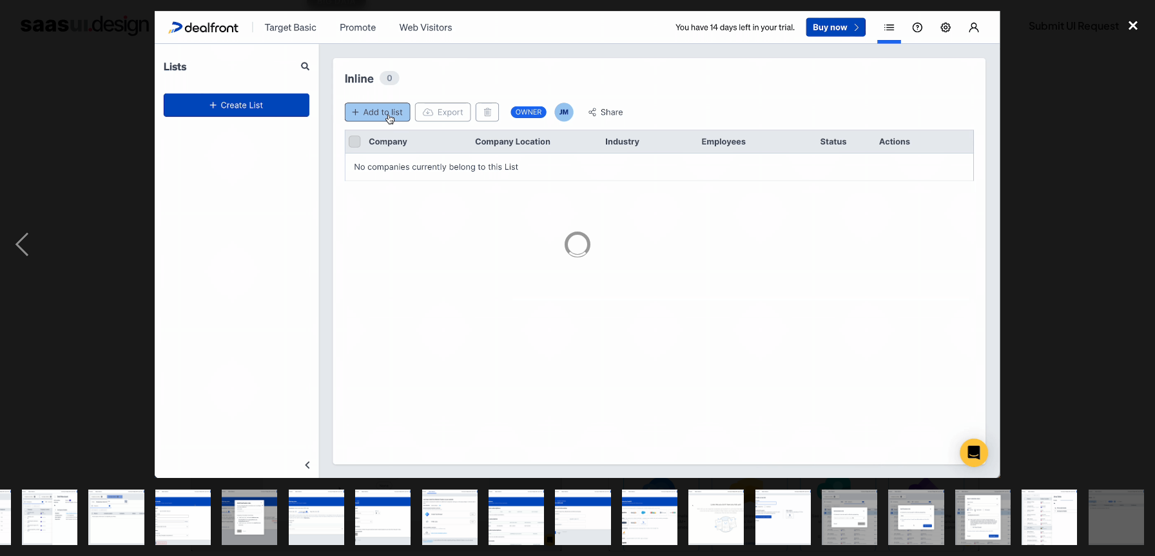
click at [1145, 28] on div "close lightbox" at bounding box center [1133, 25] width 44 height 28
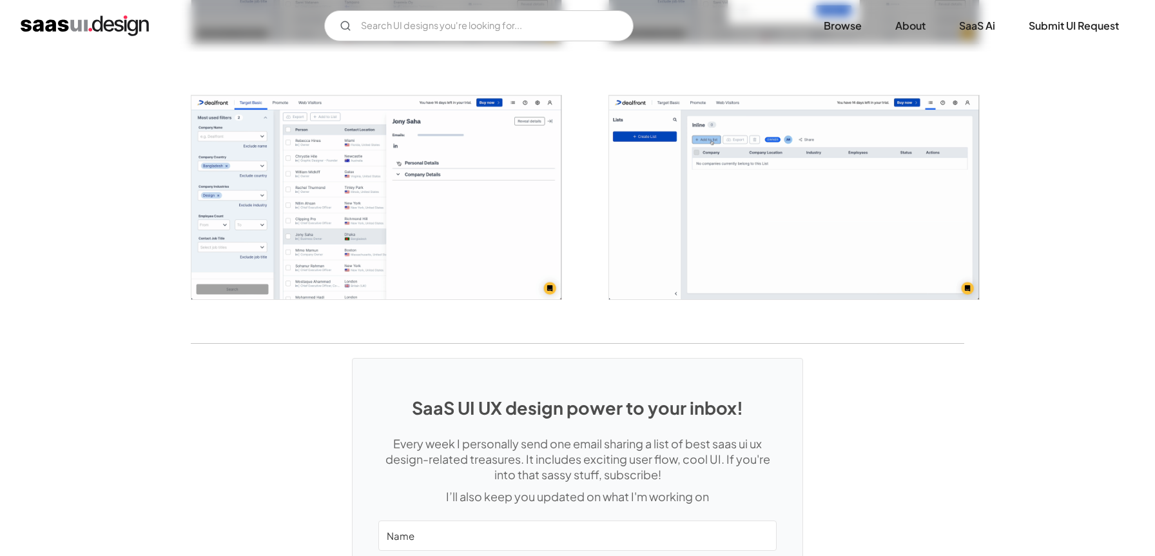
scroll to position [3018, 0]
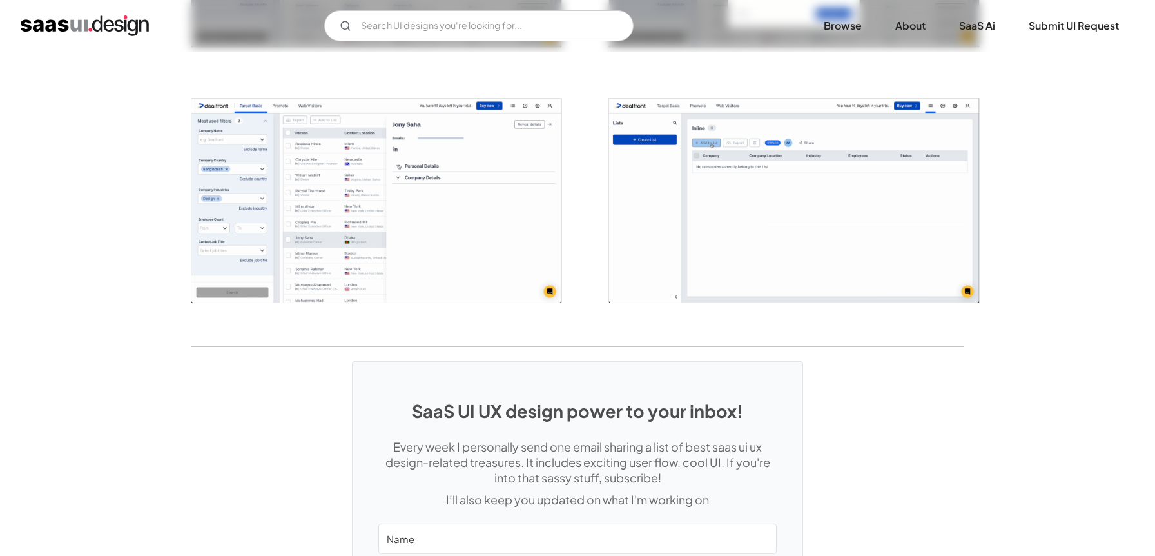
click at [427, 188] on img "open lightbox" at bounding box center [376, 201] width 370 height 204
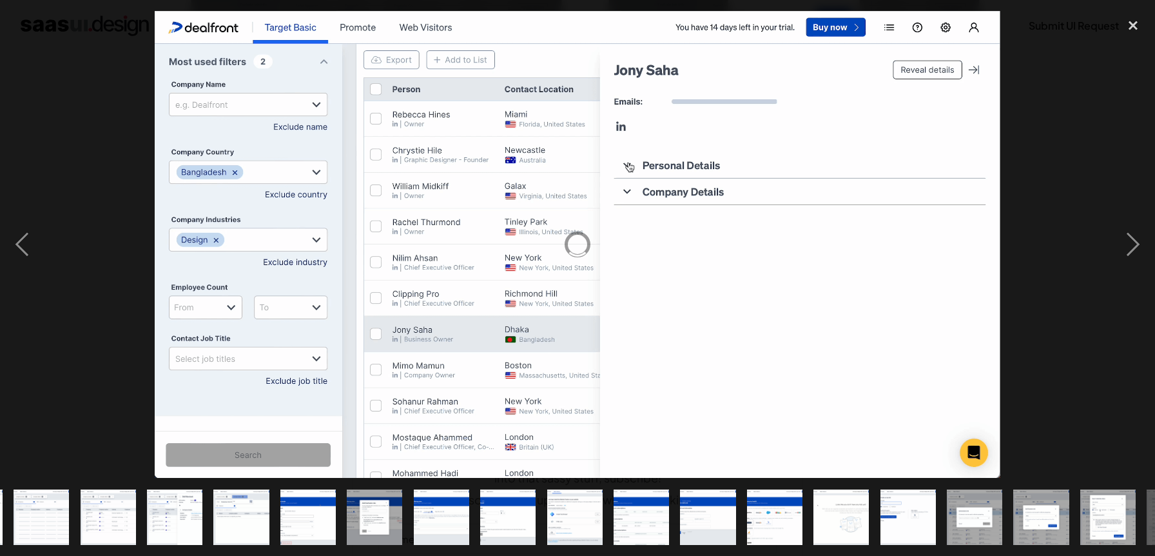
scroll to position [0, 456]
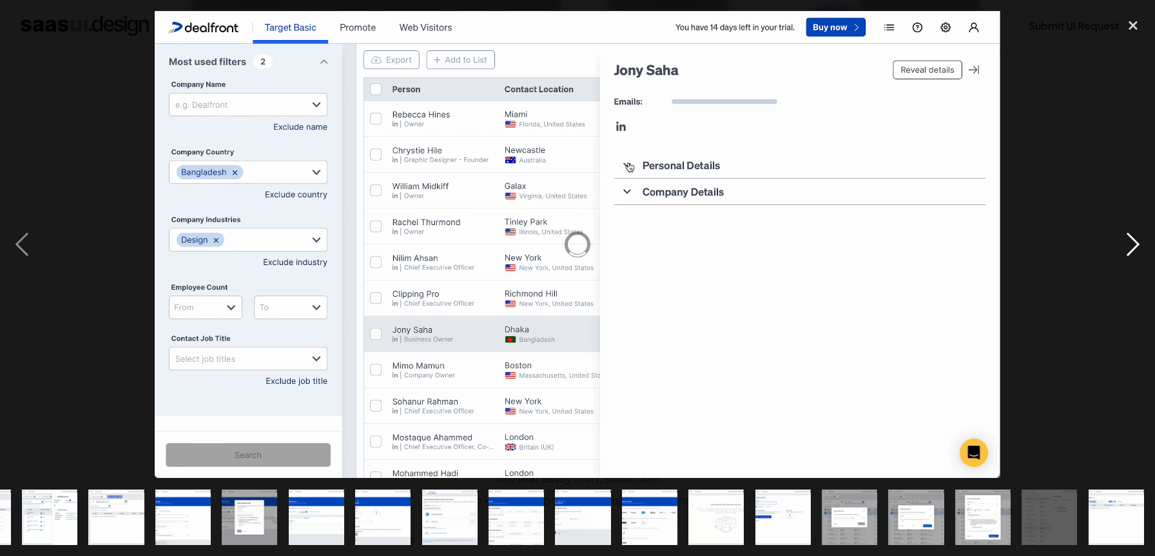
click at [1138, 251] on div "next image" at bounding box center [1133, 244] width 44 height 467
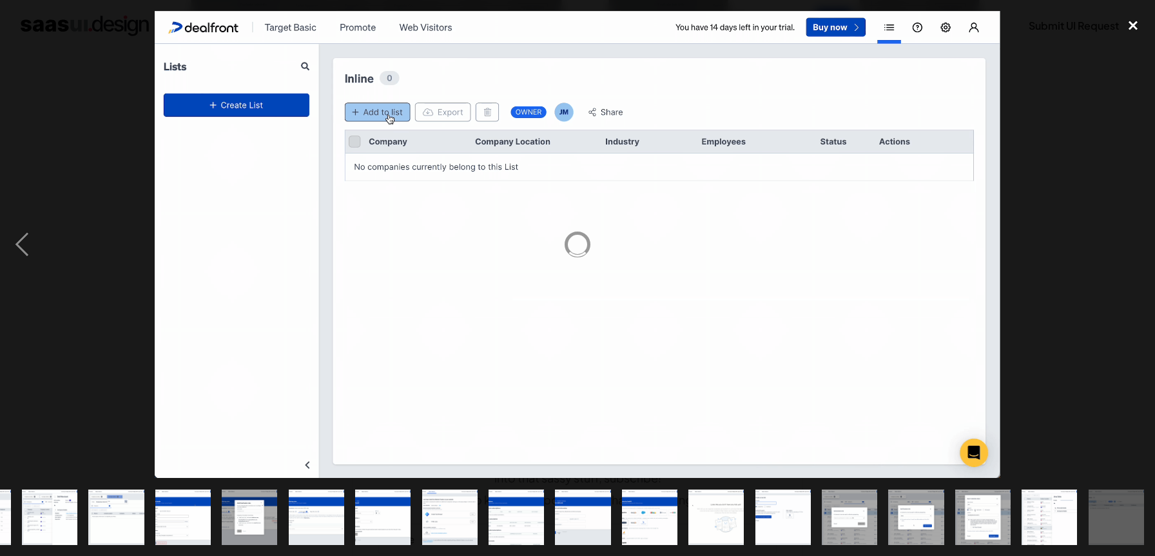
click at [1118, 31] on div "close lightbox" at bounding box center [1133, 25] width 44 height 28
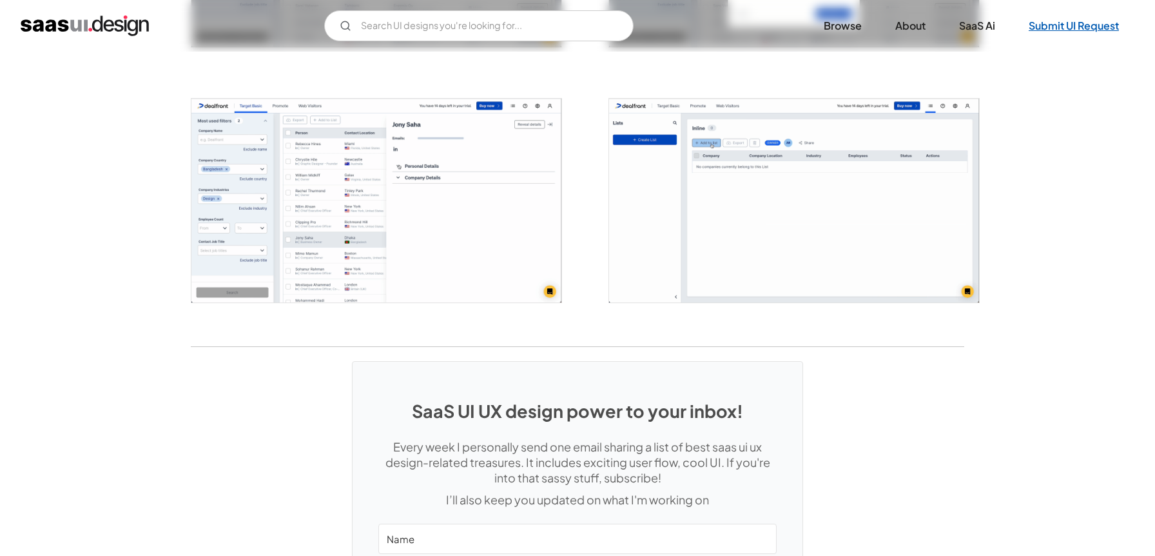
scroll to position [0, 0]
click at [1131, 28] on link "Submit UI Request" at bounding box center [1073, 26] width 121 height 28
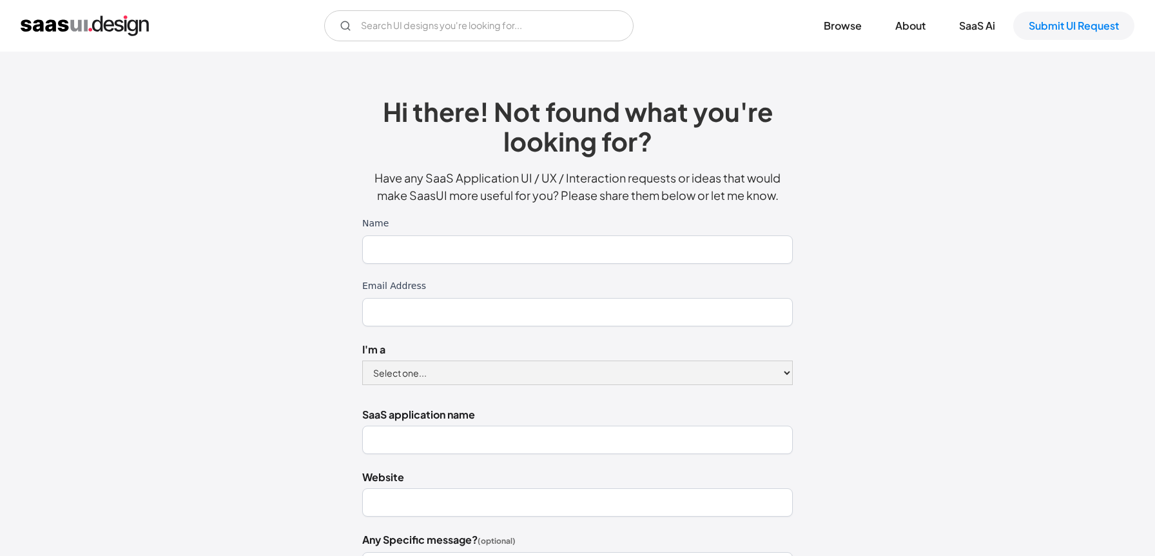
click at [128, 24] on img "home" at bounding box center [85, 25] width 128 height 21
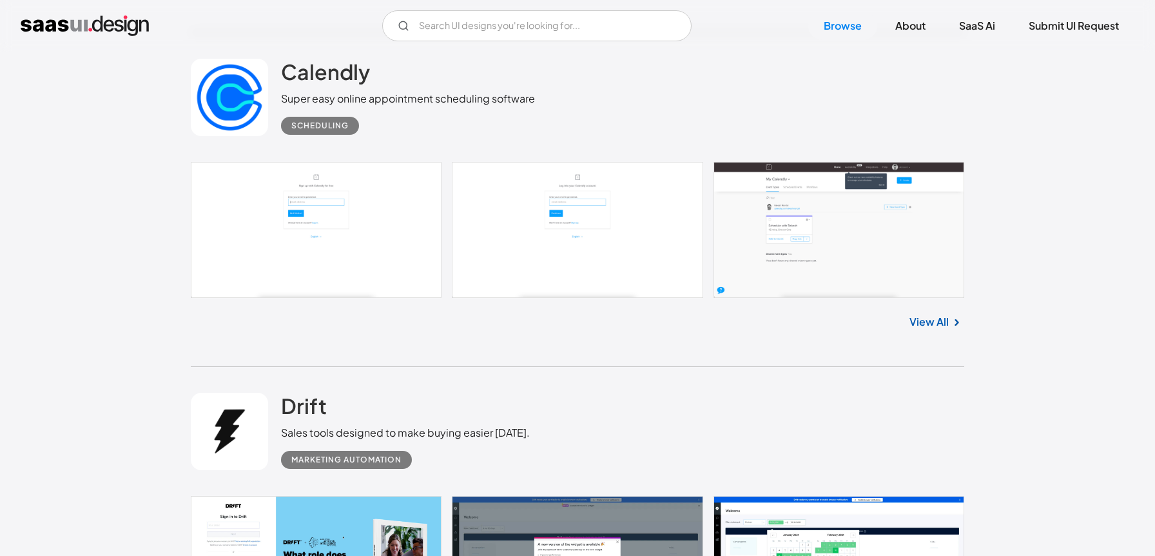
scroll to position [12649, 0]
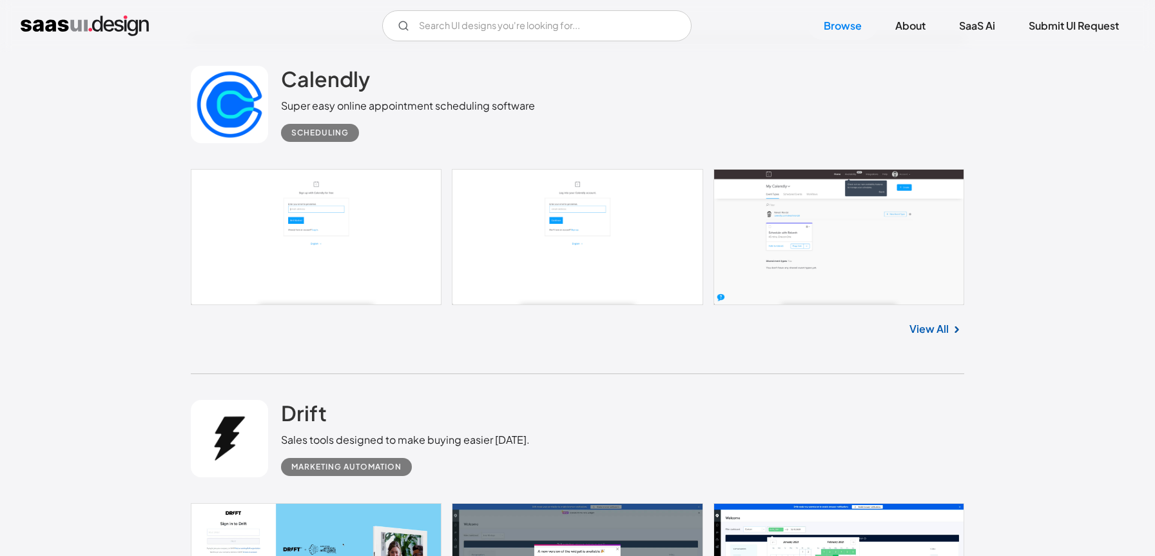
click at [944, 334] on div "View All" at bounding box center [578, 326] width 774 height 43
click at [937, 327] on link "View All" at bounding box center [929, 328] width 39 height 15
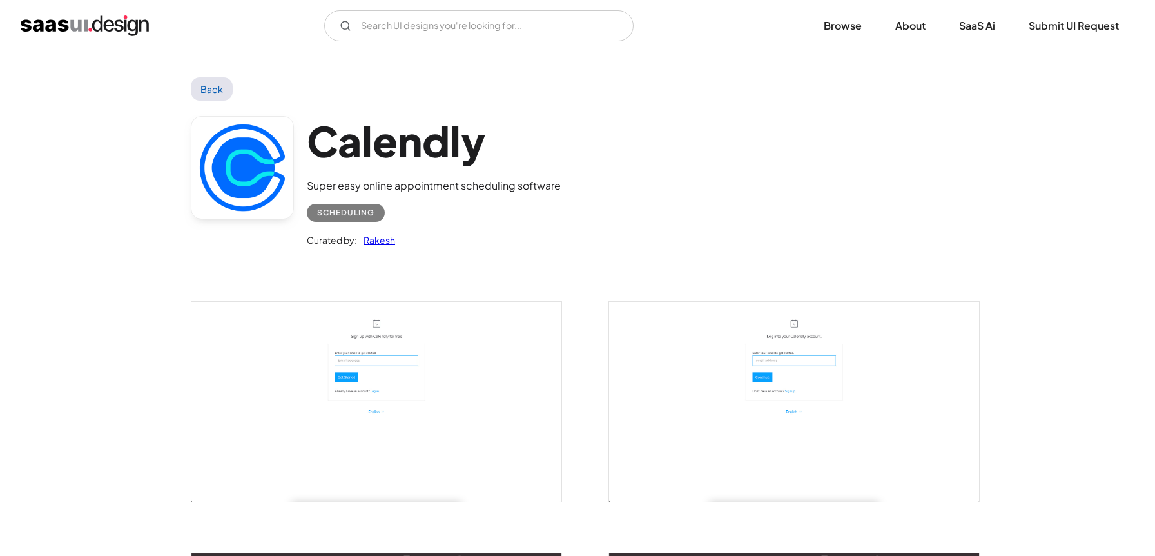
click at [206, 84] on link "Back" at bounding box center [212, 88] width 42 height 23
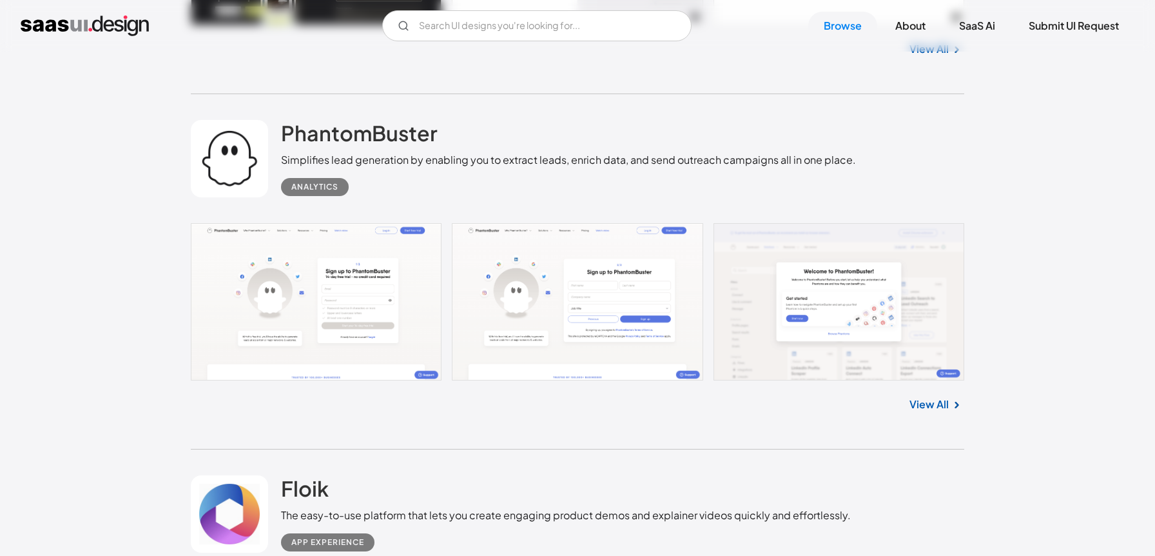
scroll to position [22838, 0]
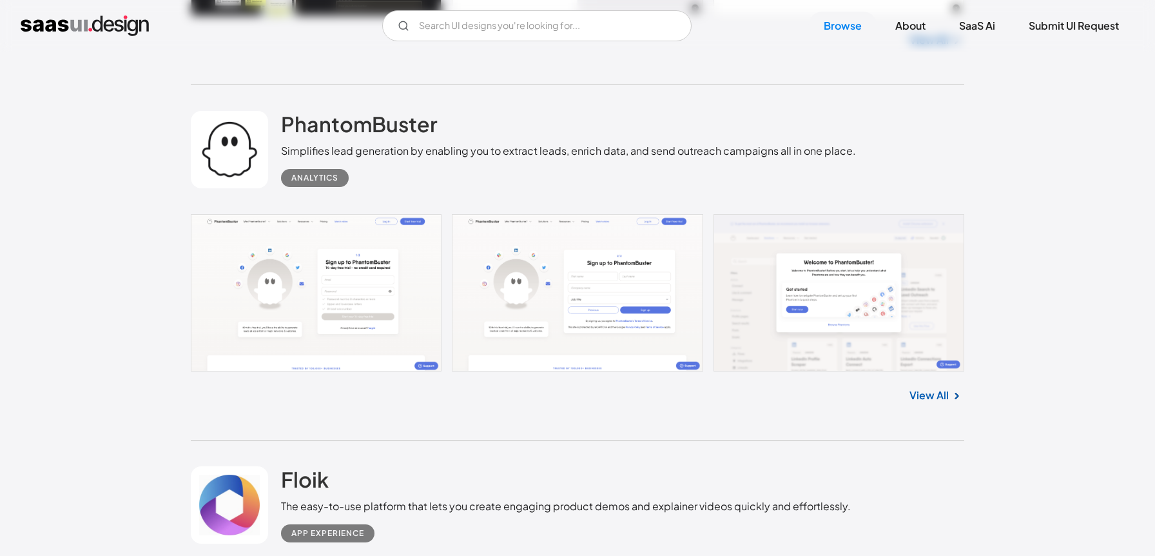
click at [944, 396] on link "View All" at bounding box center [929, 394] width 39 height 15
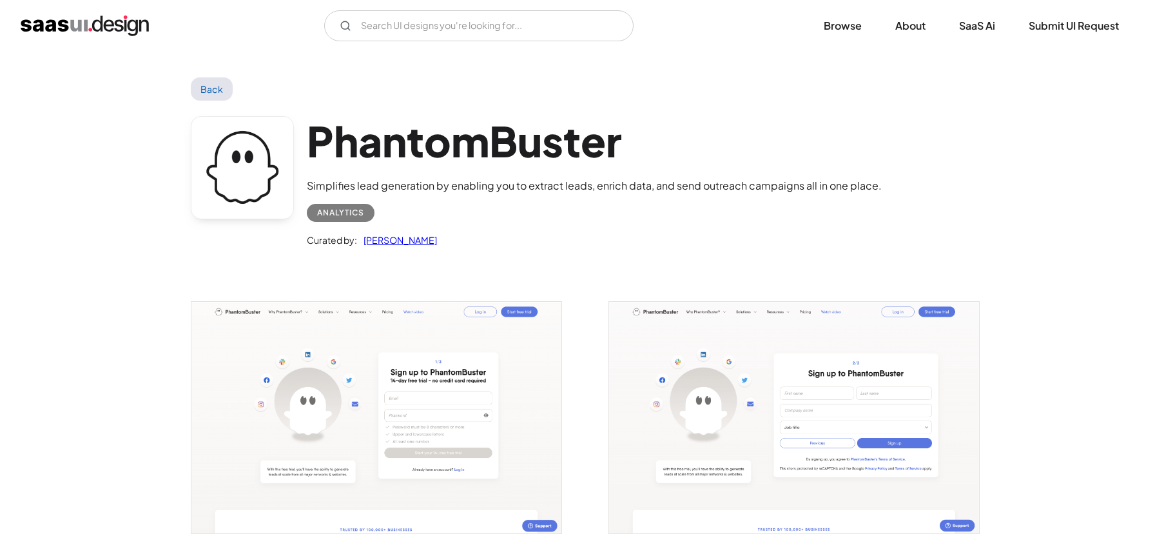
click at [219, 89] on link "Back" at bounding box center [212, 88] width 42 height 23
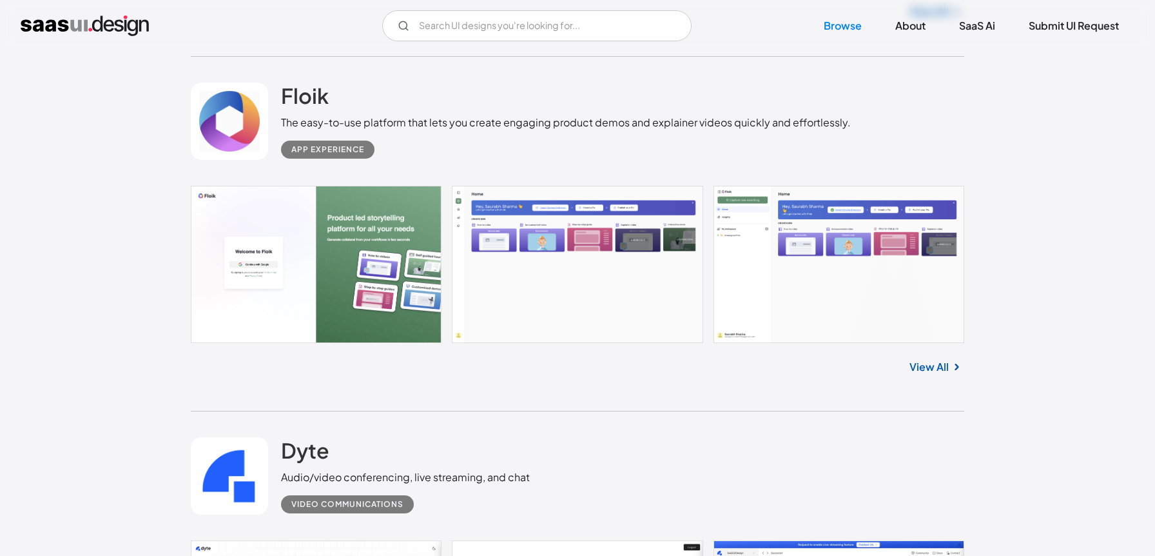
scroll to position [23220, 0]
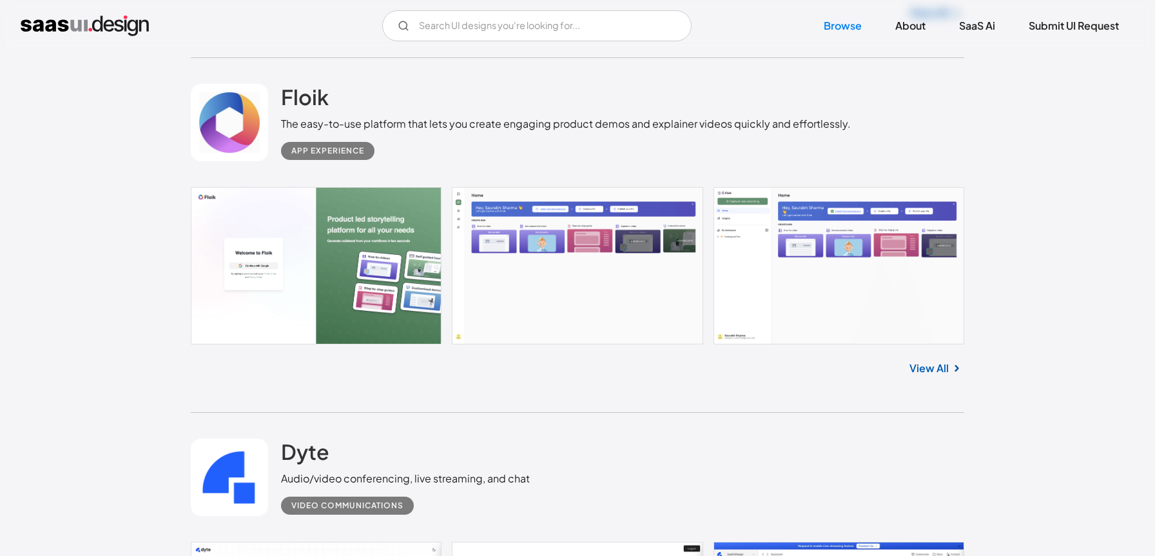
click at [937, 376] on link "View All" at bounding box center [929, 367] width 39 height 15
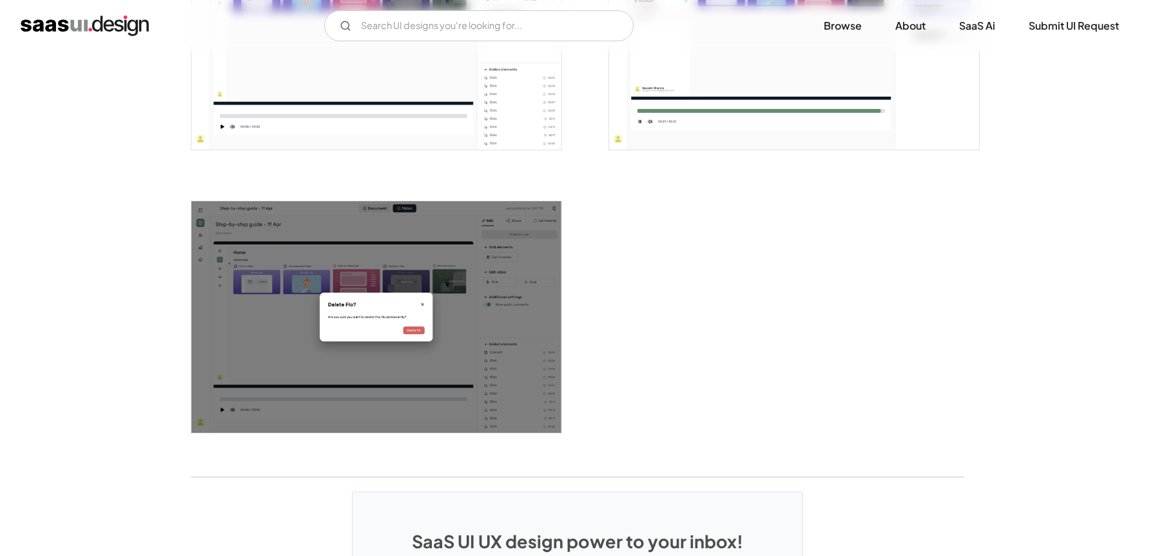
scroll to position [1877, 0]
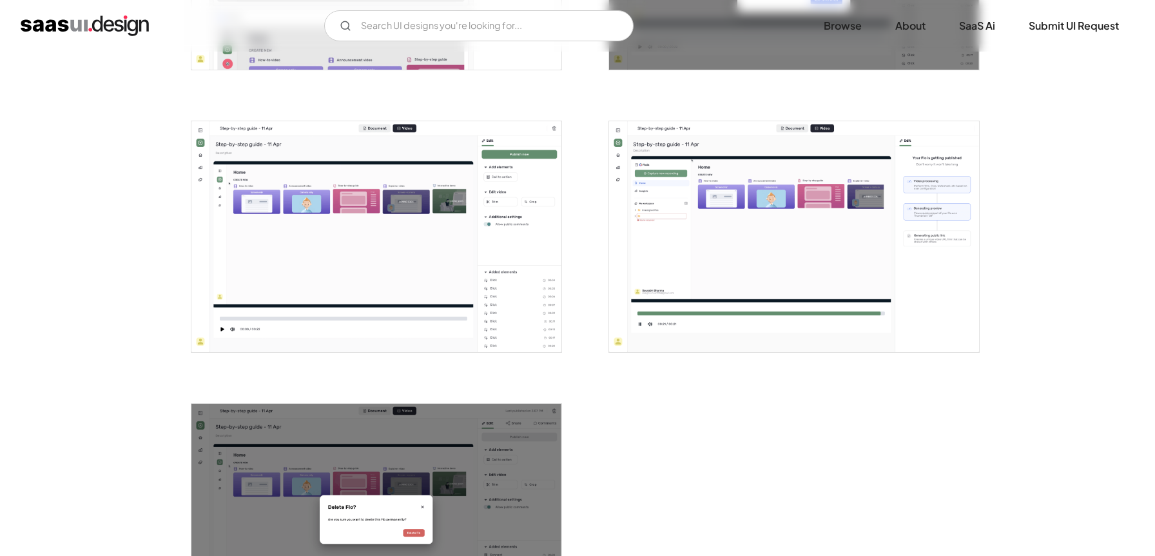
click at [491, 195] on img "open lightbox" at bounding box center [376, 236] width 370 height 231
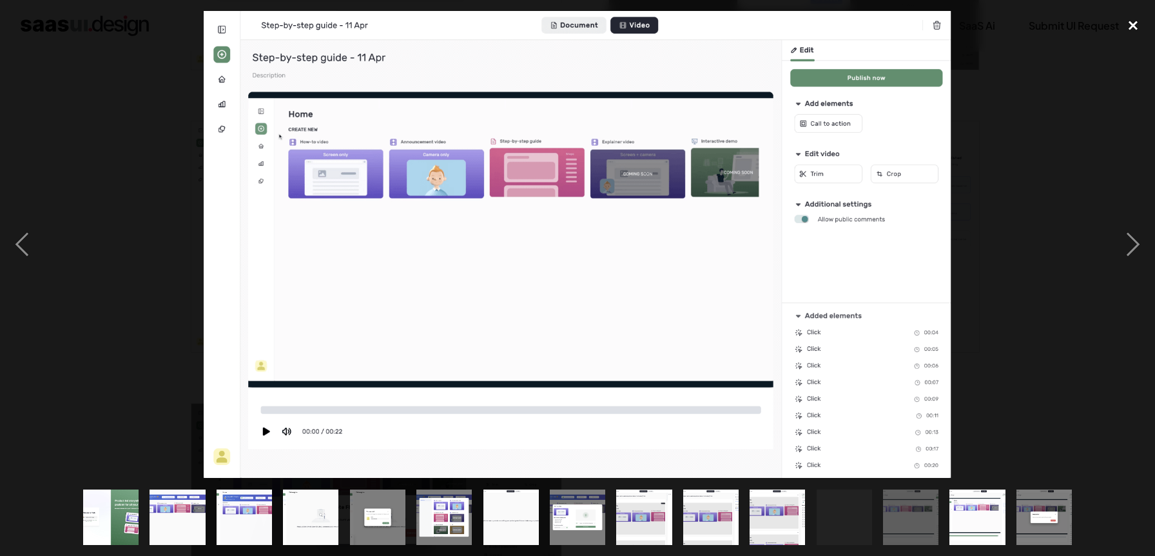
click at [1142, 21] on div "close lightbox" at bounding box center [1133, 25] width 44 height 28
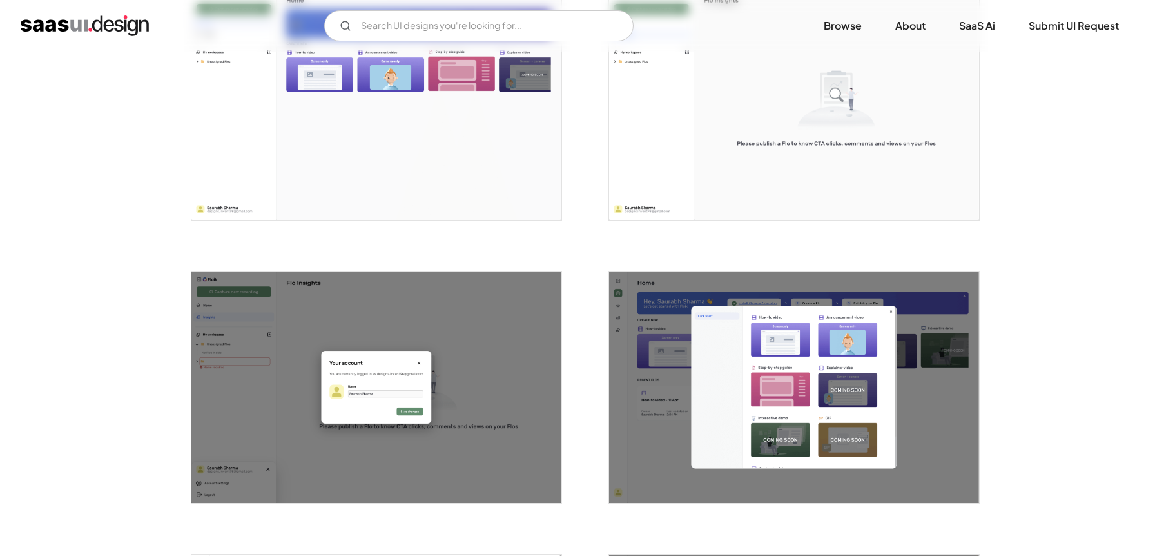
scroll to position [0, 0]
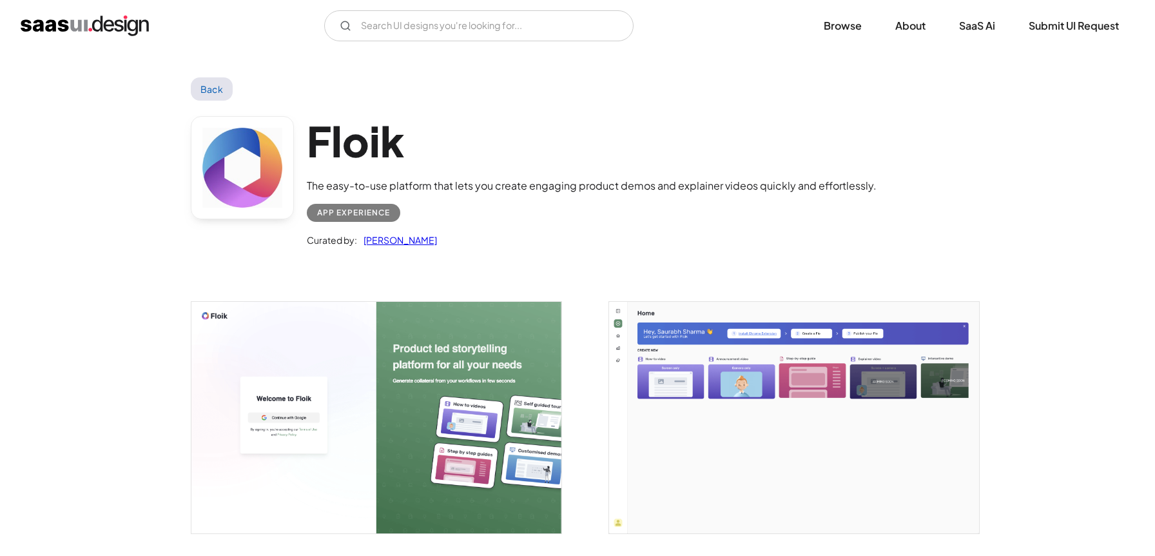
click at [214, 85] on link "Back" at bounding box center [212, 88] width 42 height 23
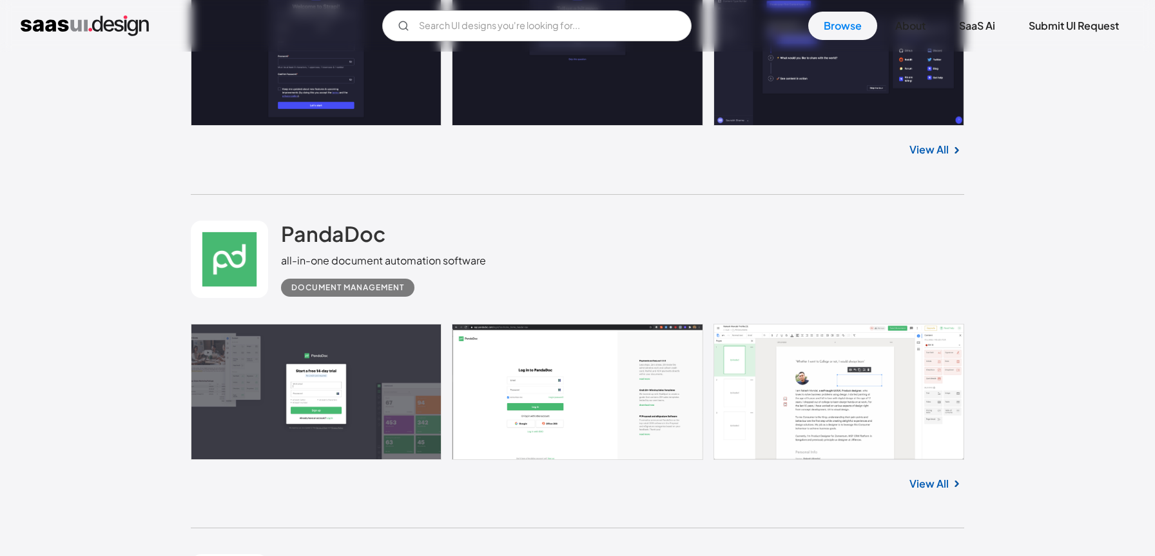
scroll to position [16556, 0]
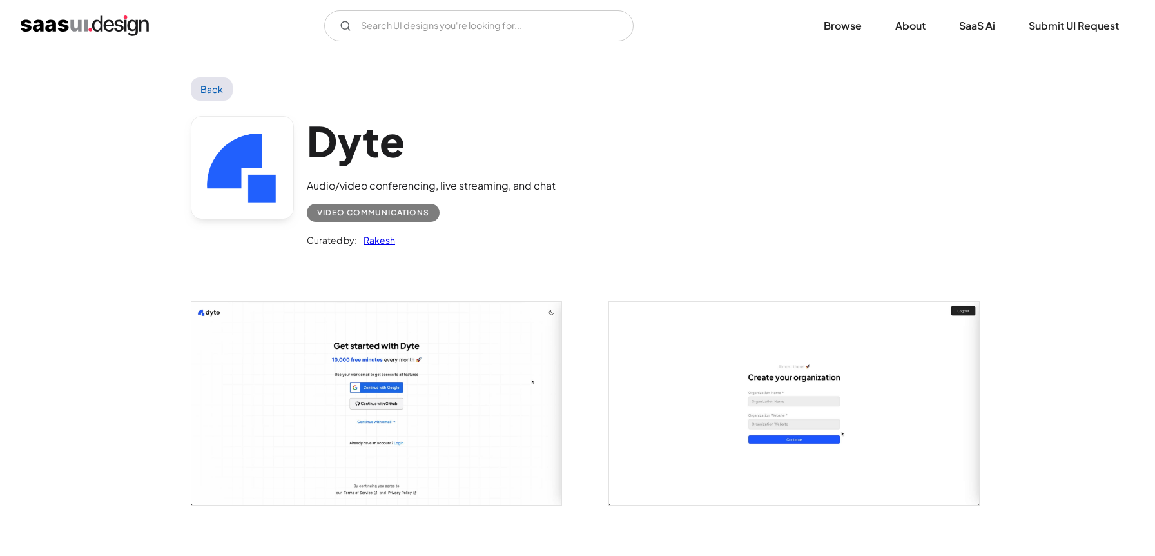
click at [208, 89] on link "Back" at bounding box center [212, 88] width 42 height 23
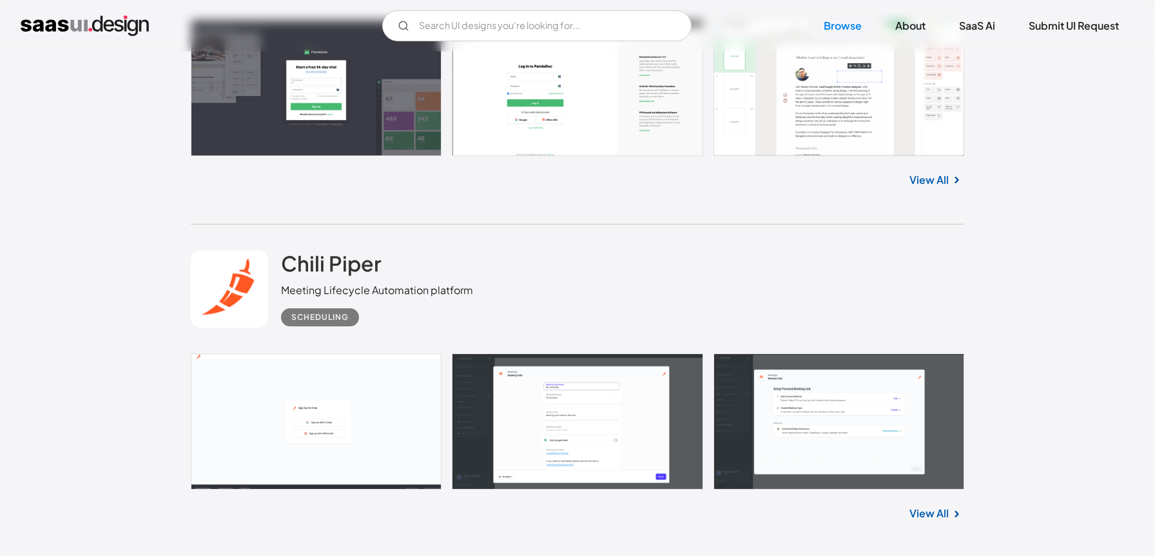
scroll to position [16908, 0]
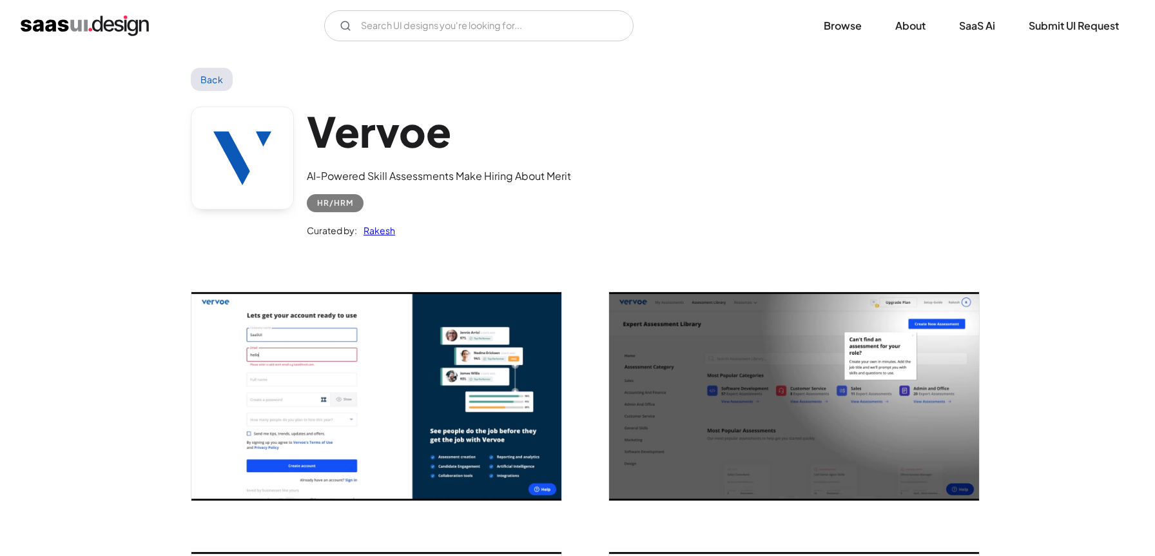
scroll to position [10, 0]
click at [222, 83] on link "Back" at bounding box center [212, 78] width 42 height 23
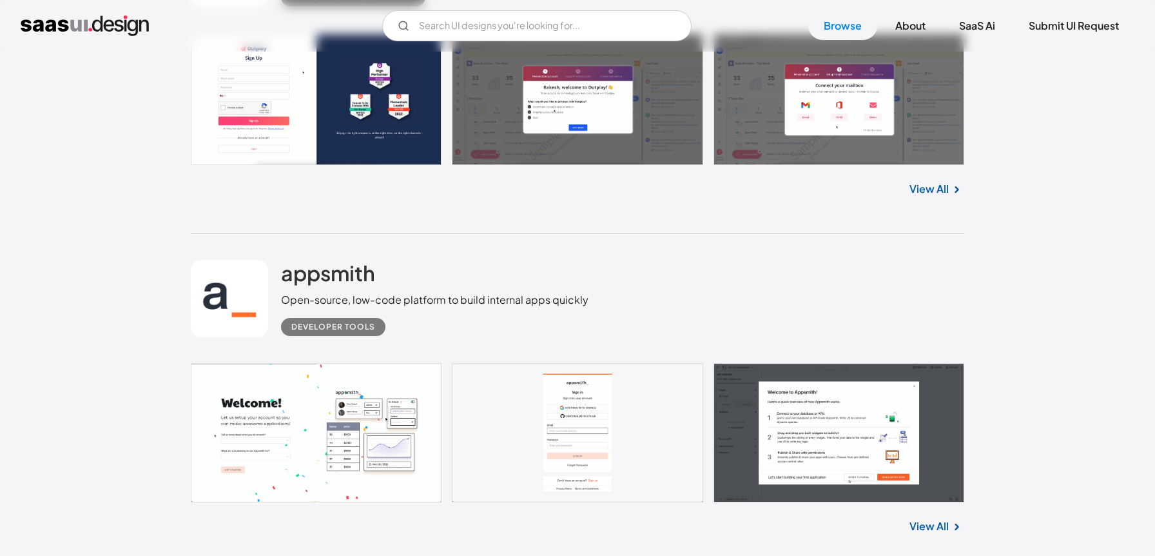
scroll to position [20942, 0]
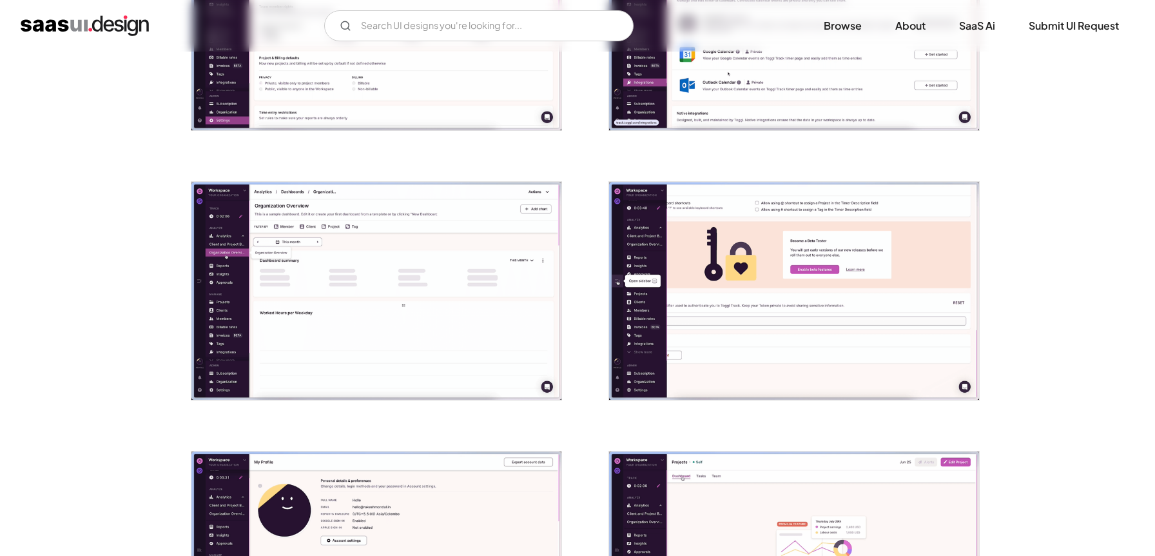
scroll to position [549, 0]
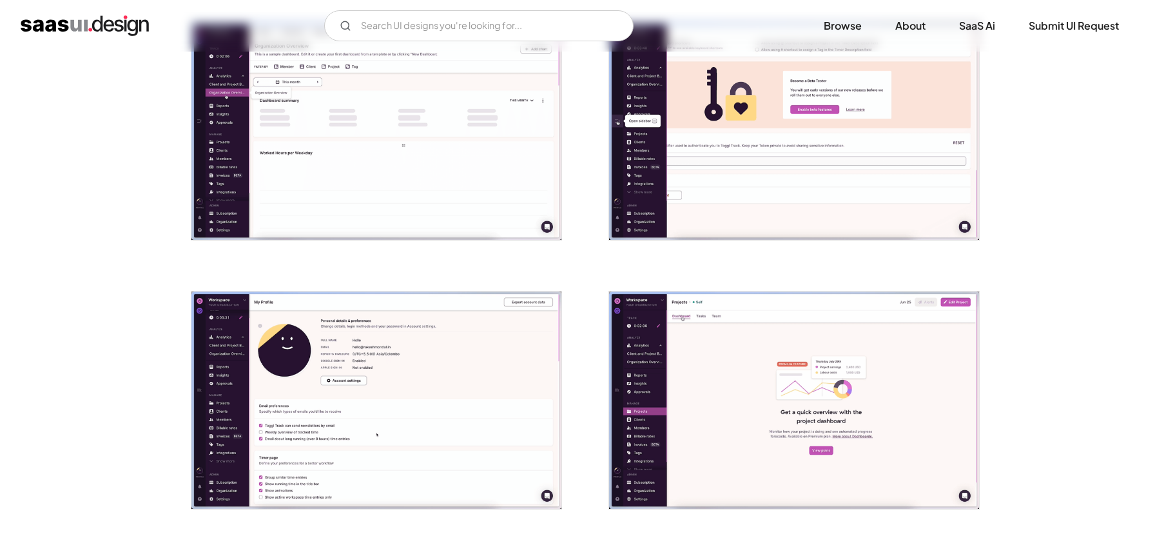
click at [429, 345] on img "open lightbox" at bounding box center [376, 400] width 370 height 218
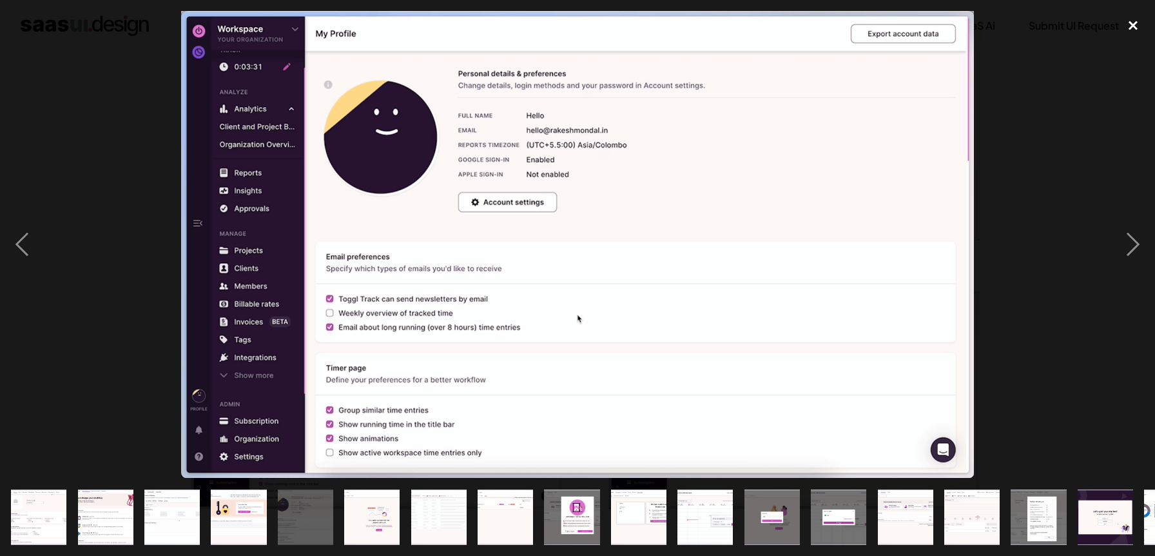
click at [1127, 22] on div "close lightbox" at bounding box center [1133, 25] width 44 height 28
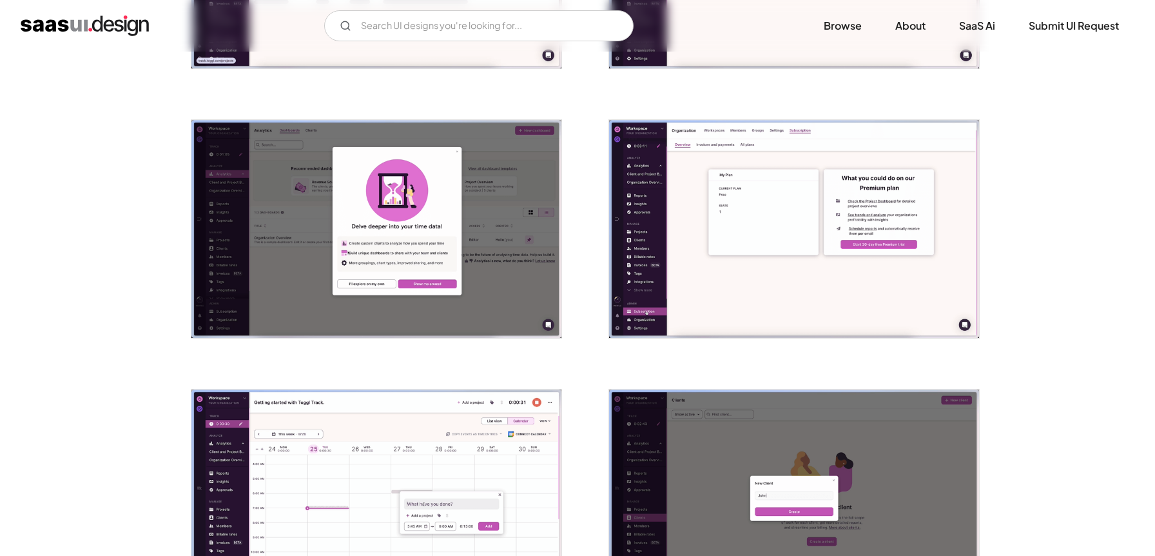
scroll to position [1269, 0]
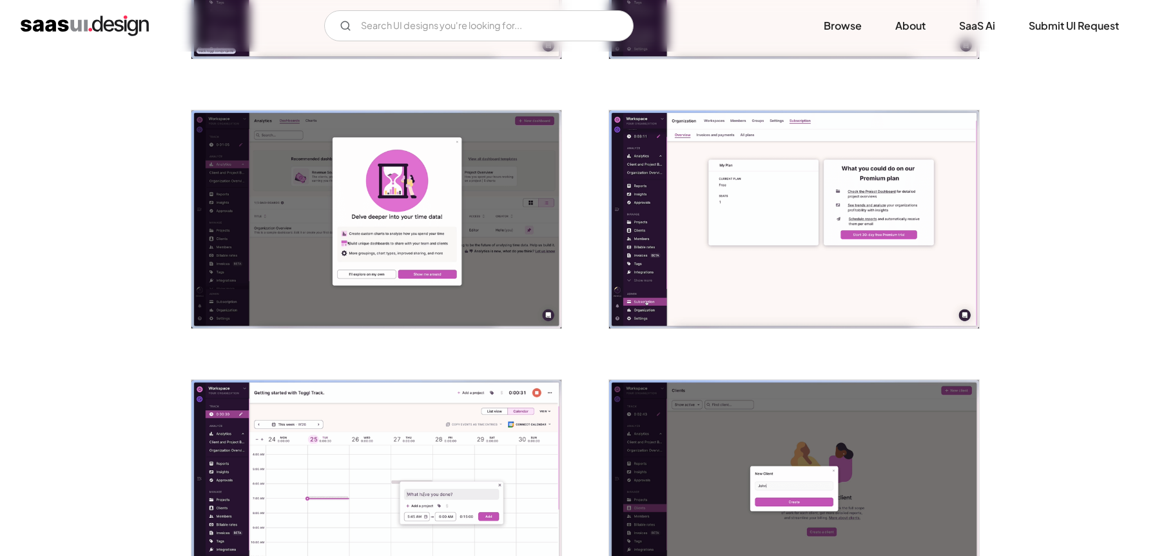
click at [463, 352] on div at bounding box center [368, 480] width 387 height 269
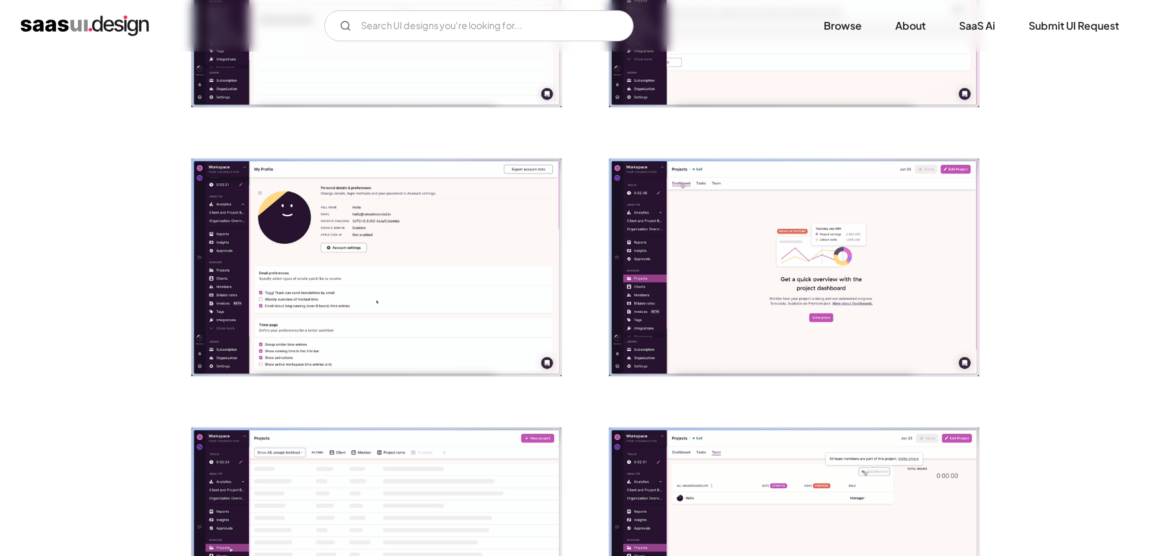
scroll to position [0, 0]
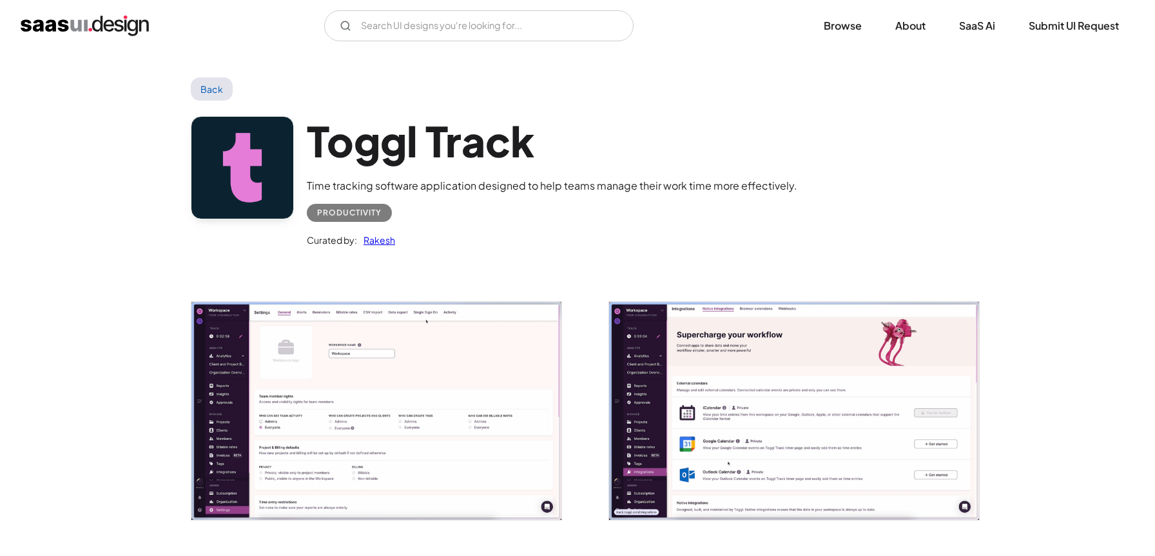
click at [207, 93] on link "Back" at bounding box center [212, 88] width 42 height 23
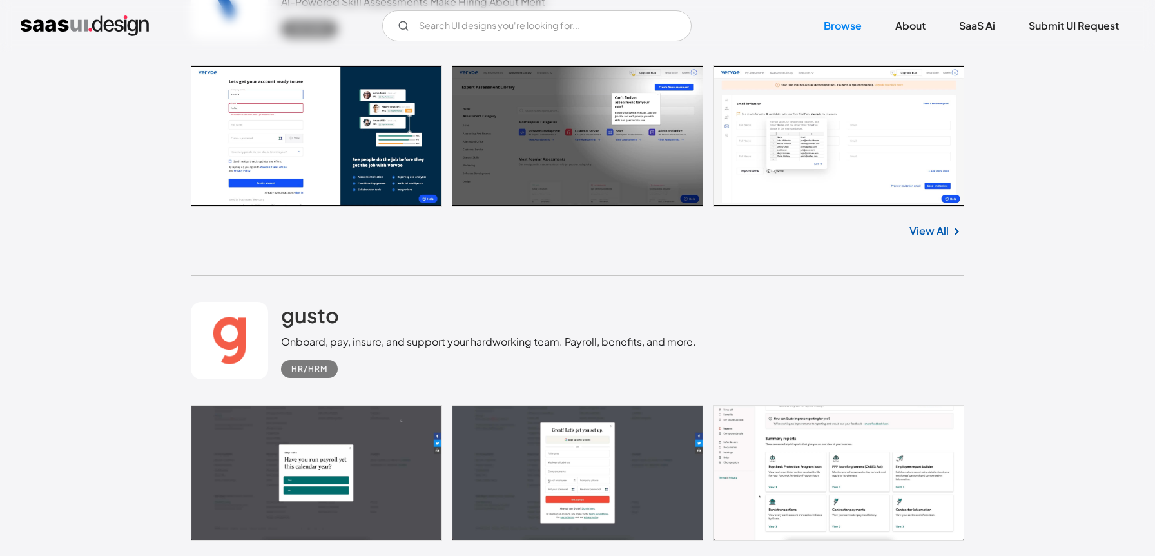
scroll to position [24037, 0]
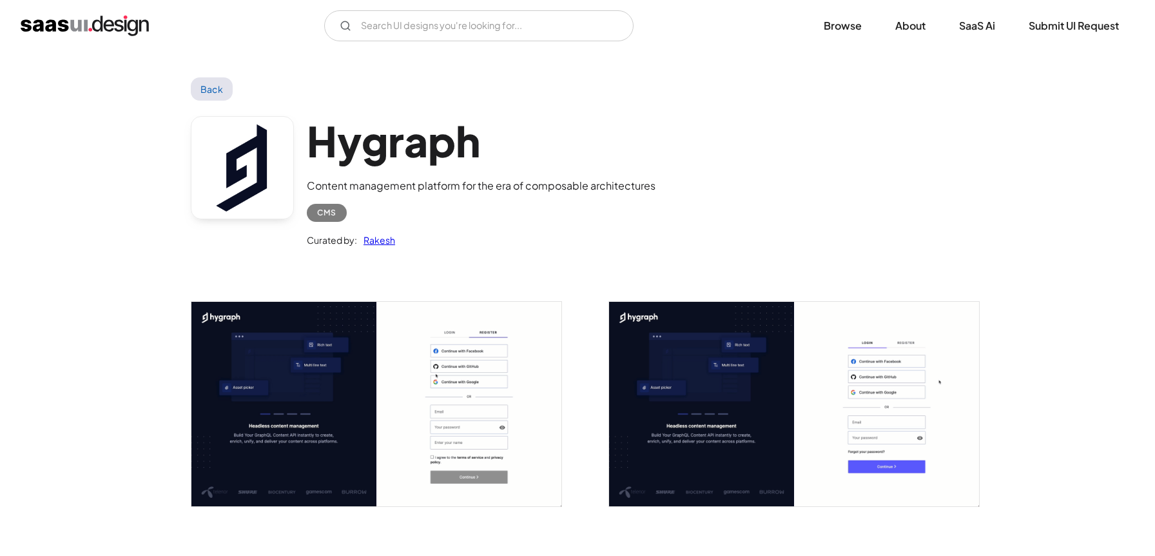
click at [223, 97] on link "Back" at bounding box center [212, 88] width 42 height 23
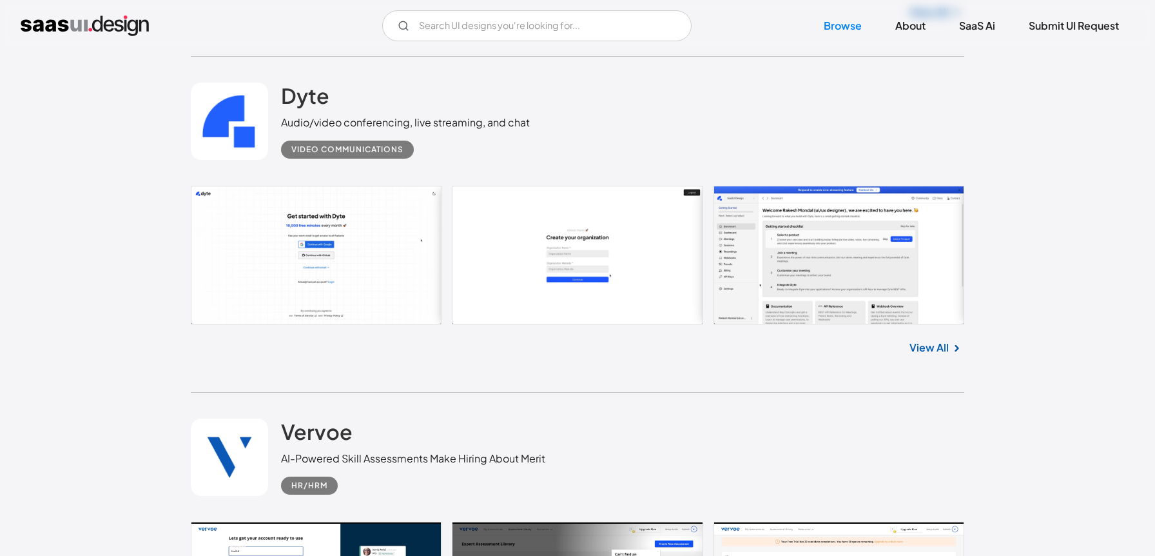
scroll to position [23441, 0]
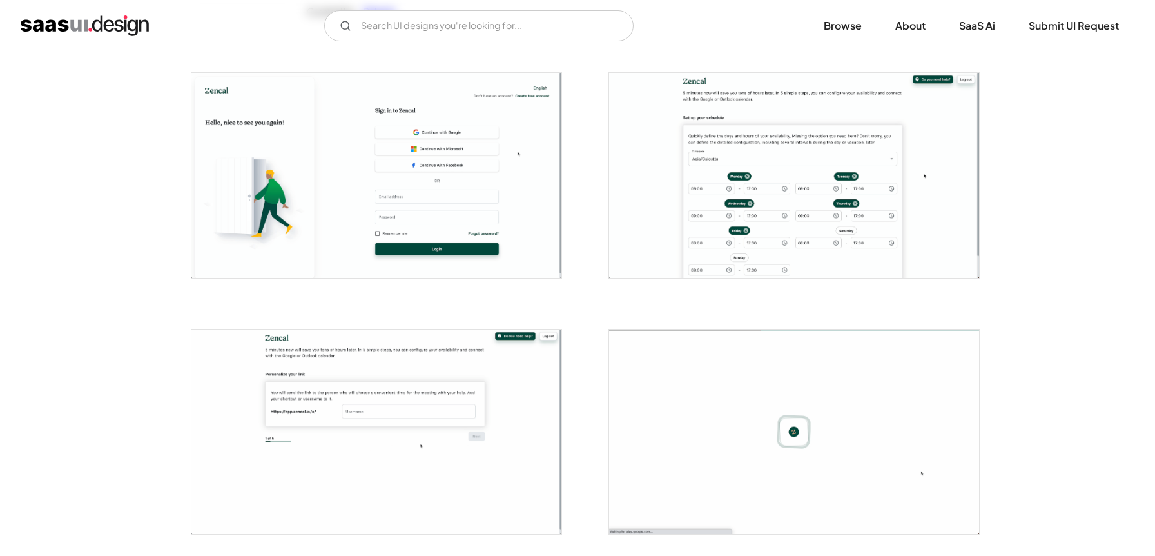
scroll to position [200, 0]
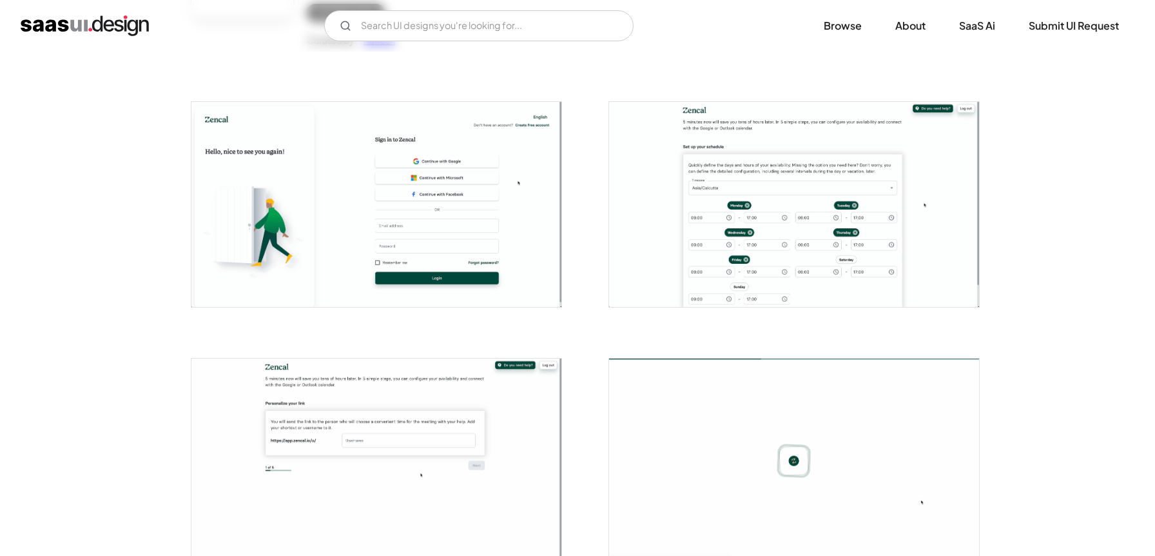
click at [798, 182] on img "open lightbox" at bounding box center [794, 204] width 370 height 204
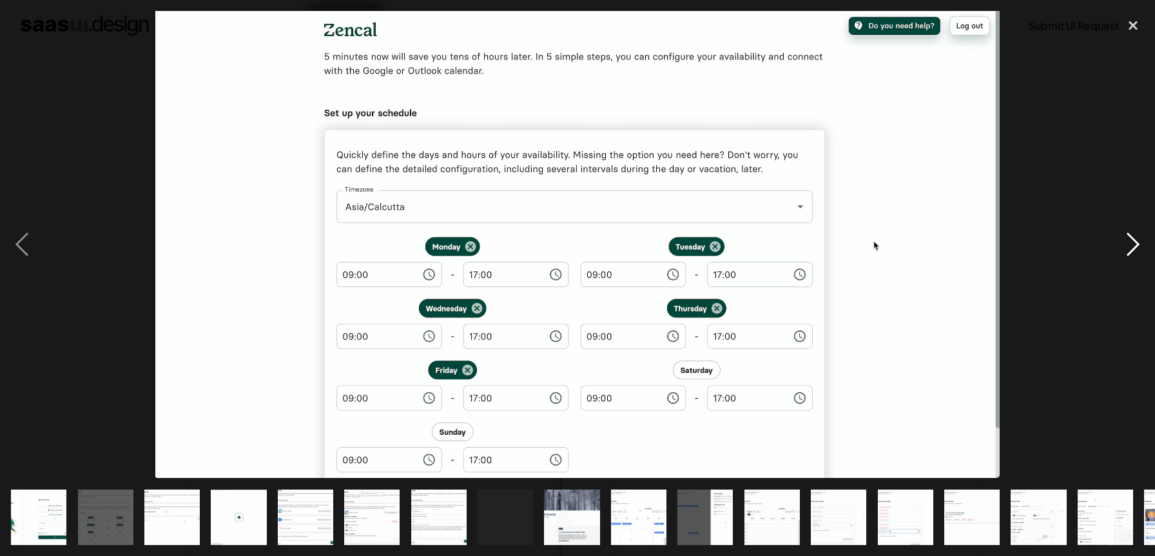
click at [1131, 241] on div "next image" at bounding box center [1133, 244] width 44 height 467
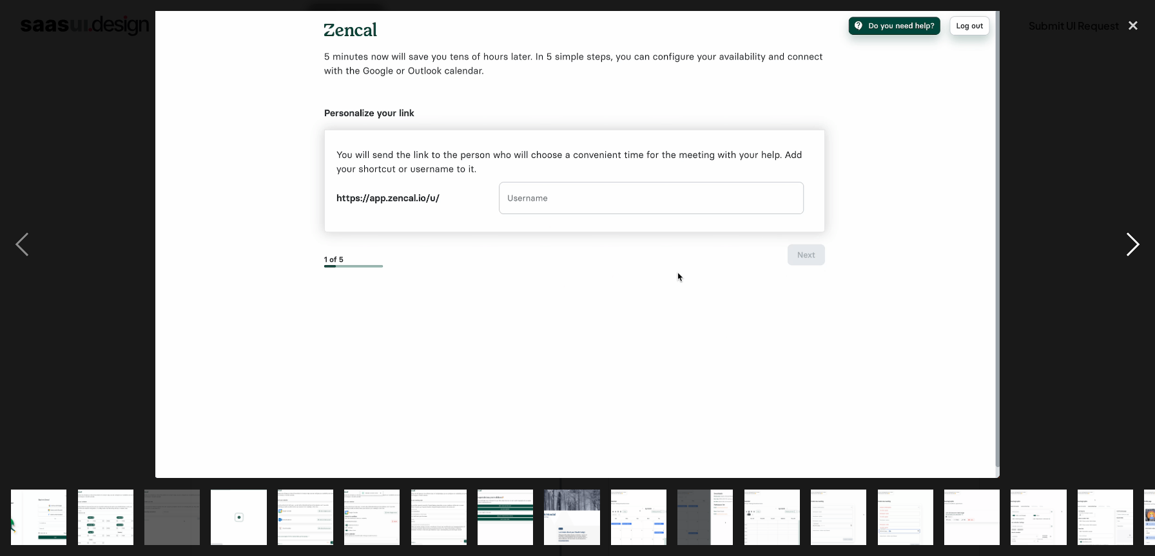
click at [1131, 241] on div "next image" at bounding box center [1133, 244] width 44 height 467
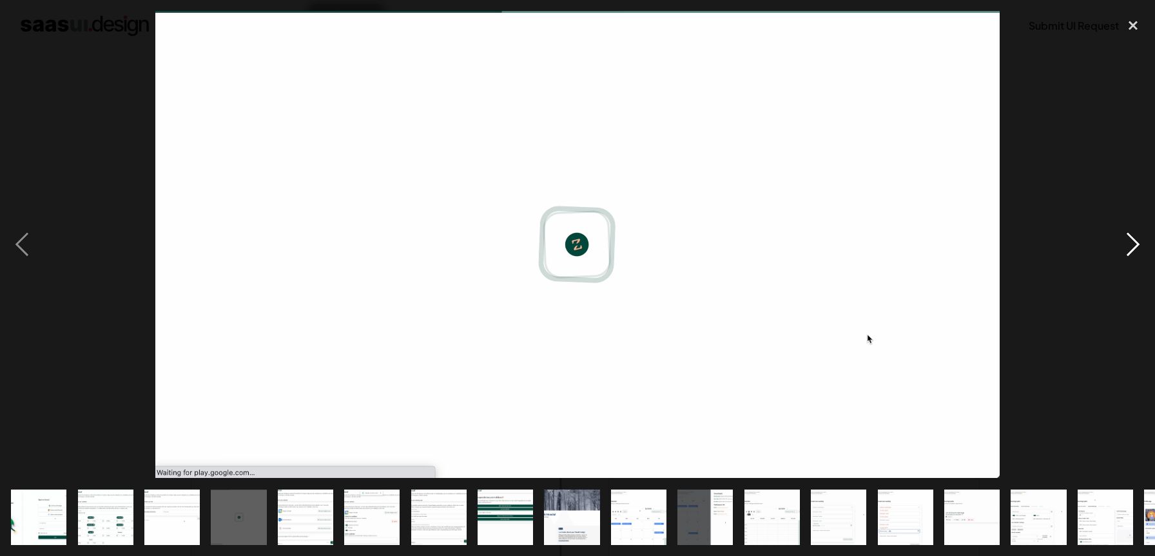
click at [1131, 241] on div "next image" at bounding box center [1133, 244] width 44 height 467
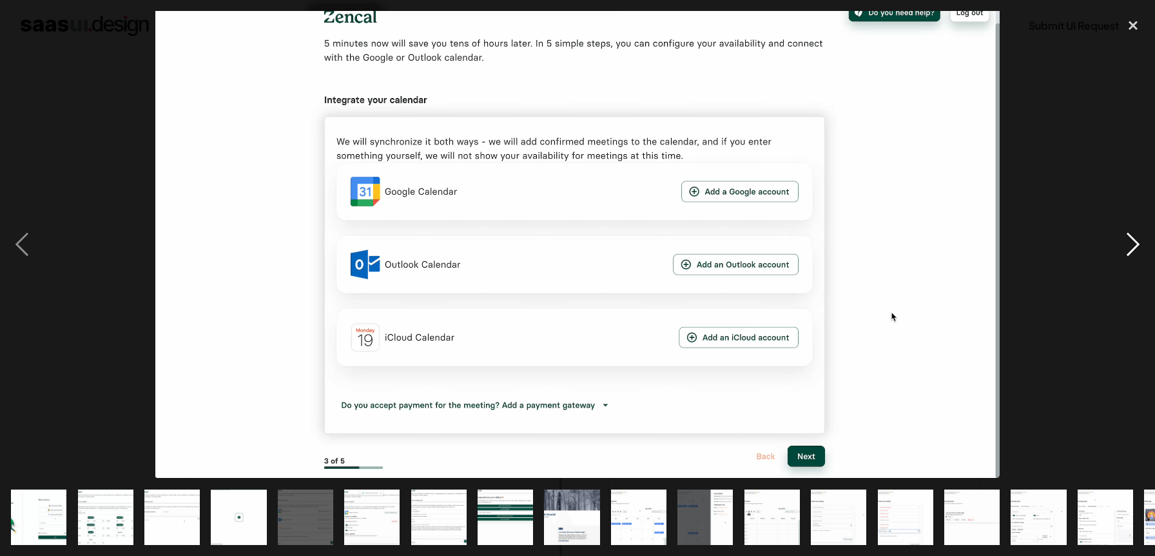
click at [1131, 241] on div "next image" at bounding box center [1133, 244] width 44 height 467
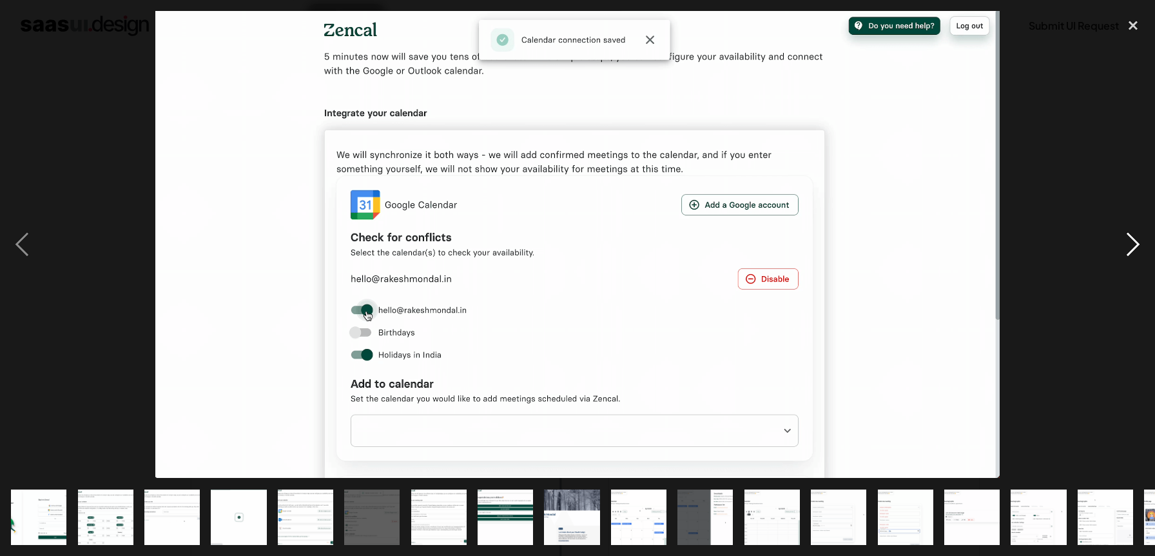
click at [1131, 241] on div "next image" at bounding box center [1133, 244] width 44 height 467
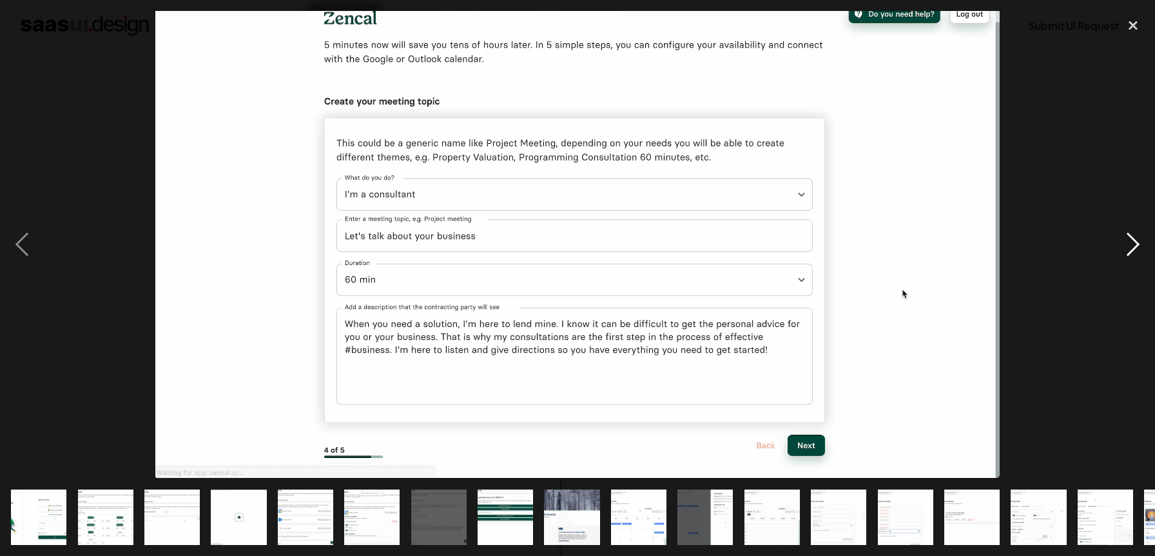
click at [1131, 241] on div "next image" at bounding box center [1133, 244] width 44 height 467
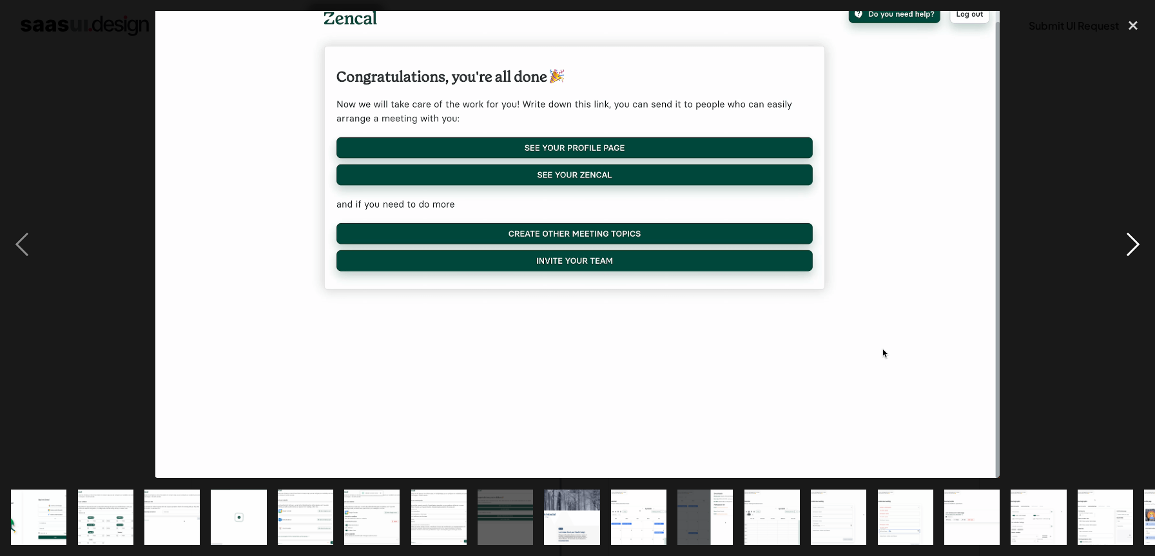
click at [1131, 241] on div "next image" at bounding box center [1133, 244] width 44 height 467
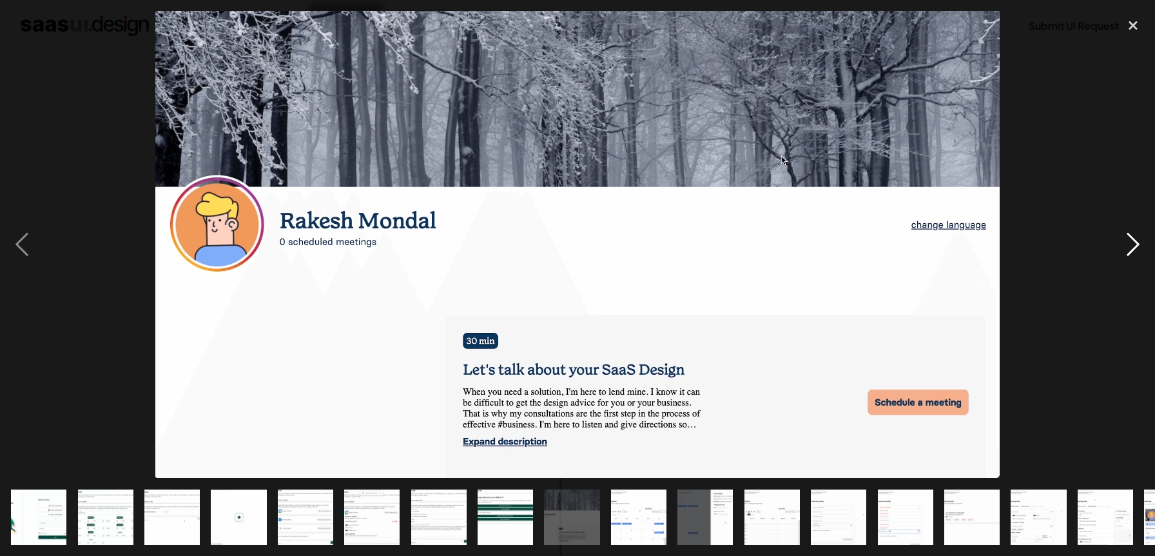
click at [1131, 241] on div "next image" at bounding box center [1133, 244] width 44 height 467
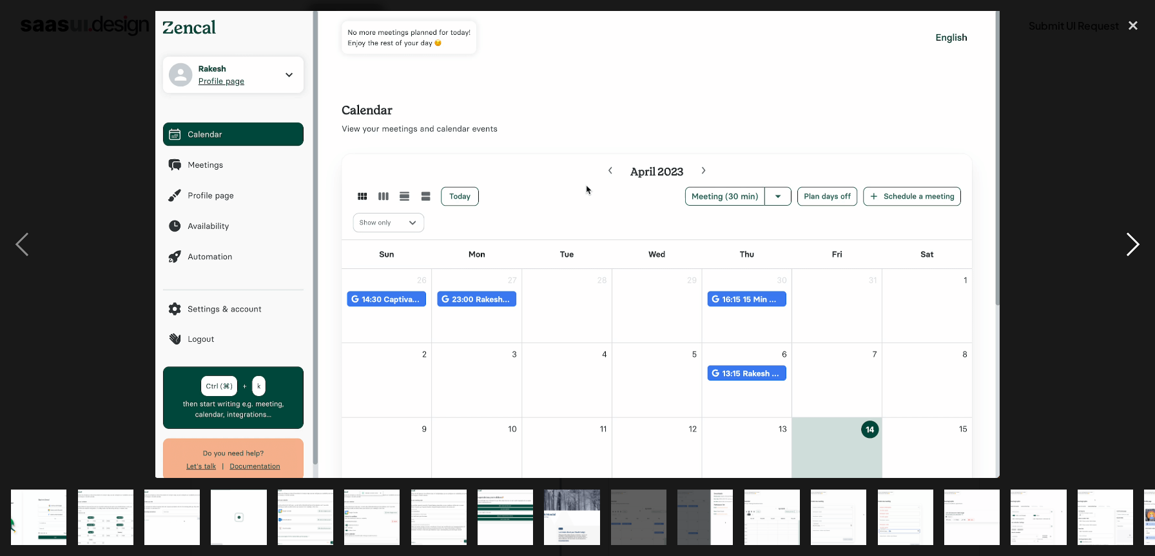
click at [1131, 241] on div "next image" at bounding box center [1133, 244] width 44 height 467
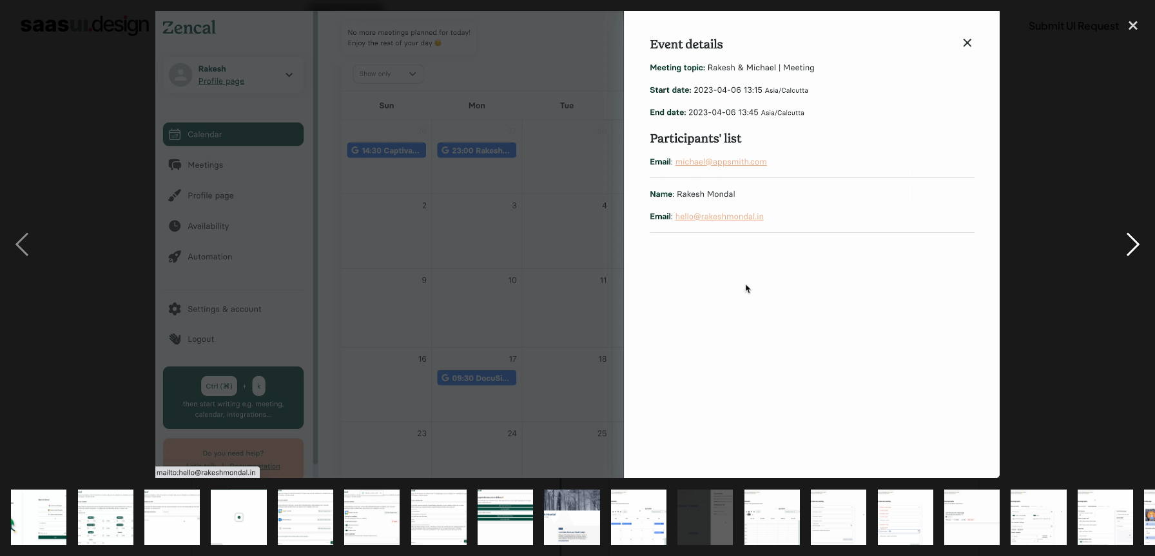
click at [1131, 241] on div "next image" at bounding box center [1133, 244] width 44 height 467
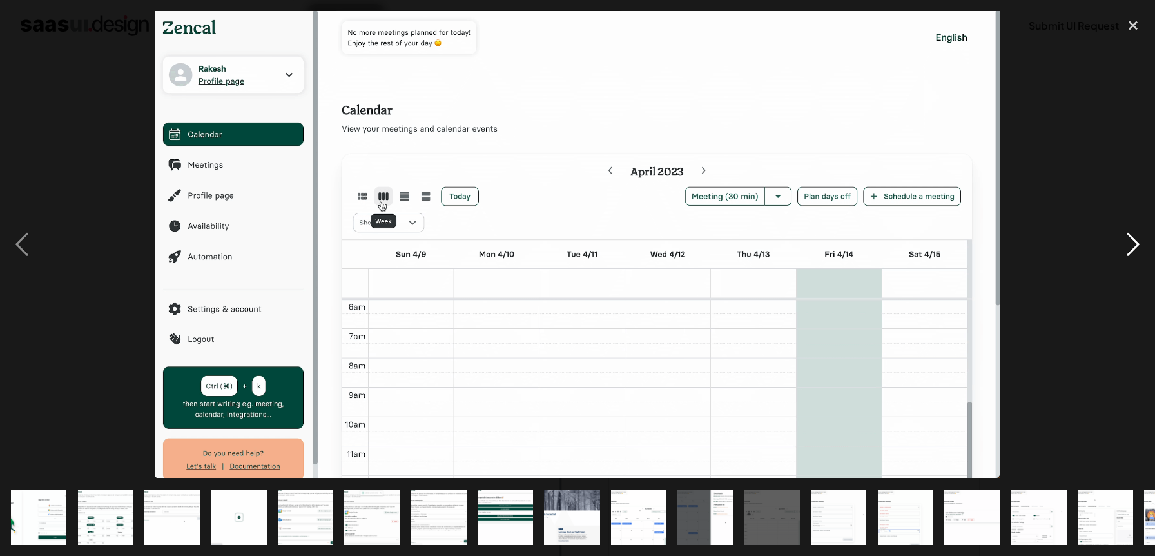
click at [1131, 241] on div "next image" at bounding box center [1133, 244] width 44 height 467
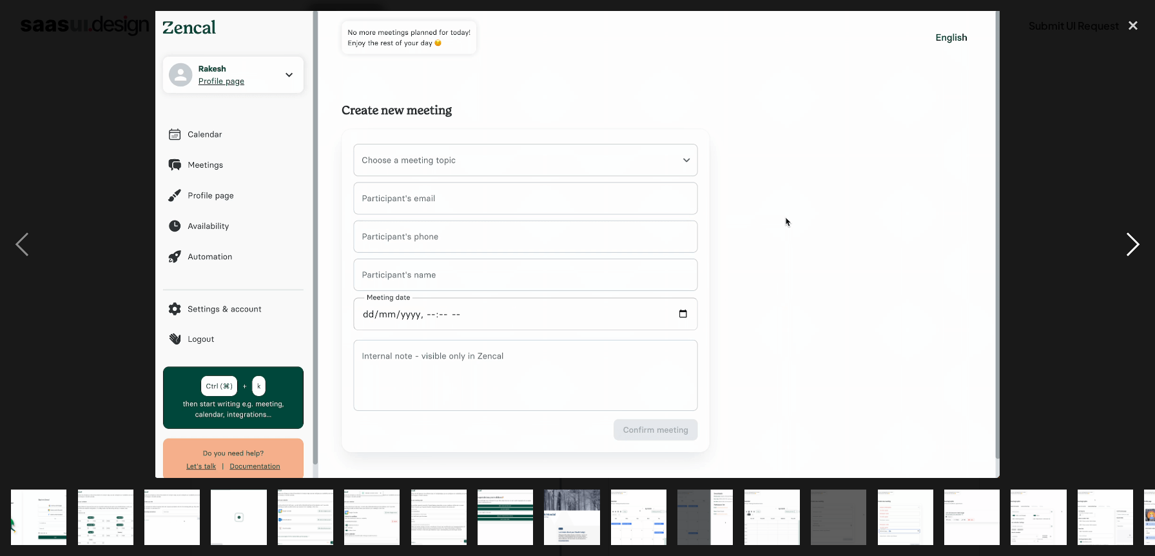
click at [1131, 241] on div "next image" at bounding box center [1133, 244] width 44 height 467
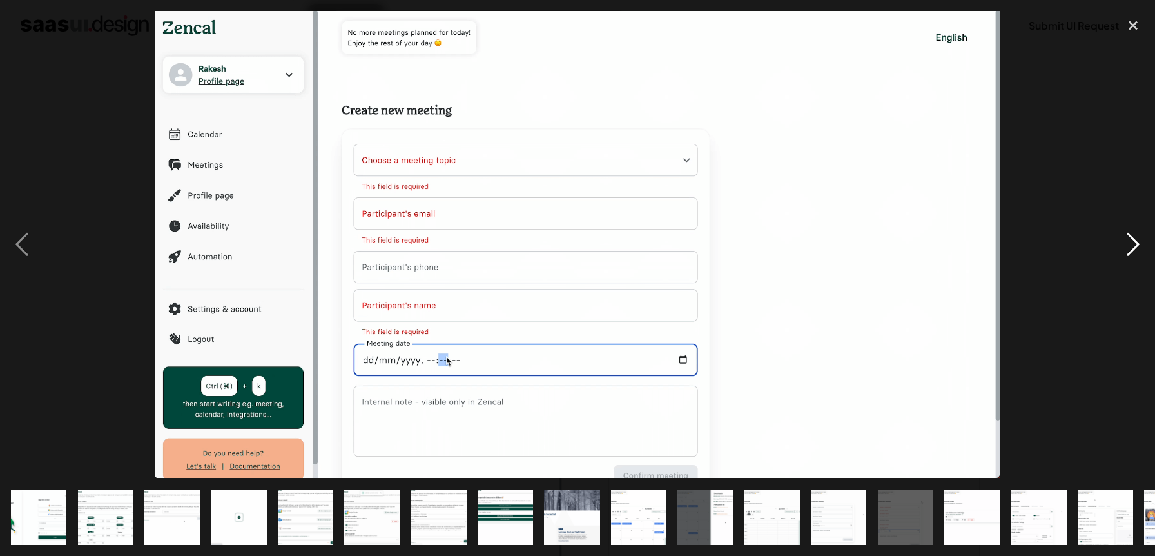
click at [1131, 241] on div "next image" at bounding box center [1133, 244] width 44 height 467
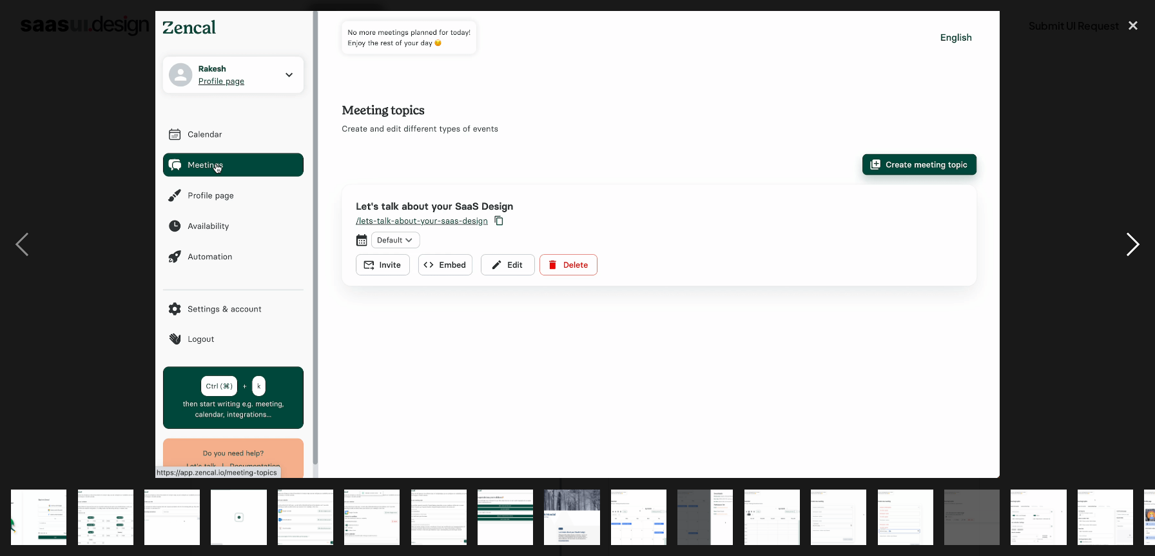
click at [1131, 241] on div "next image" at bounding box center [1133, 244] width 44 height 467
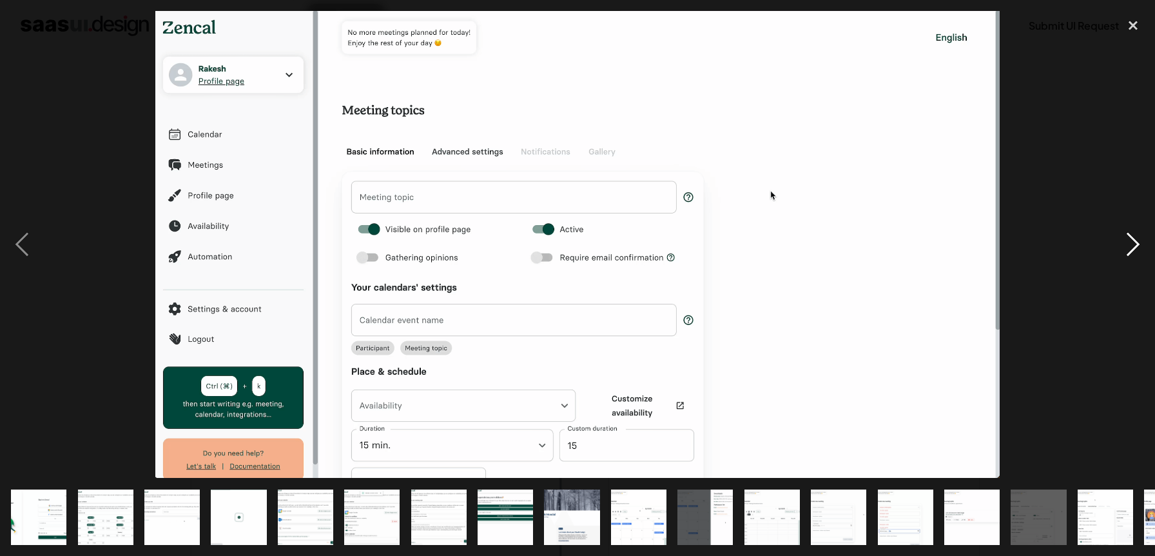
click at [1131, 241] on div "next image" at bounding box center [1133, 244] width 44 height 467
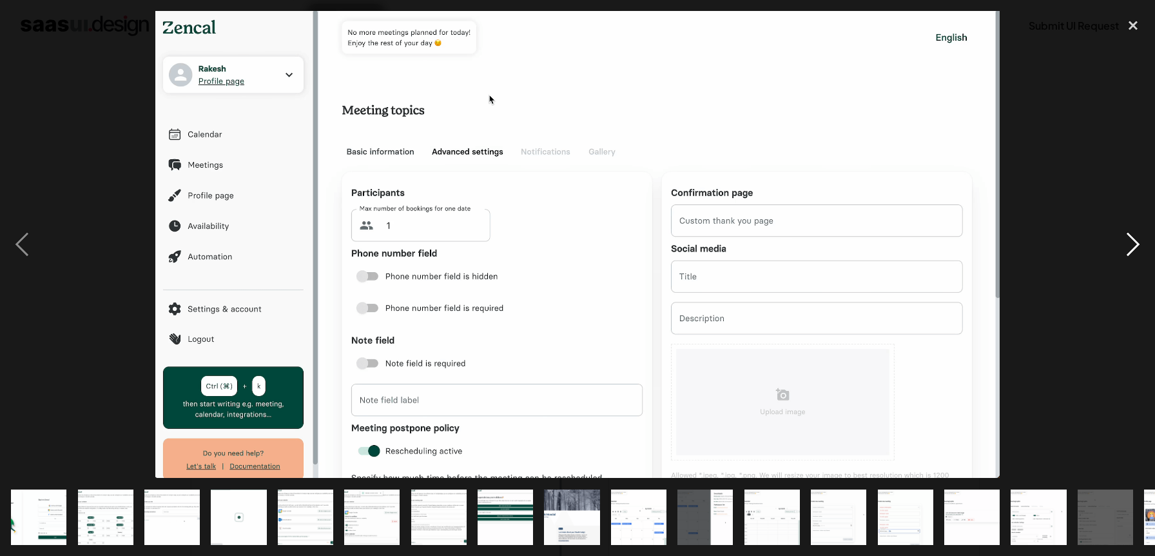
click at [1131, 241] on div "next image" at bounding box center [1133, 244] width 44 height 467
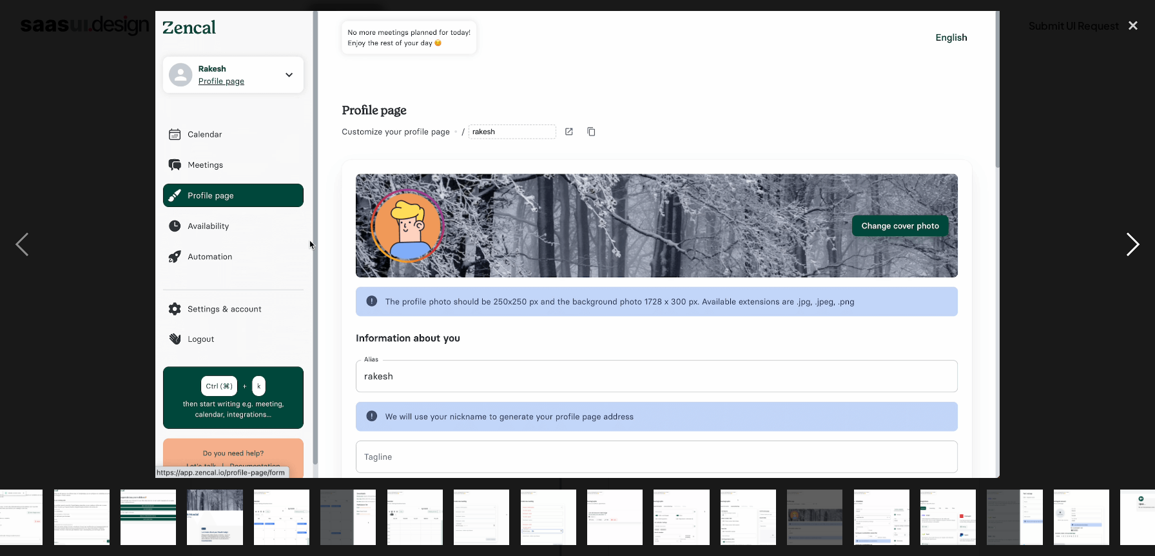
scroll to position [0, 456]
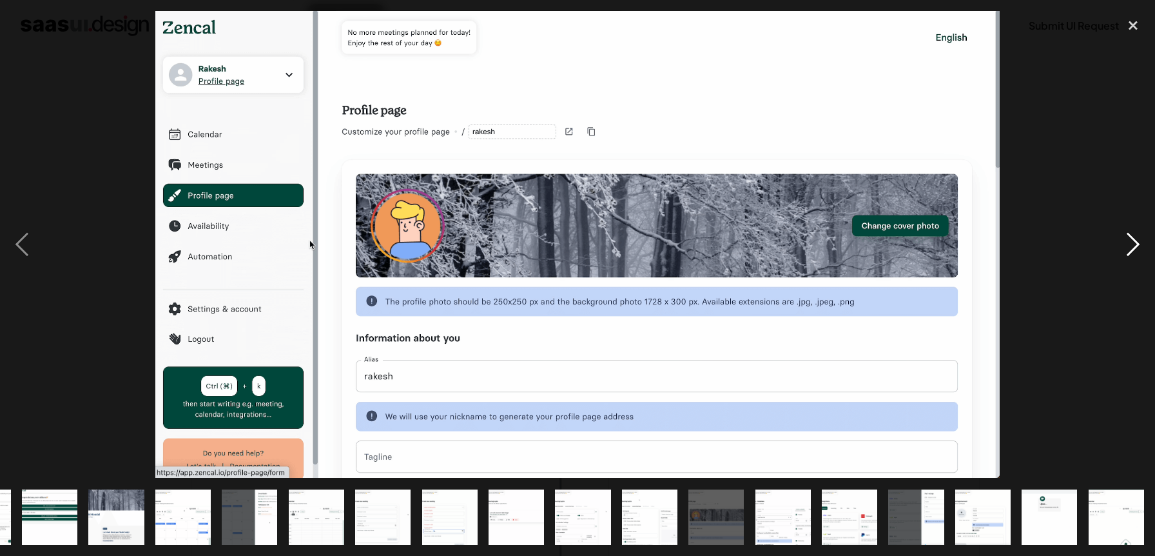
click at [1131, 241] on div "next image" at bounding box center [1133, 244] width 44 height 467
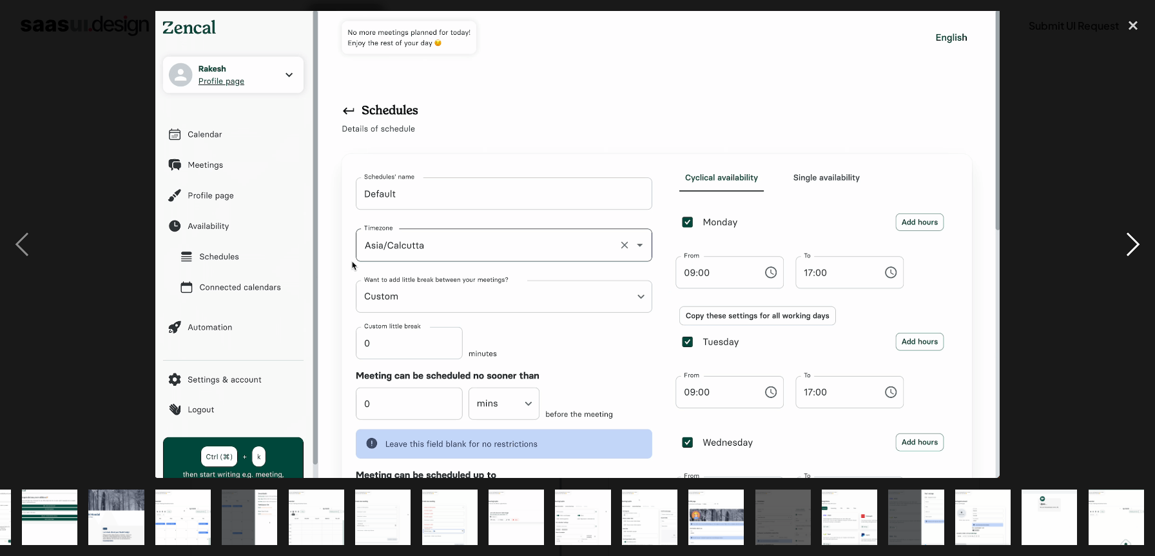
click at [1131, 241] on div "next image" at bounding box center [1133, 244] width 44 height 467
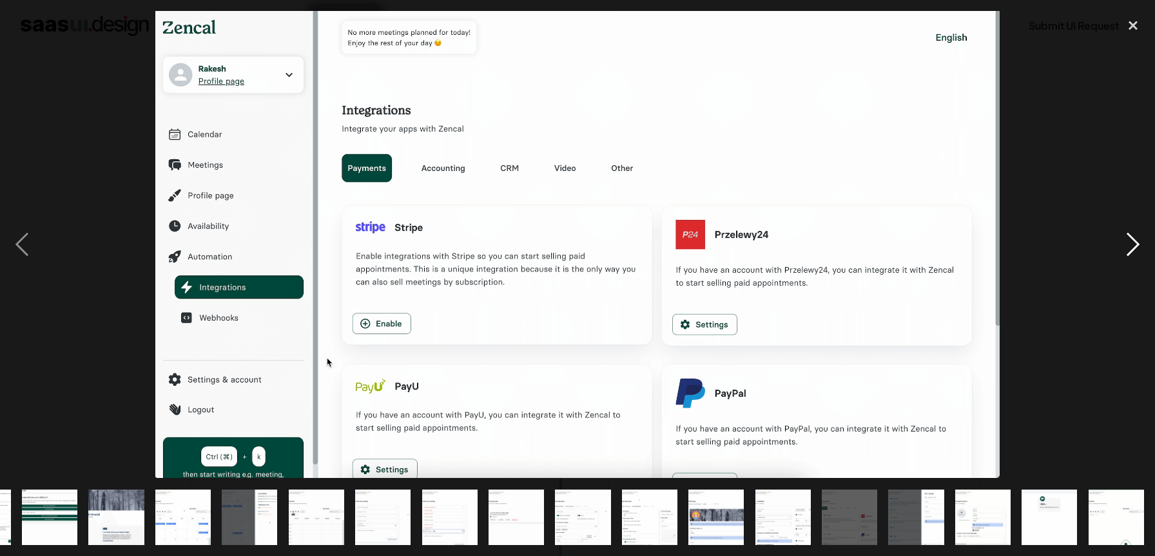
click at [1131, 241] on div "next image" at bounding box center [1133, 244] width 44 height 467
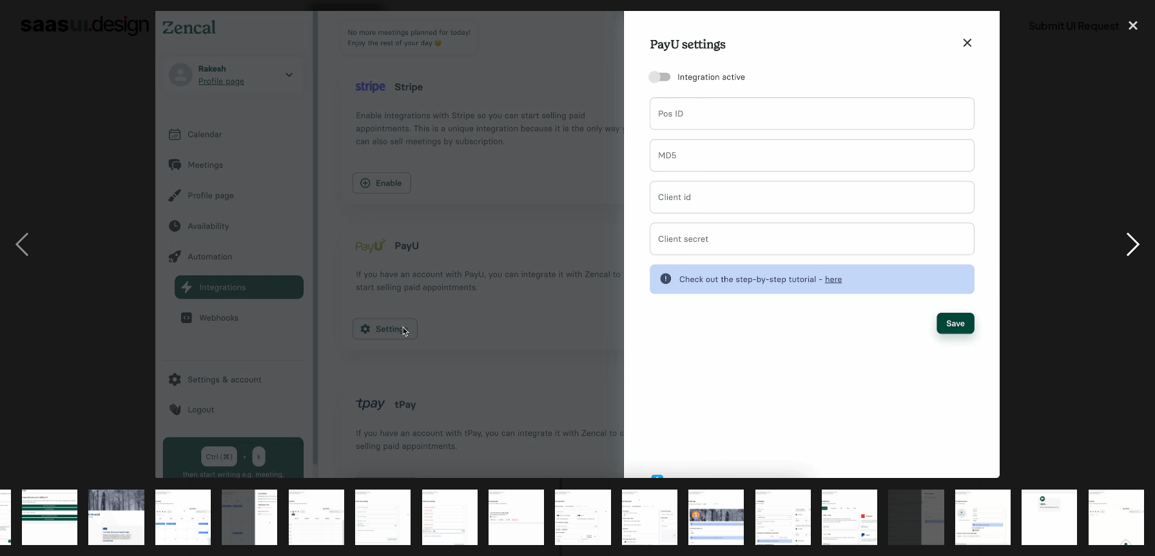
click at [1131, 241] on div "next image" at bounding box center [1133, 244] width 44 height 467
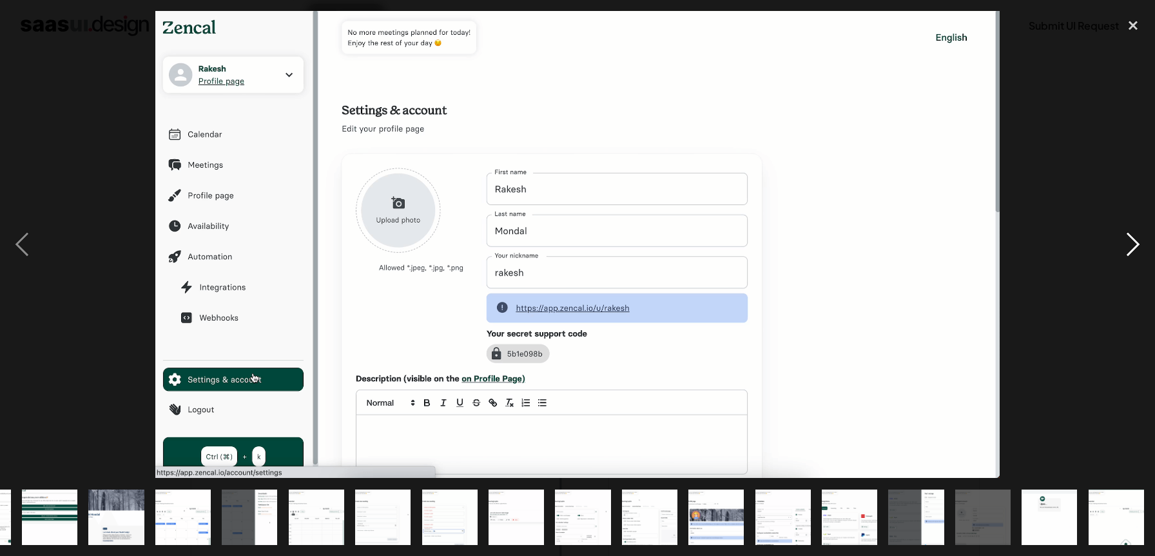
click at [1131, 241] on div "next image" at bounding box center [1133, 244] width 44 height 467
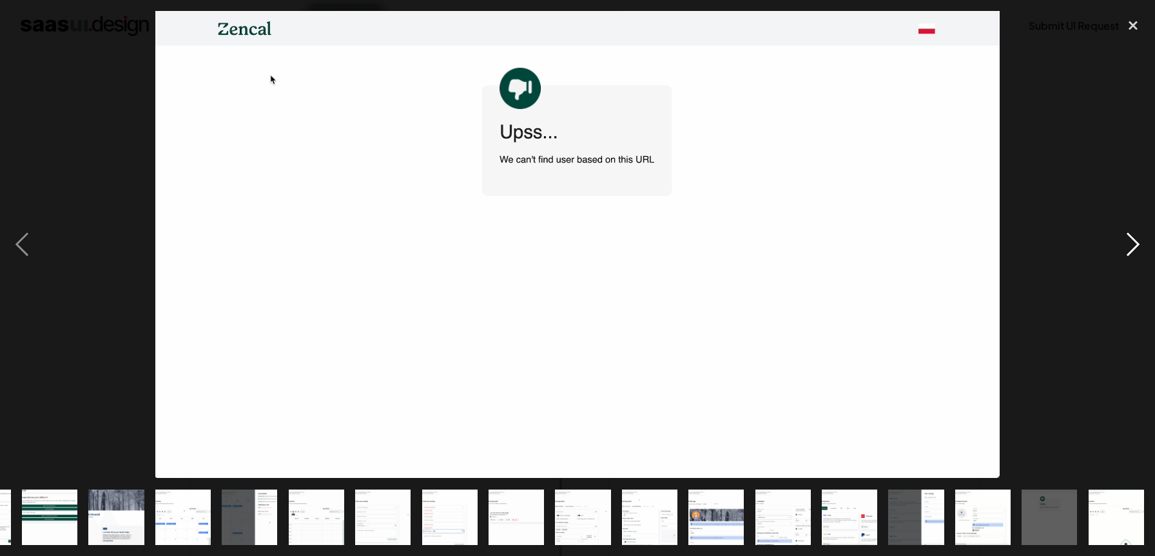
click at [1131, 241] on div "next image" at bounding box center [1133, 244] width 44 height 467
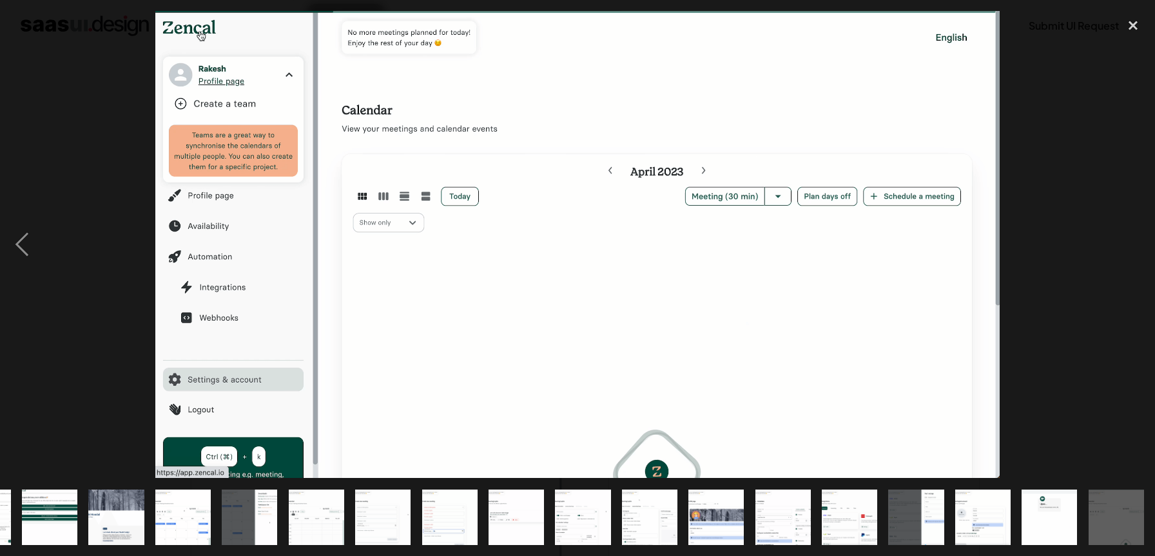
click at [1131, 241] on div "next image" at bounding box center [1133, 244] width 44 height 467
click at [1126, 34] on div "close lightbox" at bounding box center [1133, 25] width 44 height 28
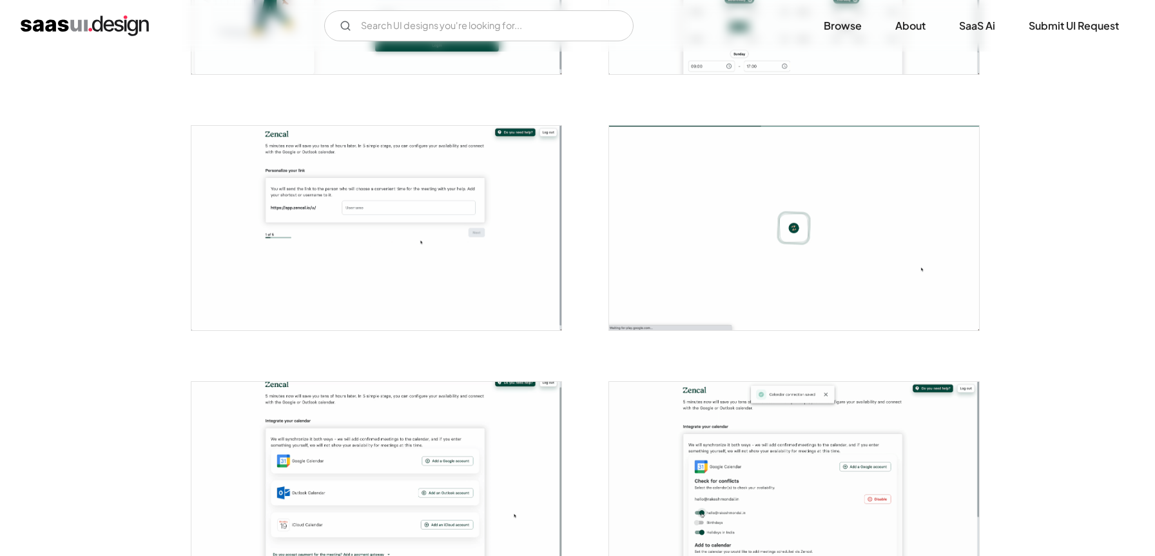
scroll to position [0, 0]
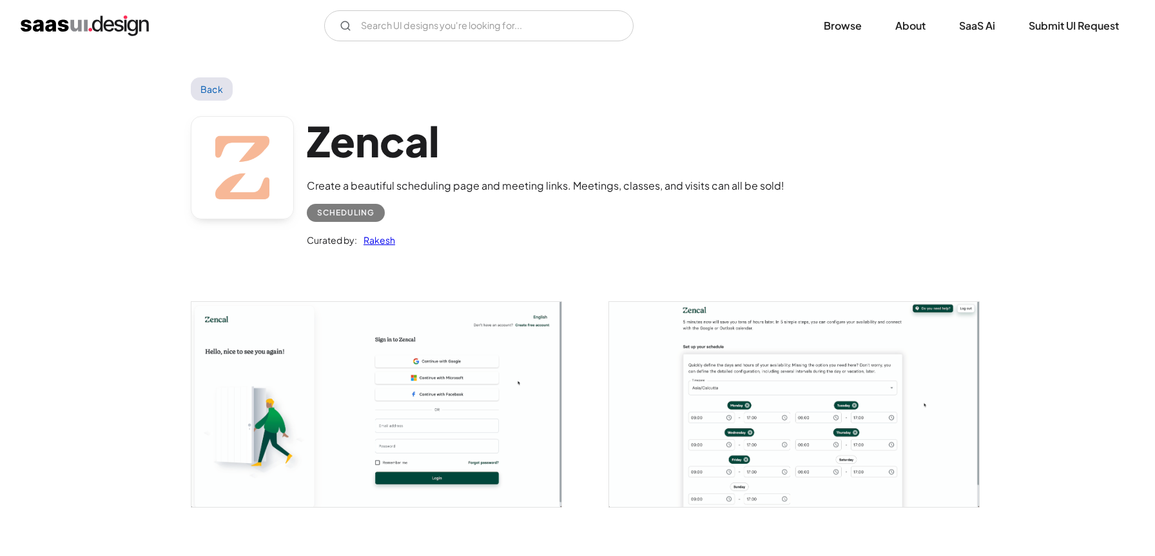
click at [221, 88] on link "Back" at bounding box center [212, 88] width 42 height 23
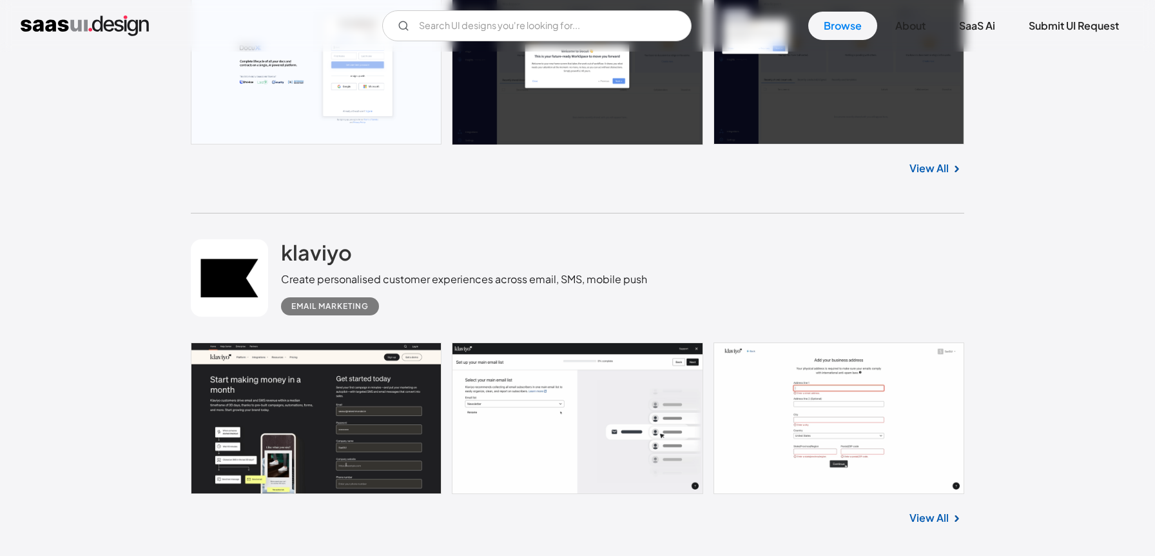
scroll to position [22329, 0]
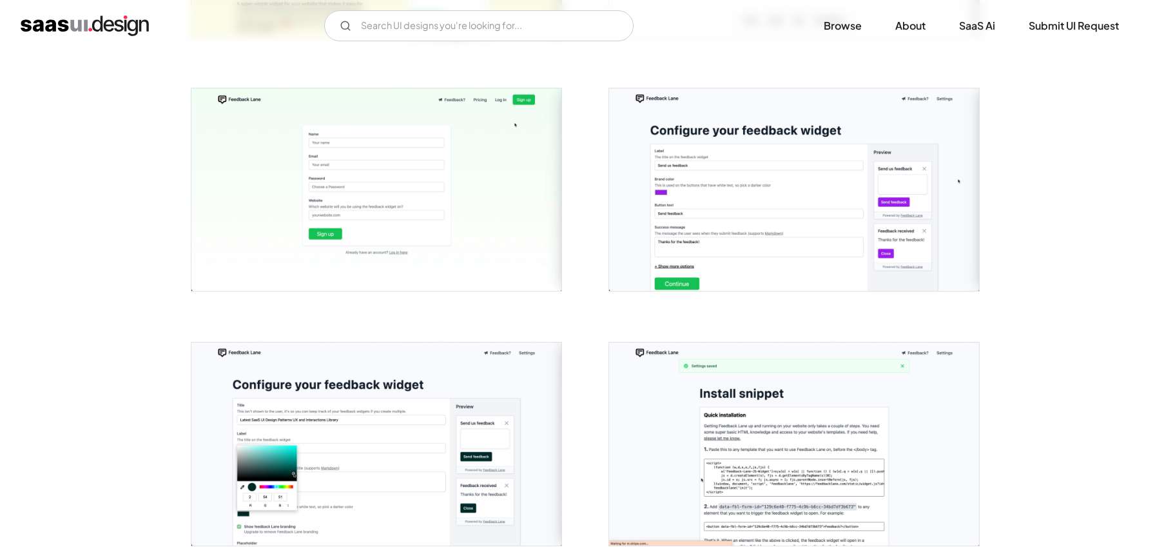
scroll to position [559, 0]
